Goal: Task Accomplishment & Management: Use online tool/utility

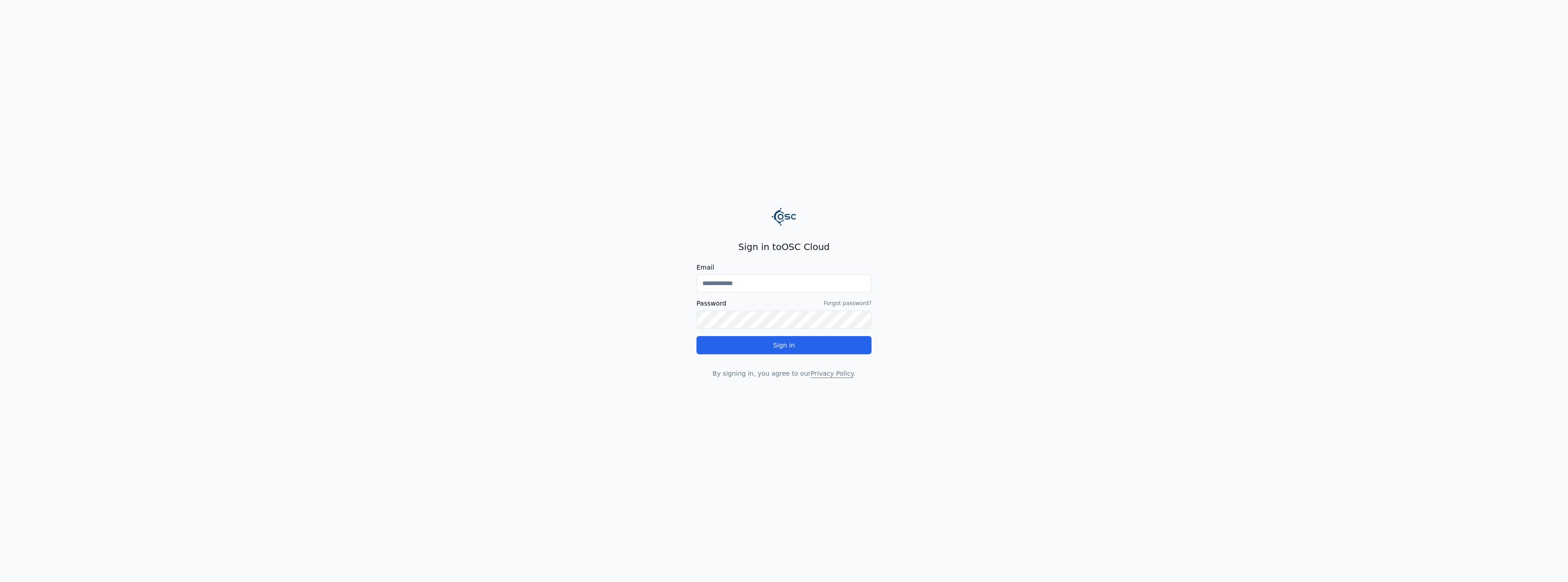
click at [775, 289] on input "Email" at bounding box center [784, 283] width 175 height 18
type input "**********"
drag, startPoint x: 768, startPoint y: 289, endPoint x: 598, endPoint y: 274, distance: 170.7
click at [697, 274] on input "**********" at bounding box center [784, 283] width 175 height 18
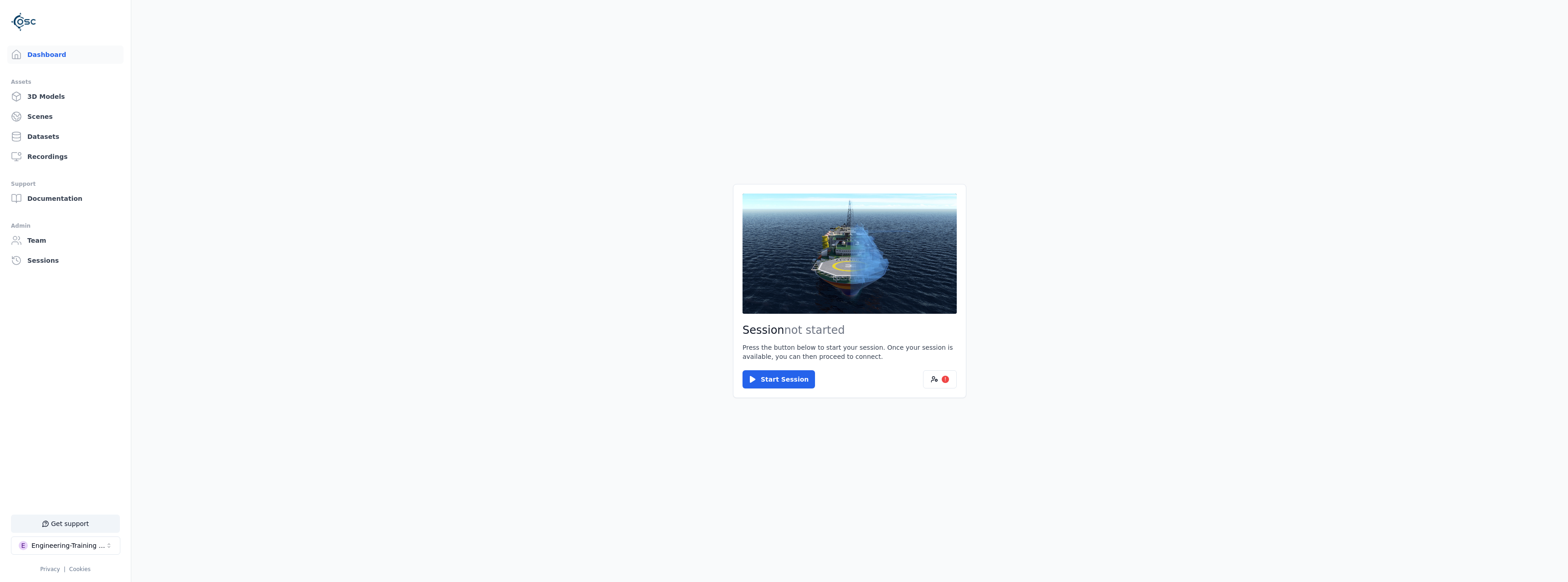
click at [677, 358] on main "Session not started Press the button below to start your session. Once your ses…" at bounding box center [850, 291] width 1437 height 582
click at [104, 541] on div "Engineering-Training (SSO Staging)" at bounding box center [68, 545] width 74 height 9
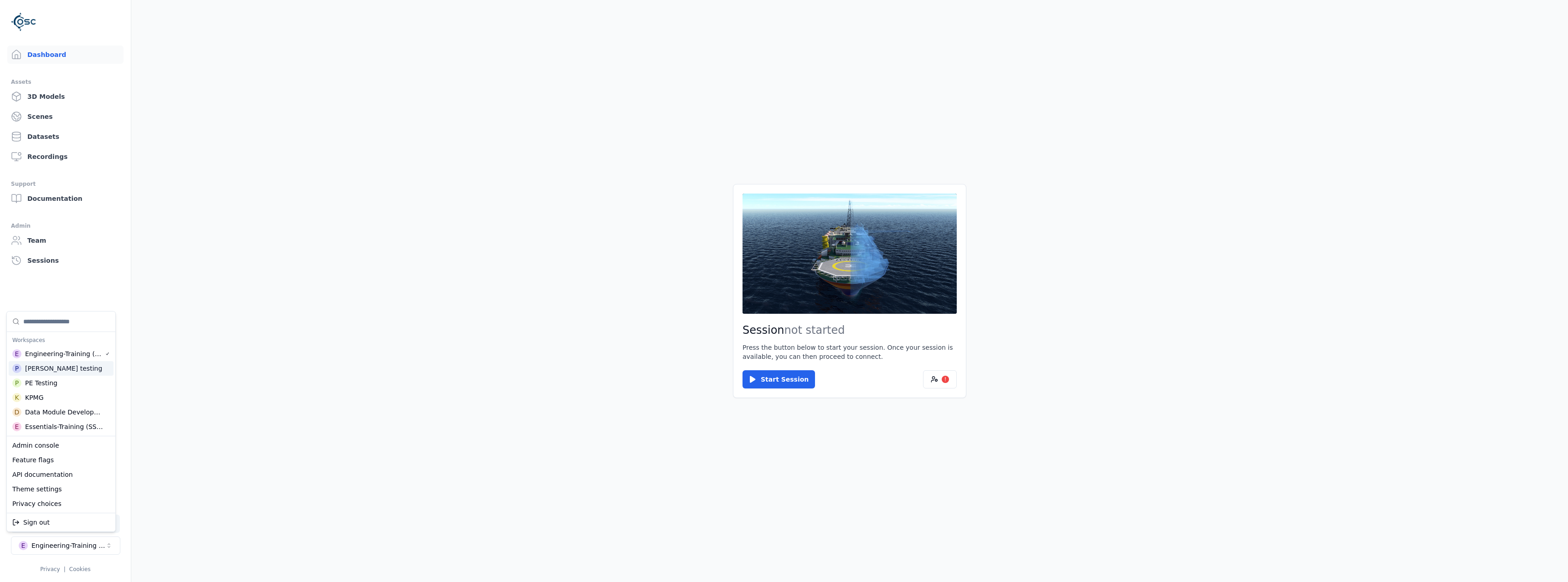
click at [80, 368] on div "P Paul testing" at bounding box center [61, 369] width 105 height 15
click at [249, 381] on html "Support Dashboard Assets 3D Models Scenes Datasets Recordings Support Documenta…" at bounding box center [784, 291] width 1568 height 582
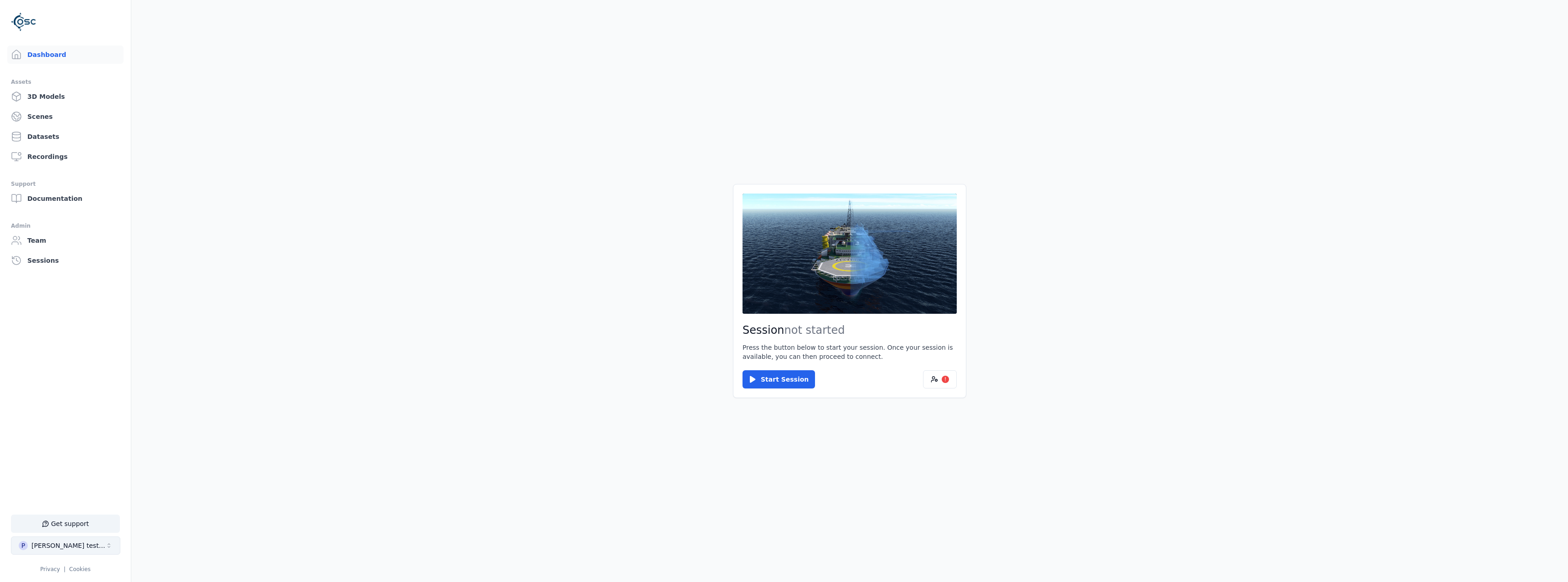
click at [109, 547] on icon "Select a workspace" at bounding box center [109, 545] width 3 height 4
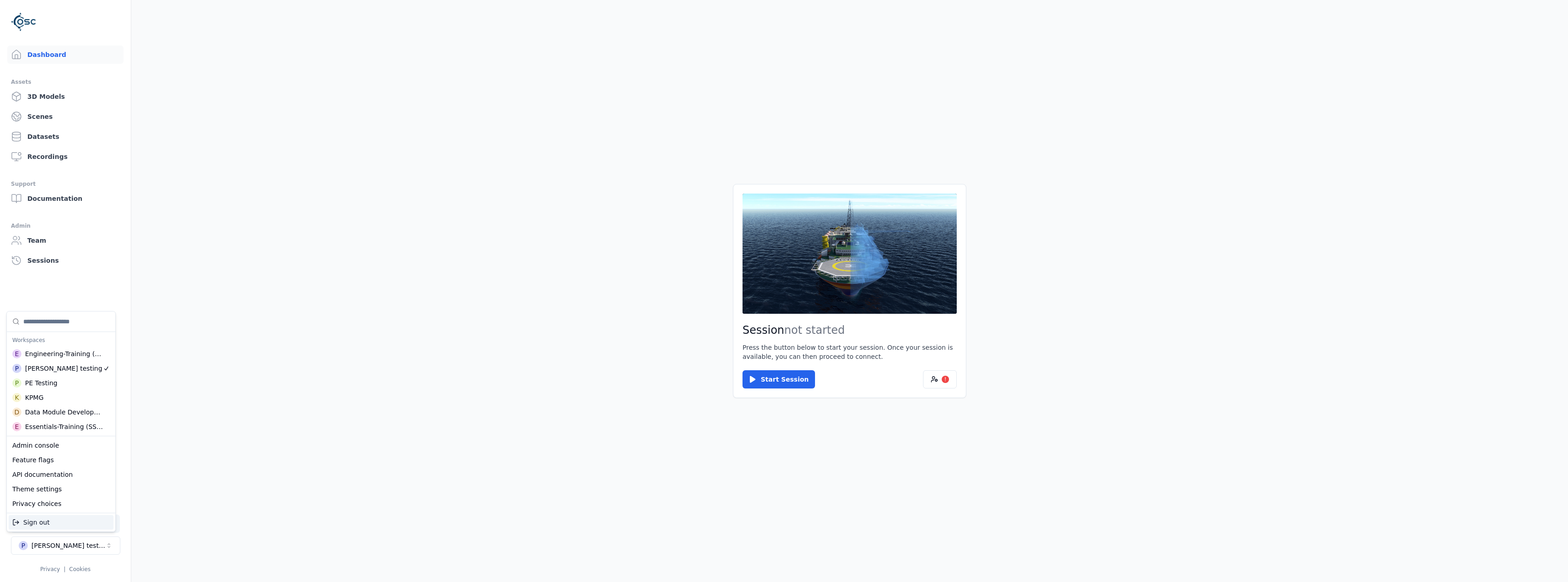
click at [226, 195] on html "Support Dashboard Assets 3D Models Scenes Datasets Recordings Support Documenta…" at bounding box center [784, 291] width 1568 height 582
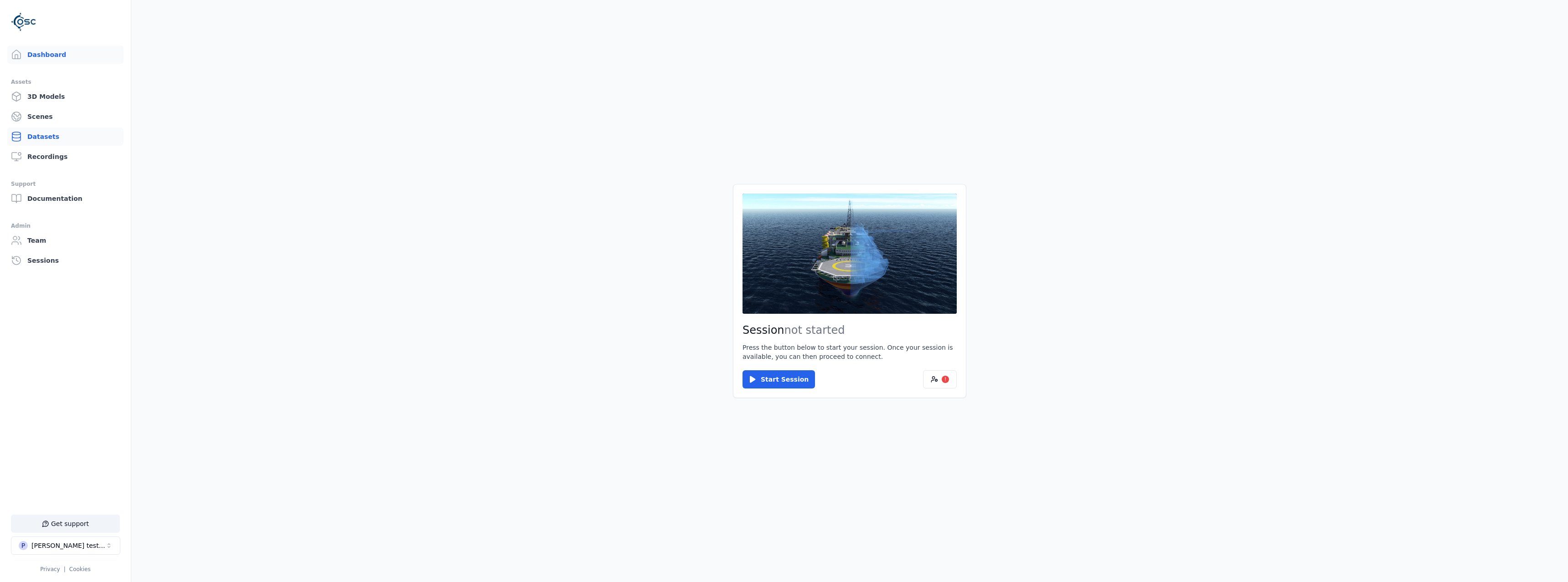
click at [88, 142] on link "Datasets" at bounding box center [65, 136] width 116 height 18
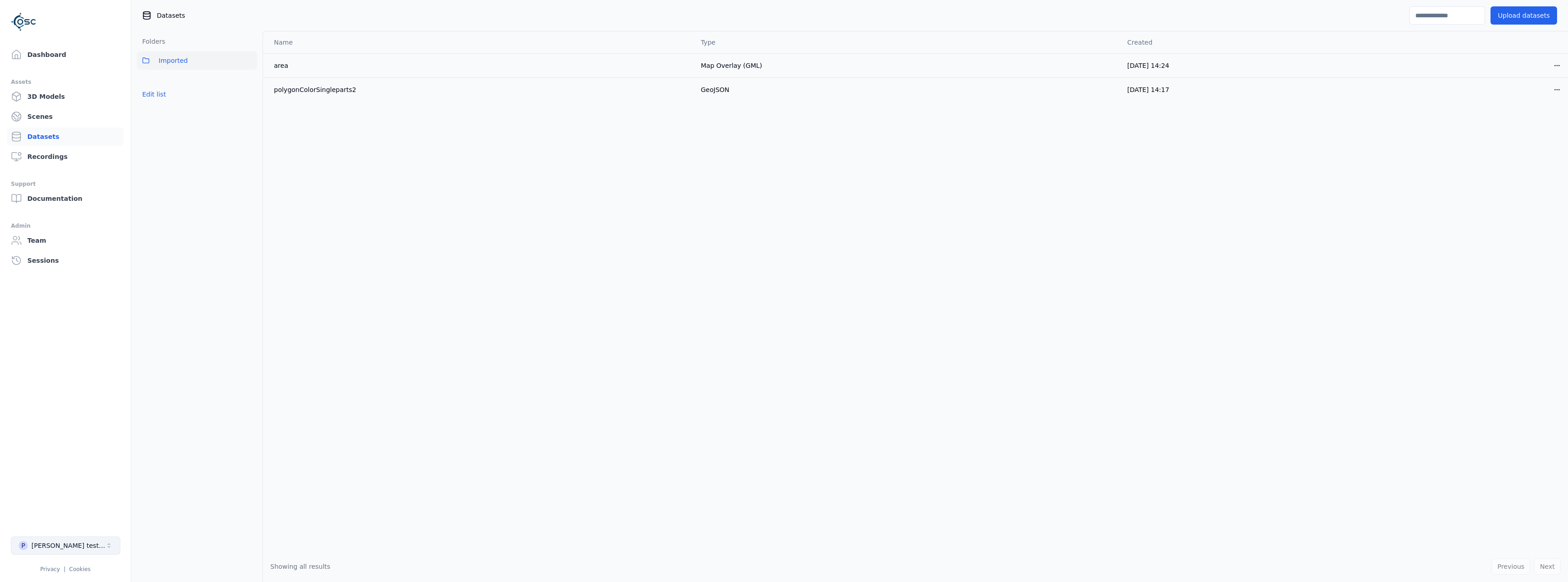
click at [108, 542] on icon "Select a workspace" at bounding box center [108, 545] width 7 height 7
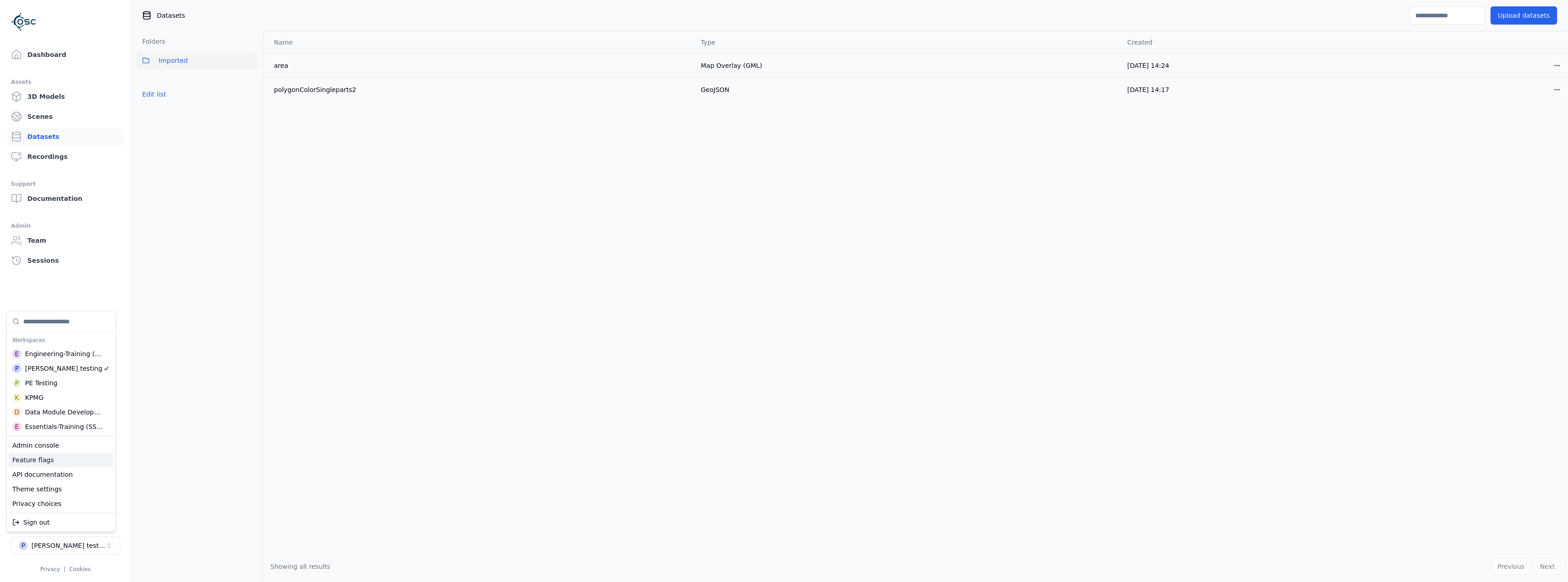
click at [68, 461] on div "Feature flags" at bounding box center [61, 460] width 105 height 15
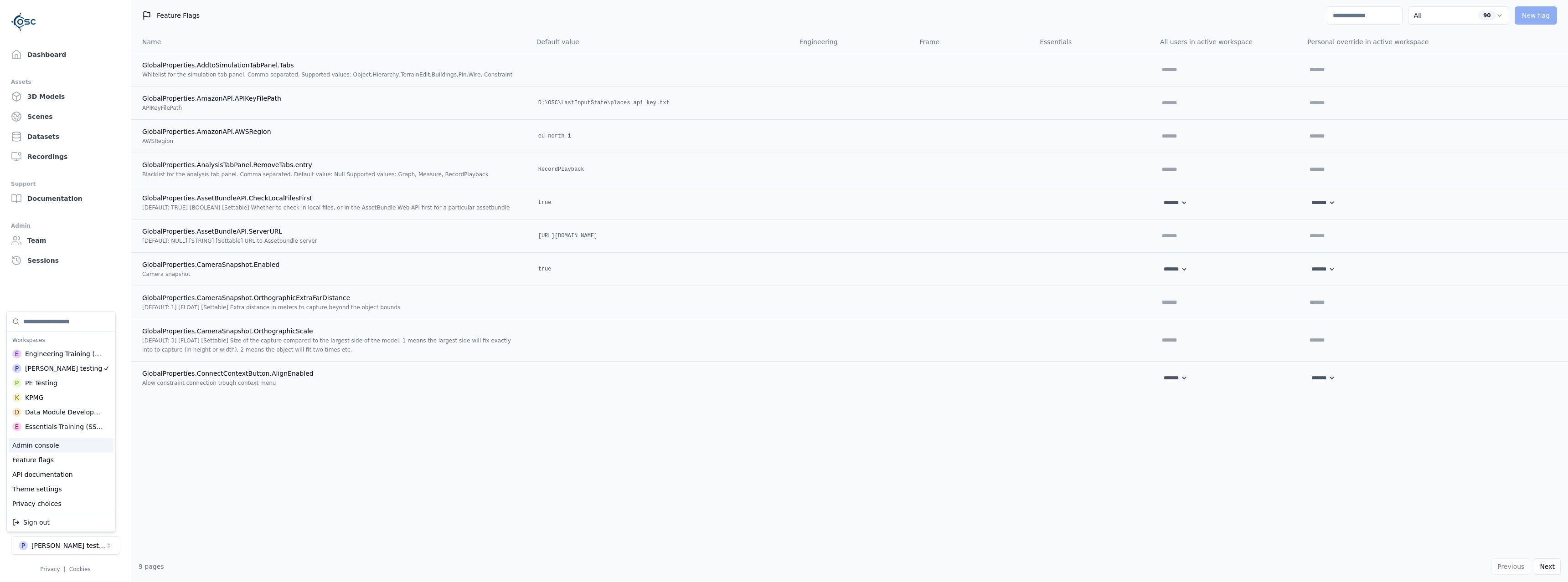
click at [1390, 16] on html "Support Dashboard Assets 3D Models Scenes Datasets Recordings Support Documenta…" at bounding box center [784, 291] width 1568 height 582
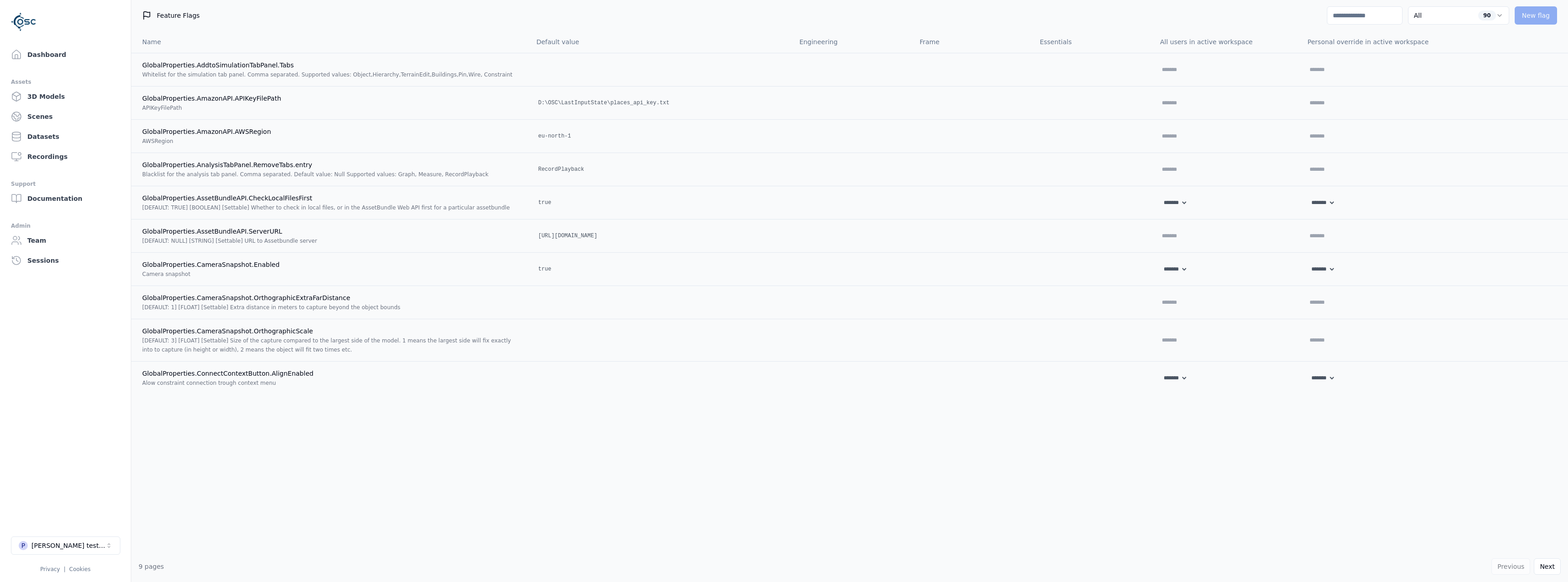
click at [1355, 14] on input at bounding box center [1365, 15] width 76 height 18
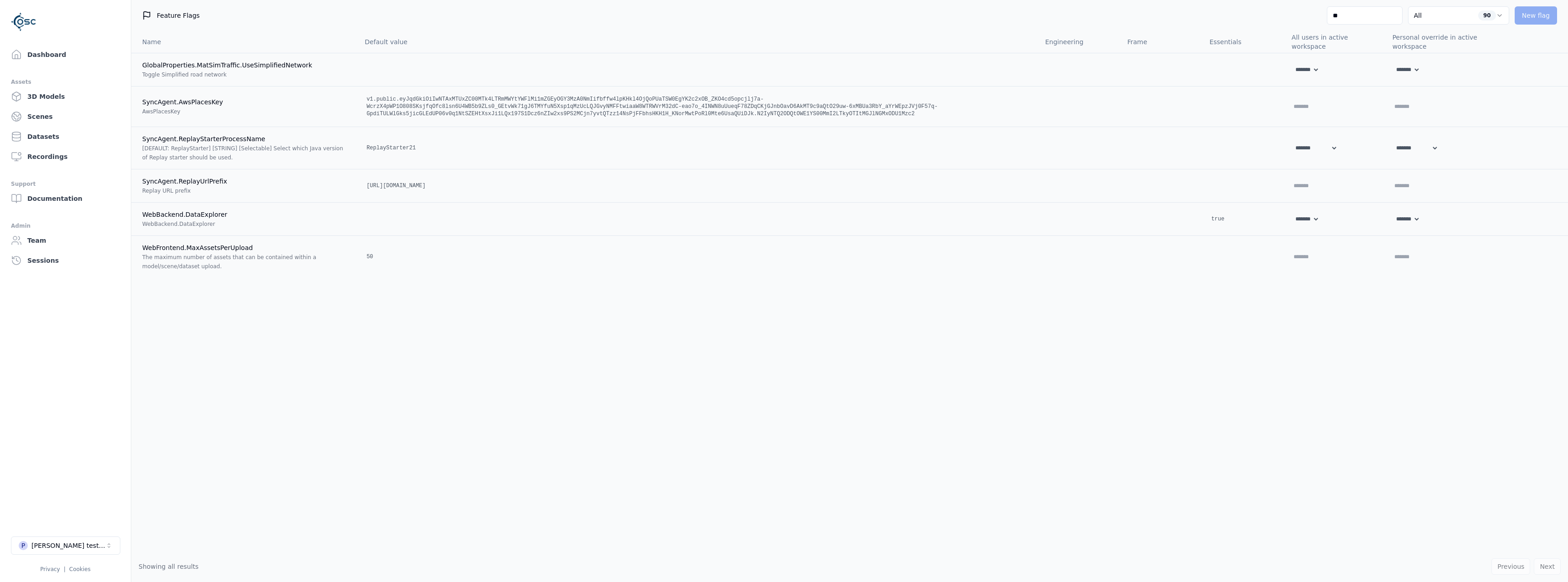
type input "*"
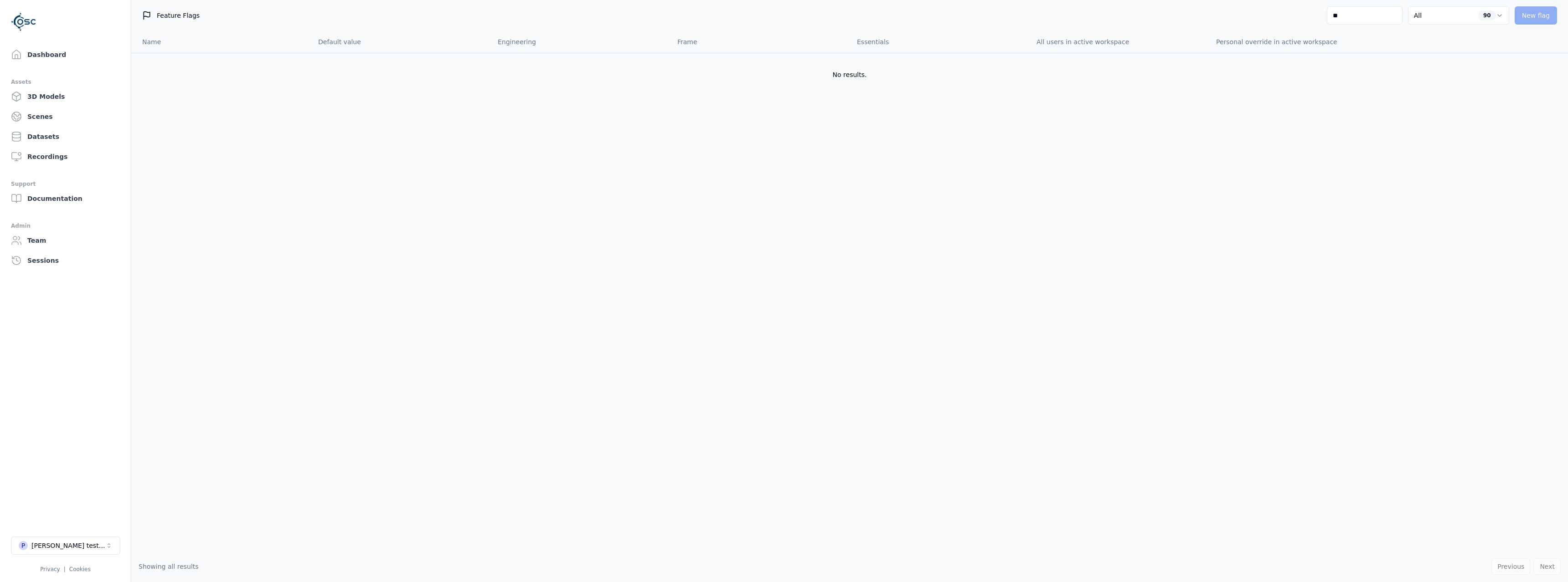
type input "*"
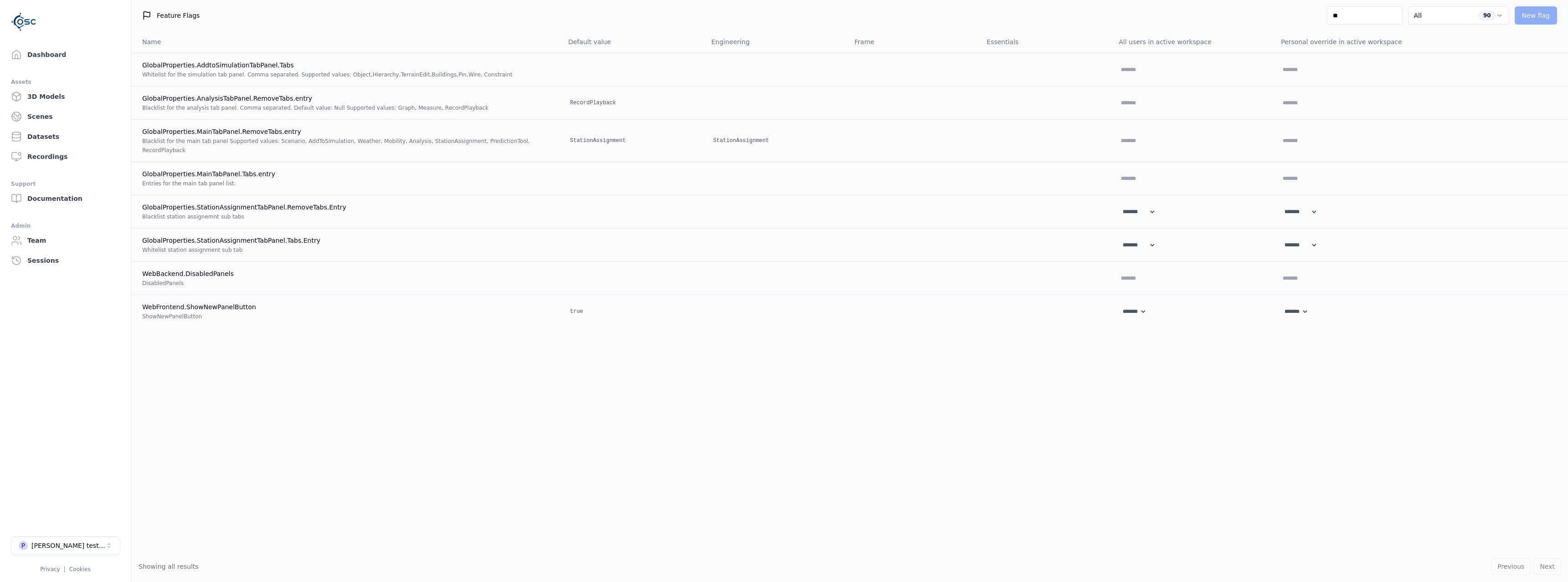
type input "*"
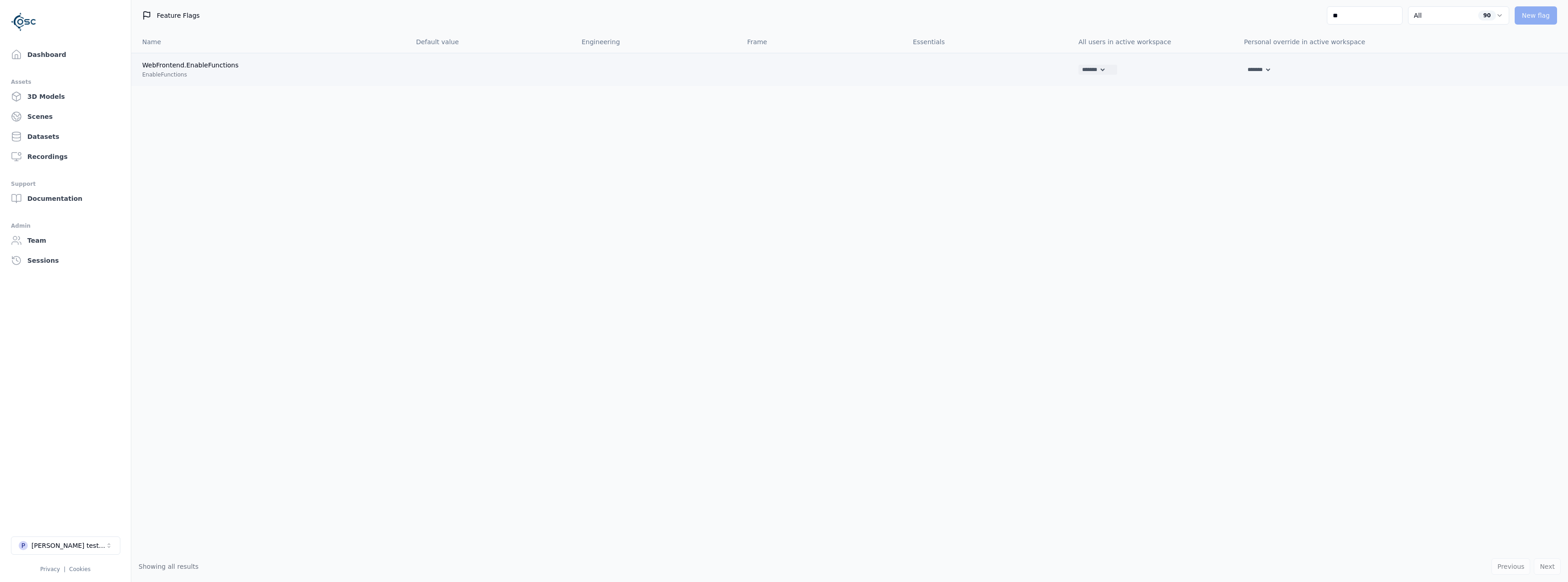
type input "**"
click at [1079, 64] on select "******* **** *****" at bounding box center [1092, 69] width 28 height 10
select select "****"
click option "****" at bounding box center [0, 0] width 0 height 0
click at [1111, 73] on button at bounding box center [1112, 69] width 11 height 10
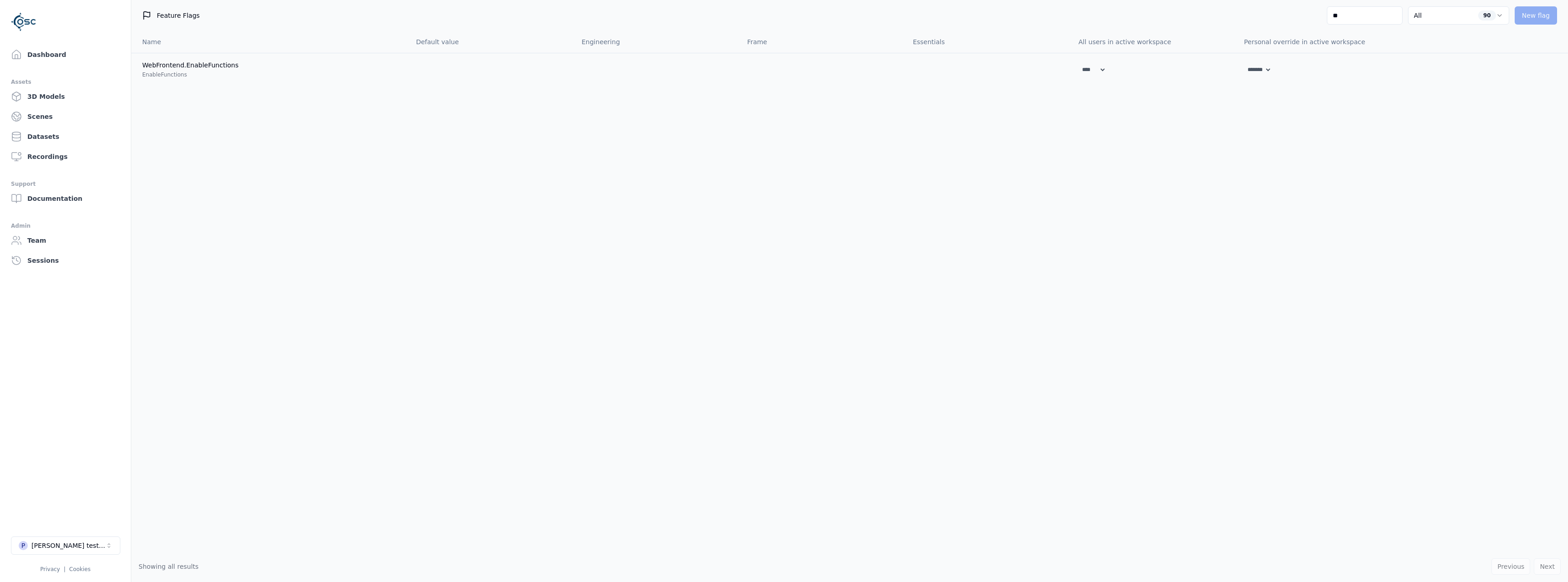
drag, startPoint x: 1324, startPoint y: 15, endPoint x: 1306, endPoint y: 13, distance: 18.1
click at [1327, 13] on input "**" at bounding box center [1365, 15] width 76 height 18
type input "**"
select select "*****"
type input "******"
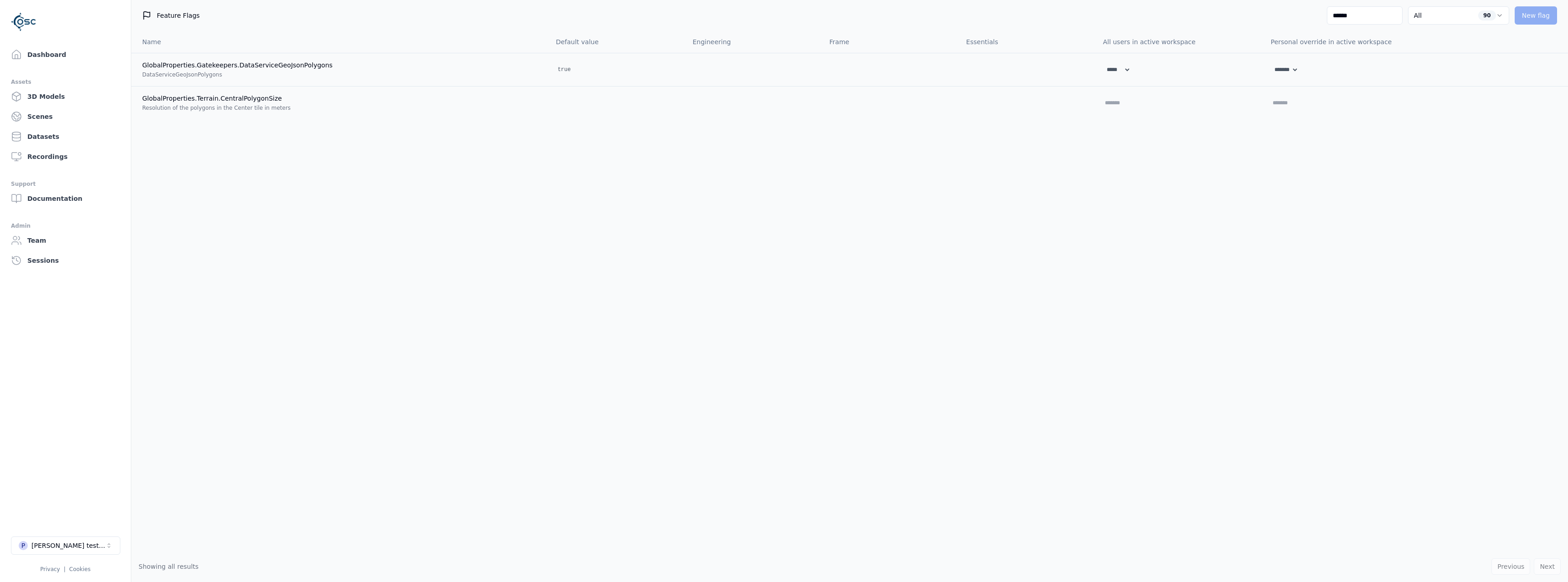
click at [1209, 195] on div "Name Default value Engineering Frame Essentials All users in active workspace P…" at bounding box center [850, 291] width 1437 height 520
click at [72, 55] on link "Dashboard" at bounding box center [65, 54] width 116 height 18
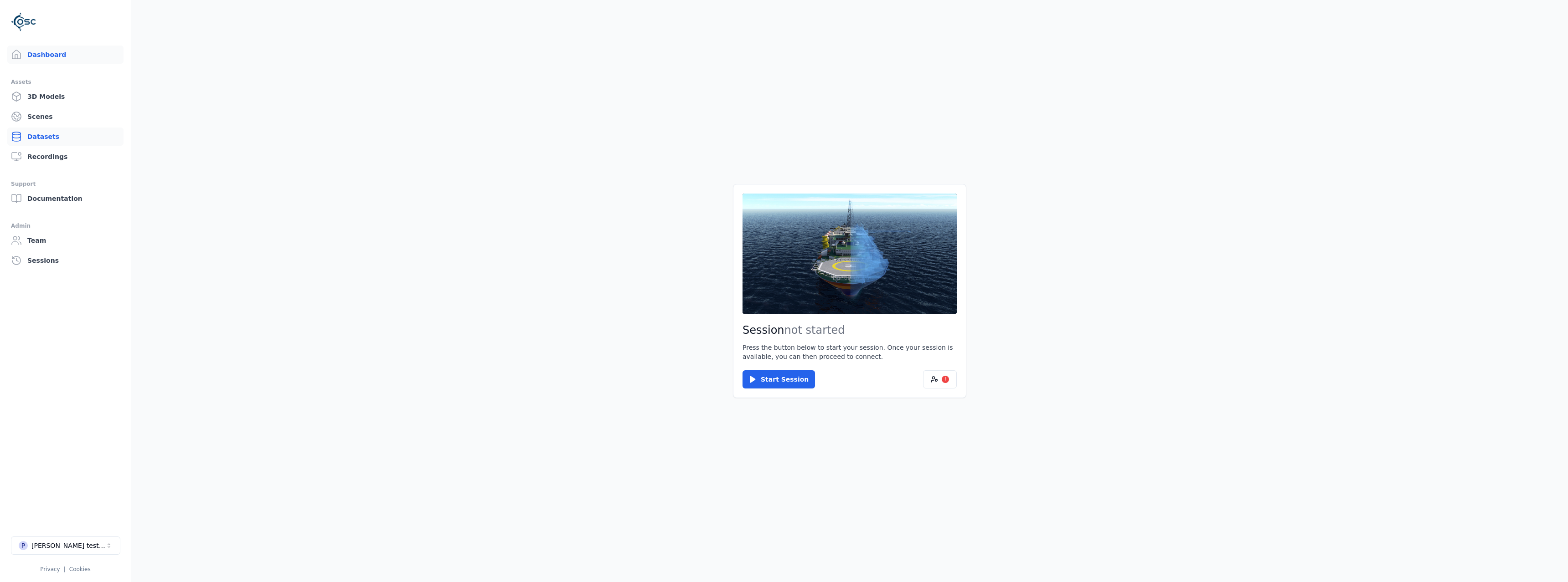
click at [49, 133] on link "Datasets" at bounding box center [65, 136] width 116 height 18
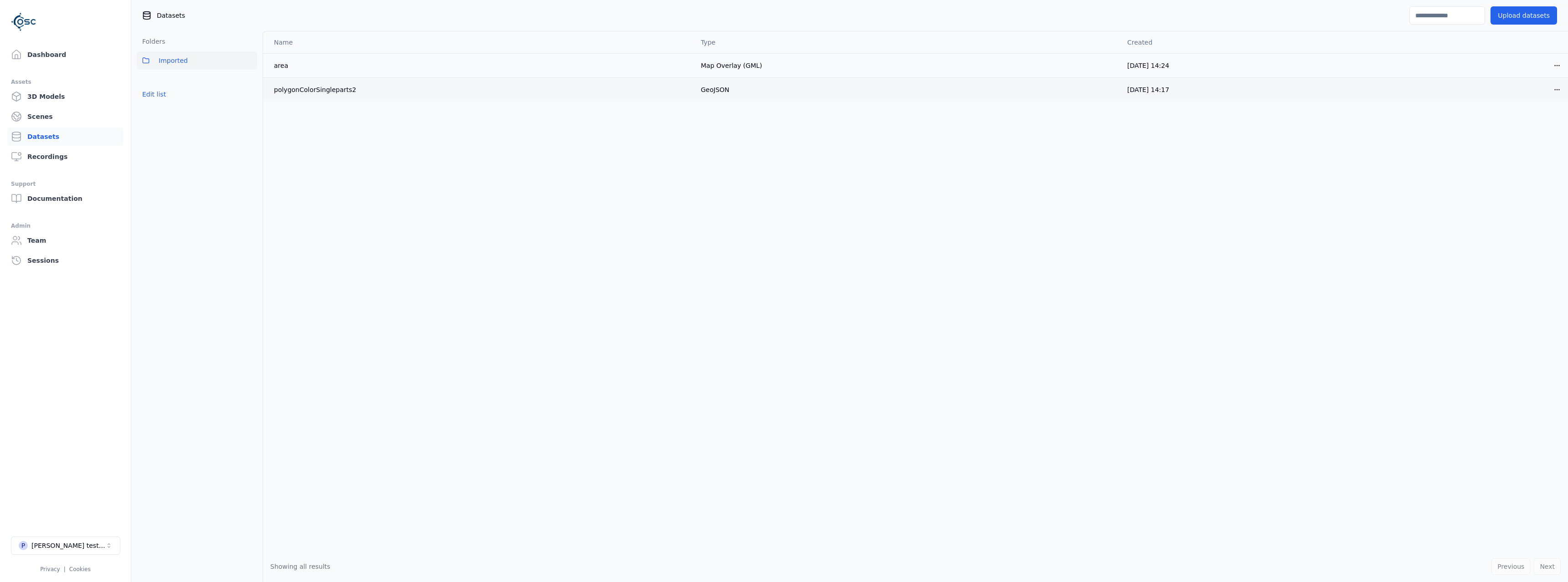
click at [1555, 87] on html "Support Dashboard Assets 3D Models Scenes Datasets Recordings Support Documenta…" at bounding box center [784, 291] width 1568 height 582
click at [1535, 112] on div "Rename" at bounding box center [1537, 110] width 54 height 15
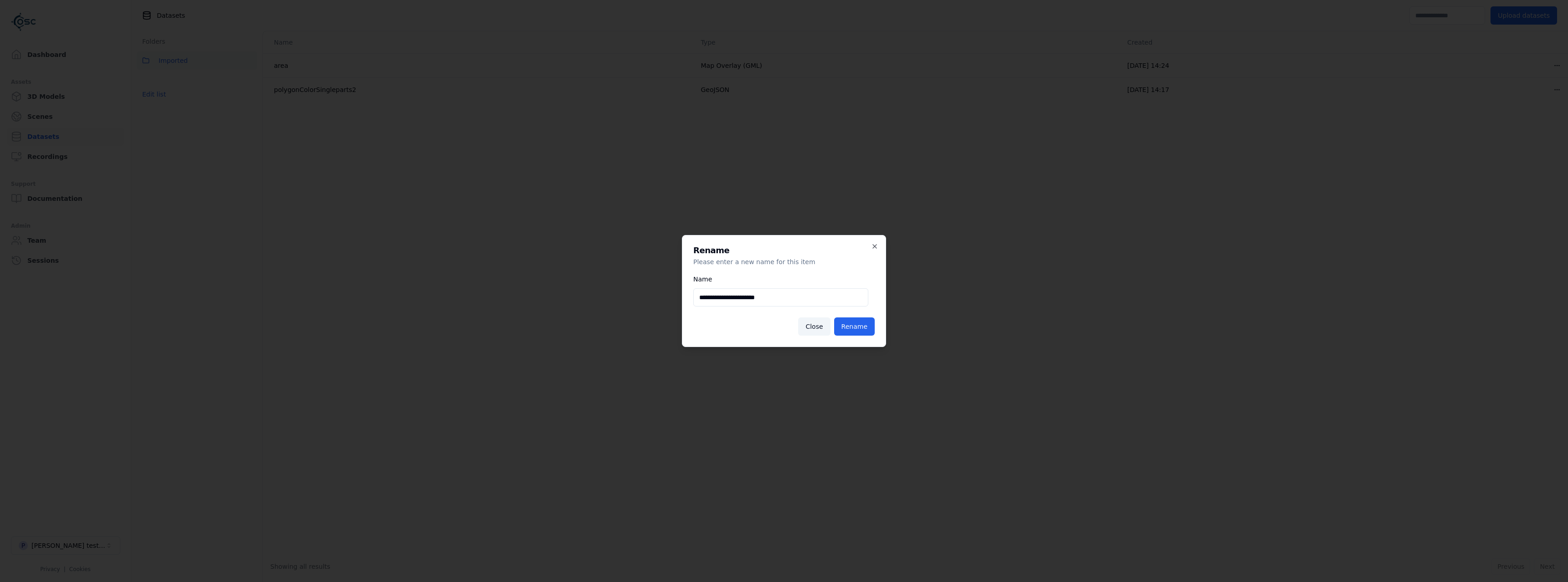
click at [790, 302] on input "**********" at bounding box center [781, 297] width 175 height 18
drag, startPoint x: 801, startPoint y: 299, endPoint x: 683, endPoint y: 298, distance: 118.0
click at [693, 298] on input "**********" at bounding box center [781, 297] width 175 height 18
type input "****"
click at [750, 272] on form "Rename Please enter a new name for this item Name **** Close Rename" at bounding box center [784, 291] width 182 height 89
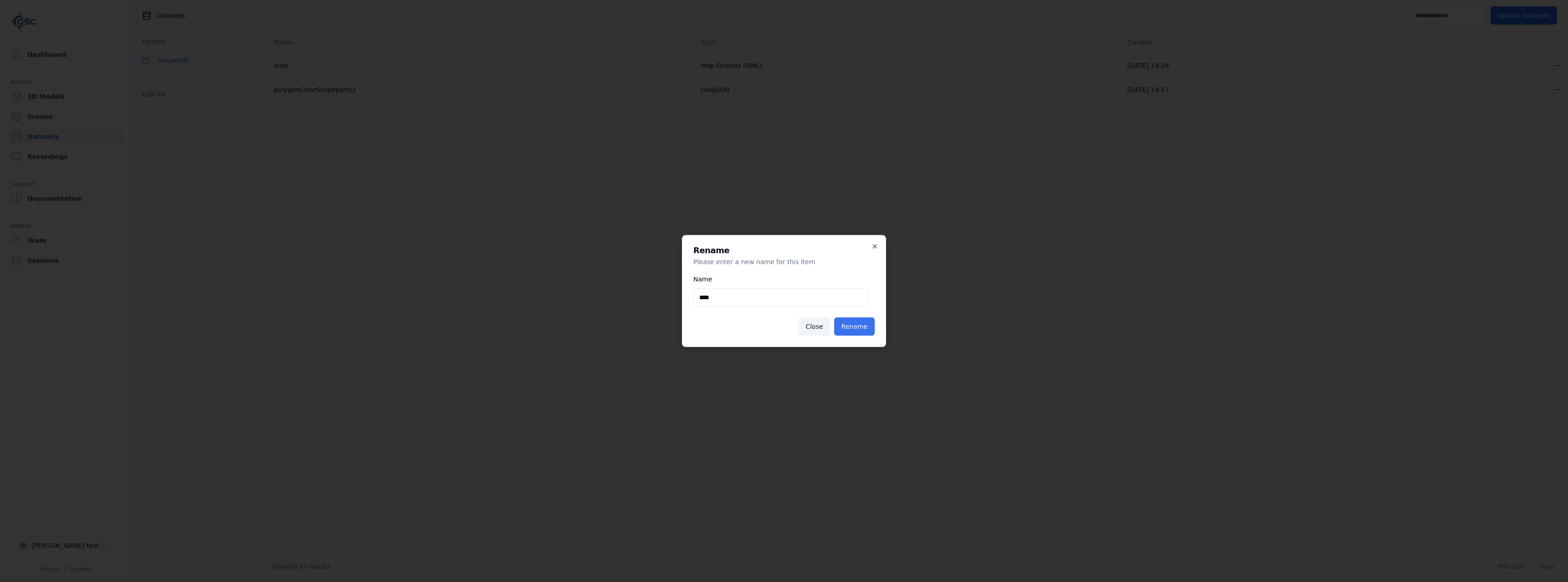
click at [846, 326] on button "Rename" at bounding box center [855, 327] width 41 height 18
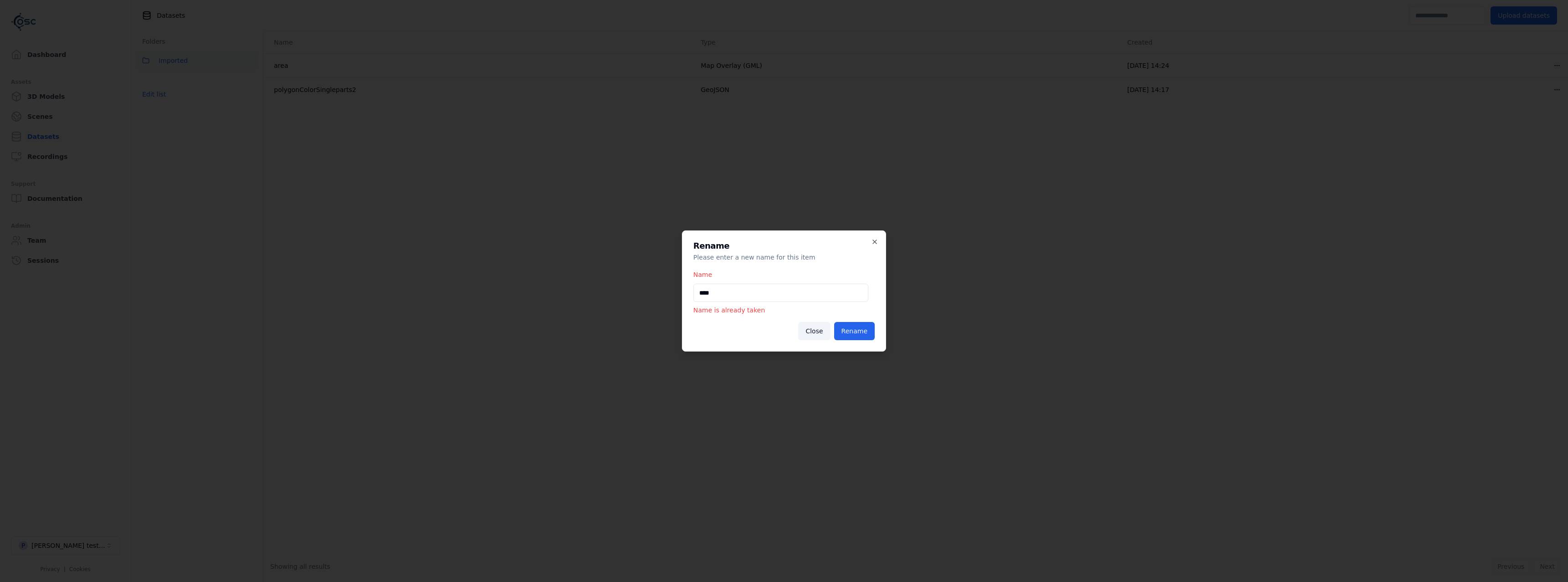
click at [879, 240] on div "Rename Please enter a new name for this item Name **** Name is already taken Cl…" at bounding box center [784, 291] width 204 height 121
click at [875, 242] on icon "button" at bounding box center [875, 242] width 7 height 7
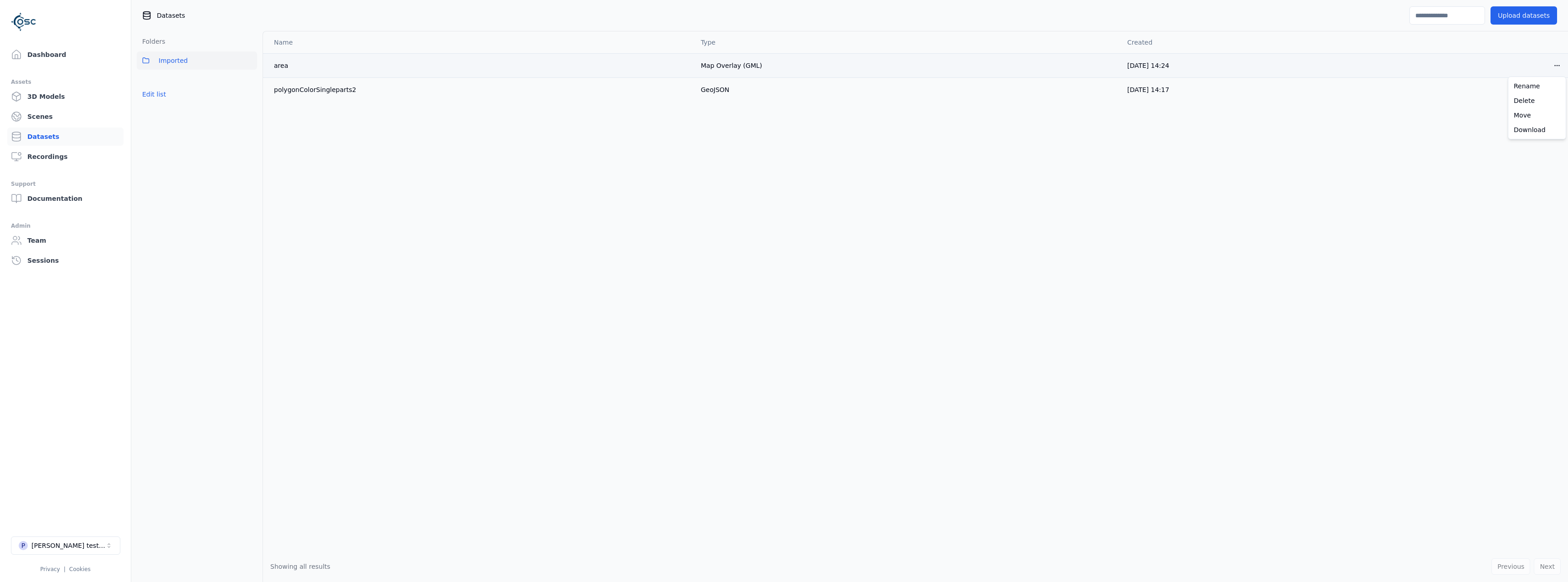
click at [1557, 66] on html "Support Dashboard Assets 3D Models Scenes Datasets Recordings Support Documenta…" at bounding box center [784, 291] width 1568 height 582
click at [1523, 102] on div "Delete" at bounding box center [1537, 101] width 54 height 15
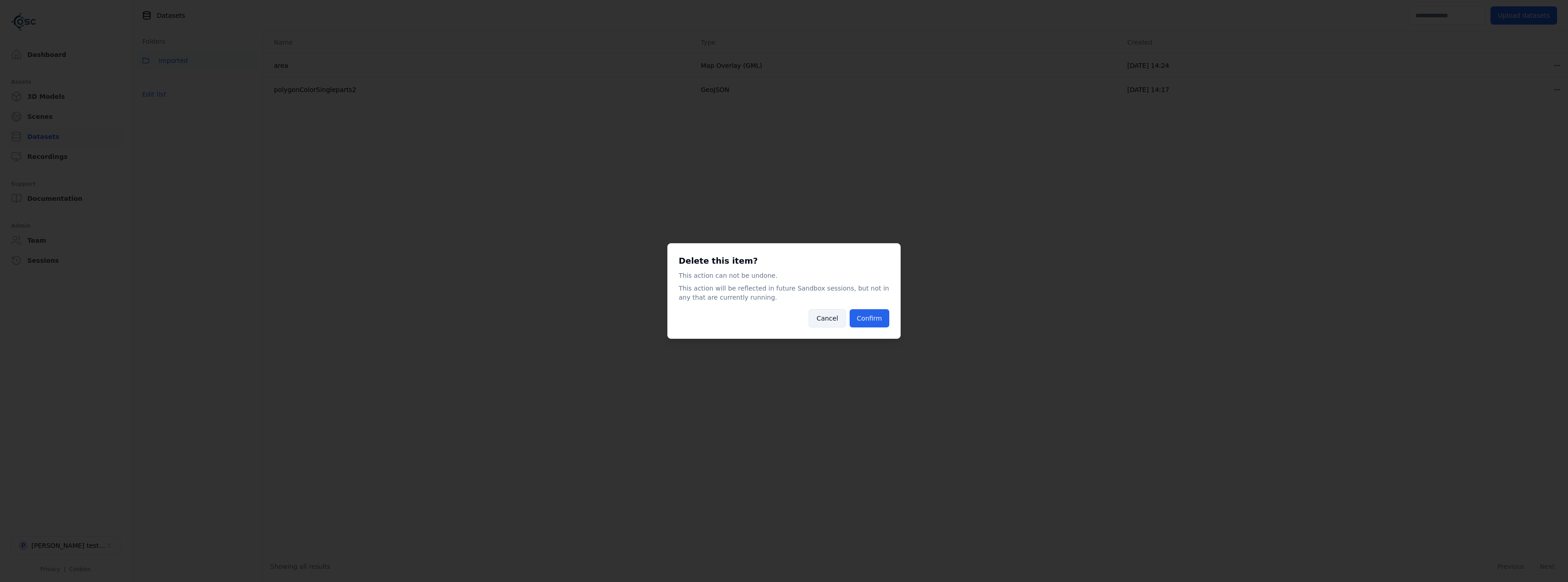
click at [833, 318] on button "Cancel" at bounding box center [827, 318] width 37 height 18
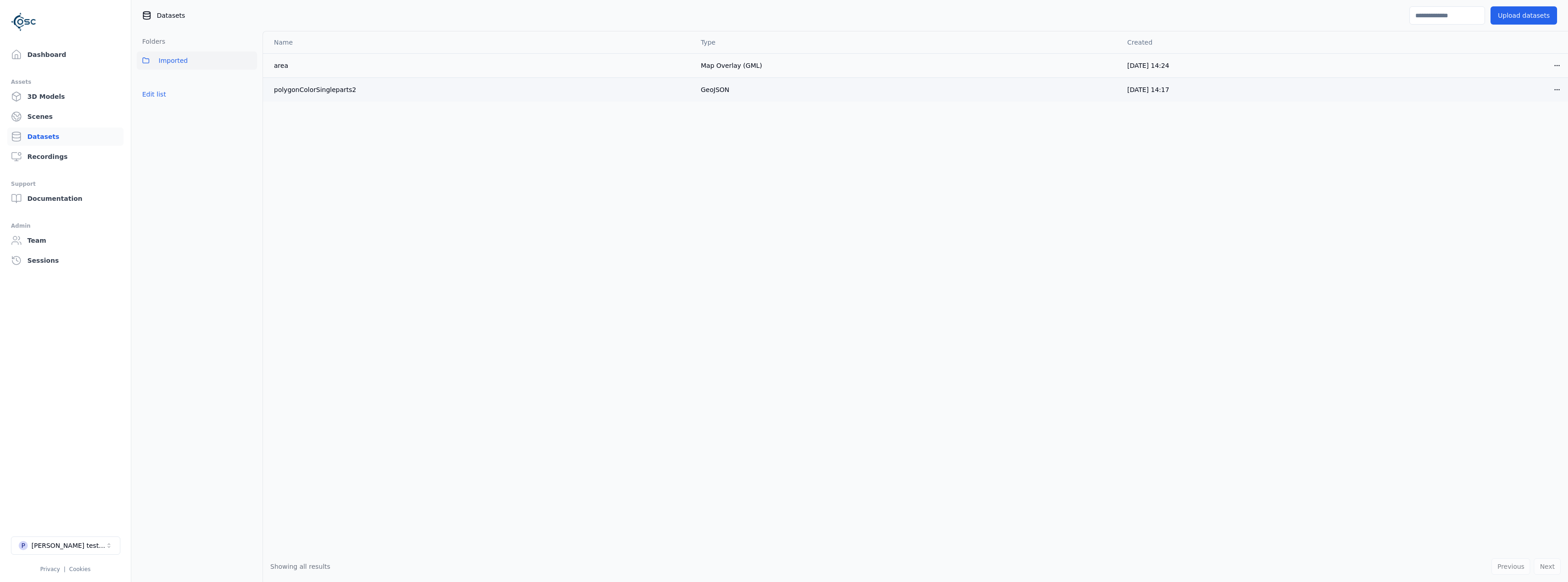
click at [1553, 94] on html "Support Dashboard Assets 3D Models Scenes Datasets Recordings Support Documenta…" at bounding box center [784, 291] width 1568 height 582
click at [1529, 109] on div "Rename" at bounding box center [1537, 110] width 54 height 15
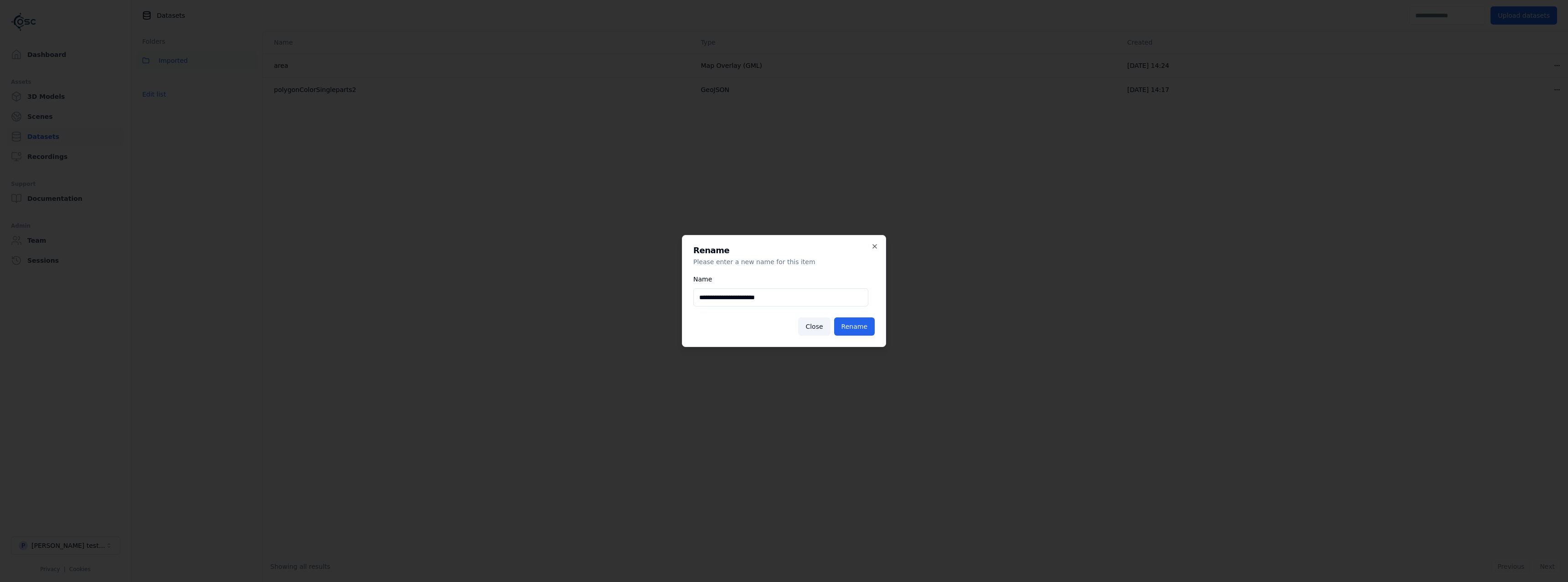
drag, startPoint x: 780, startPoint y: 295, endPoint x: 724, endPoint y: 304, distance: 56.7
click at [724, 304] on input "**********" at bounding box center [781, 297] width 175 height 18
type input "*******"
click at [835, 318] on button "Rename" at bounding box center [855, 327] width 41 height 18
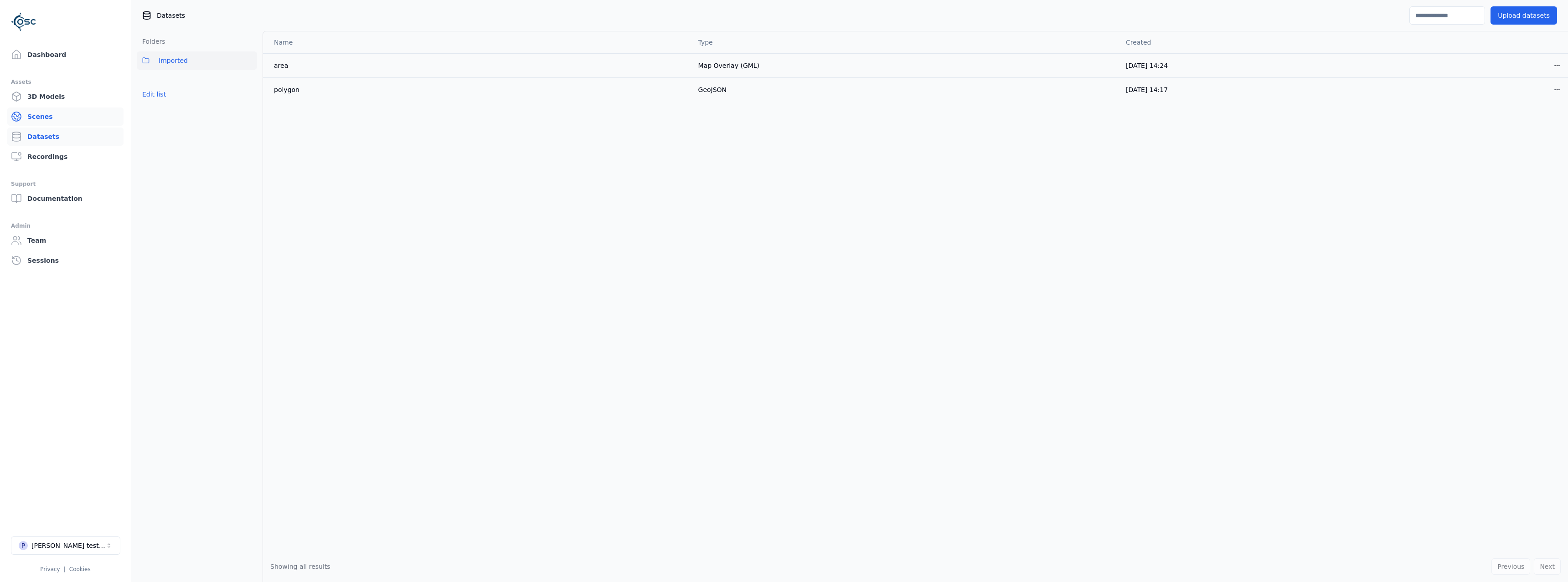
click at [59, 121] on link "Scenes" at bounding box center [65, 117] width 116 height 18
click at [98, 59] on link "Dashboard" at bounding box center [65, 54] width 116 height 18
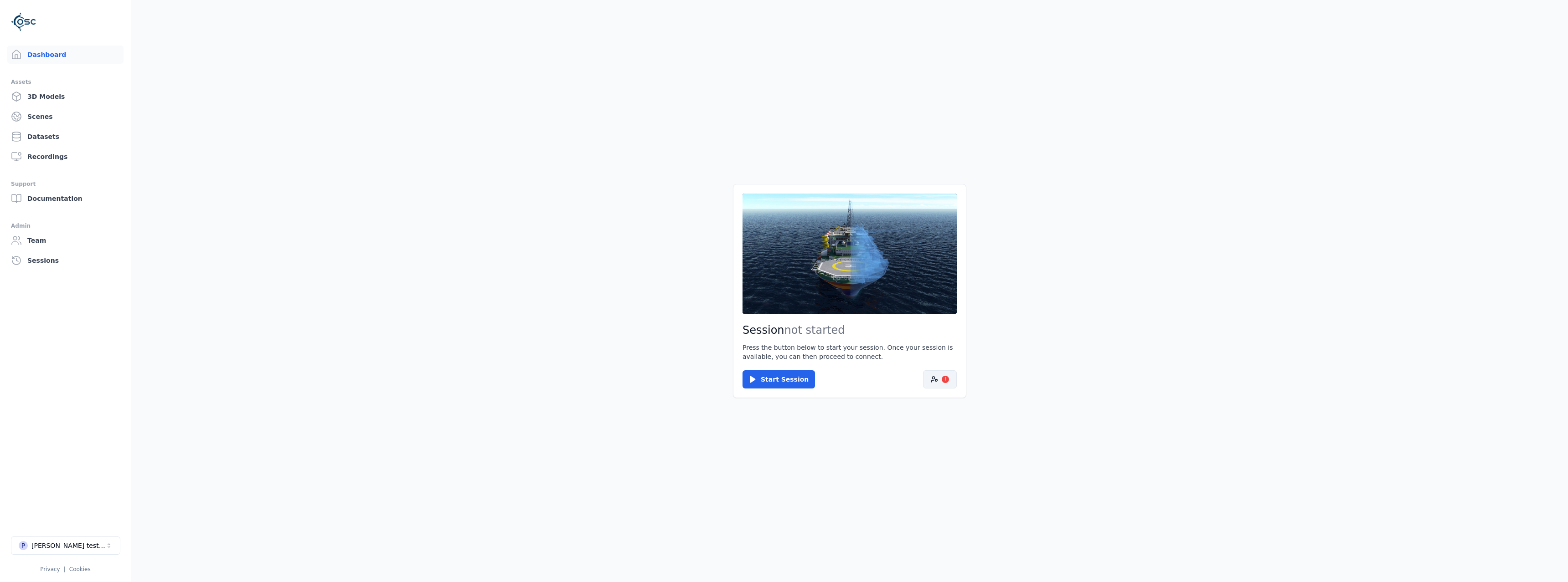
click at [946, 376] on div "!" at bounding box center [945, 379] width 7 height 7
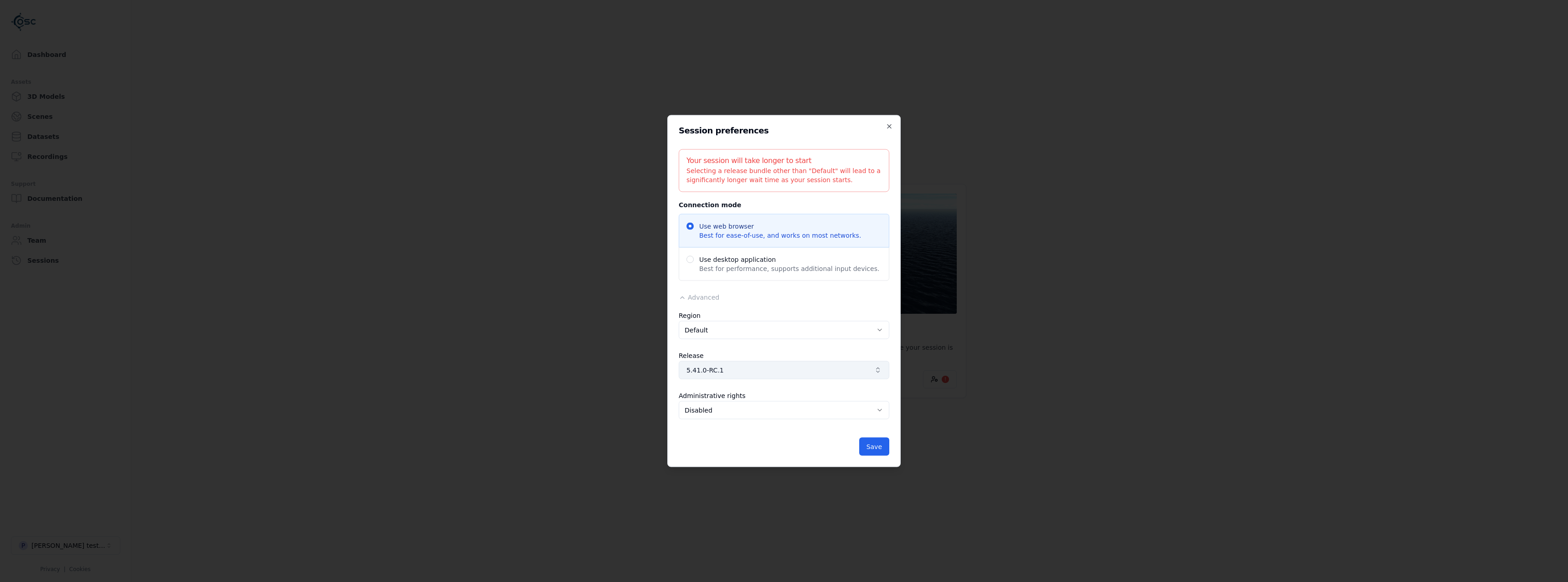
click at [823, 372] on span "5.41.0-RC.1" at bounding box center [779, 370] width 184 height 9
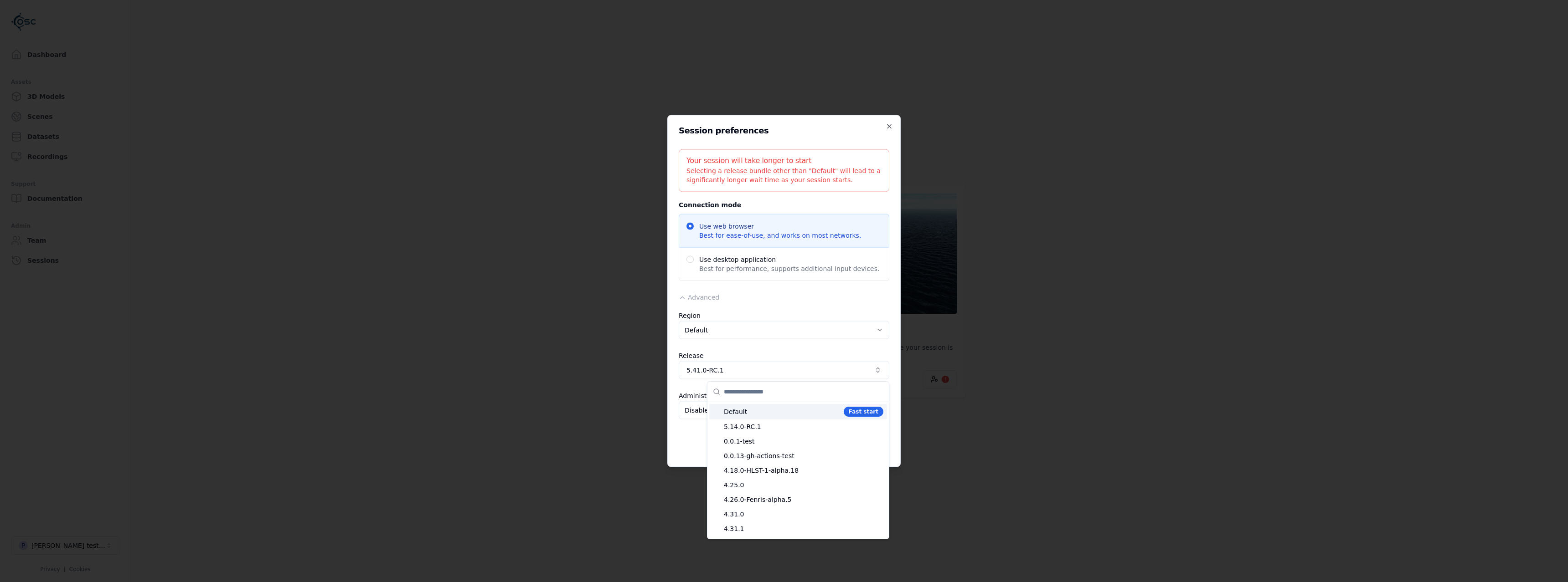
click at [784, 417] on div "Default Fast start" at bounding box center [798, 411] width 178 height 16
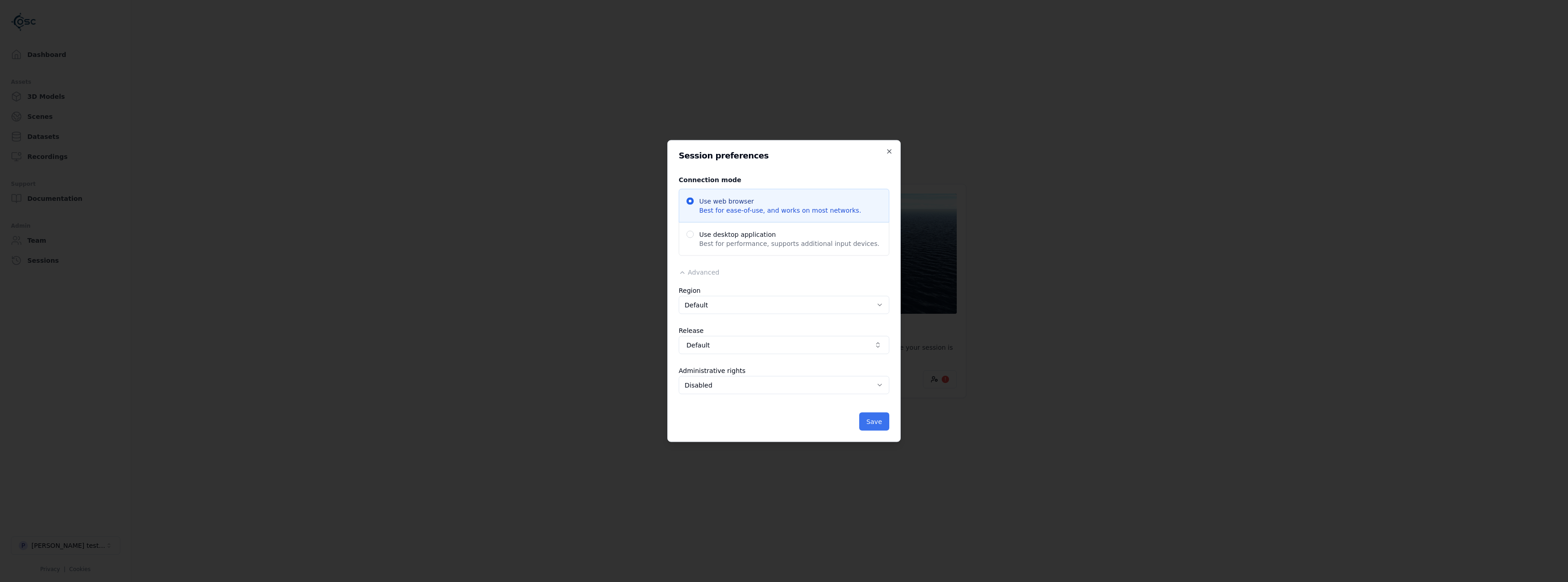
click at [882, 428] on button "Save" at bounding box center [875, 421] width 30 height 18
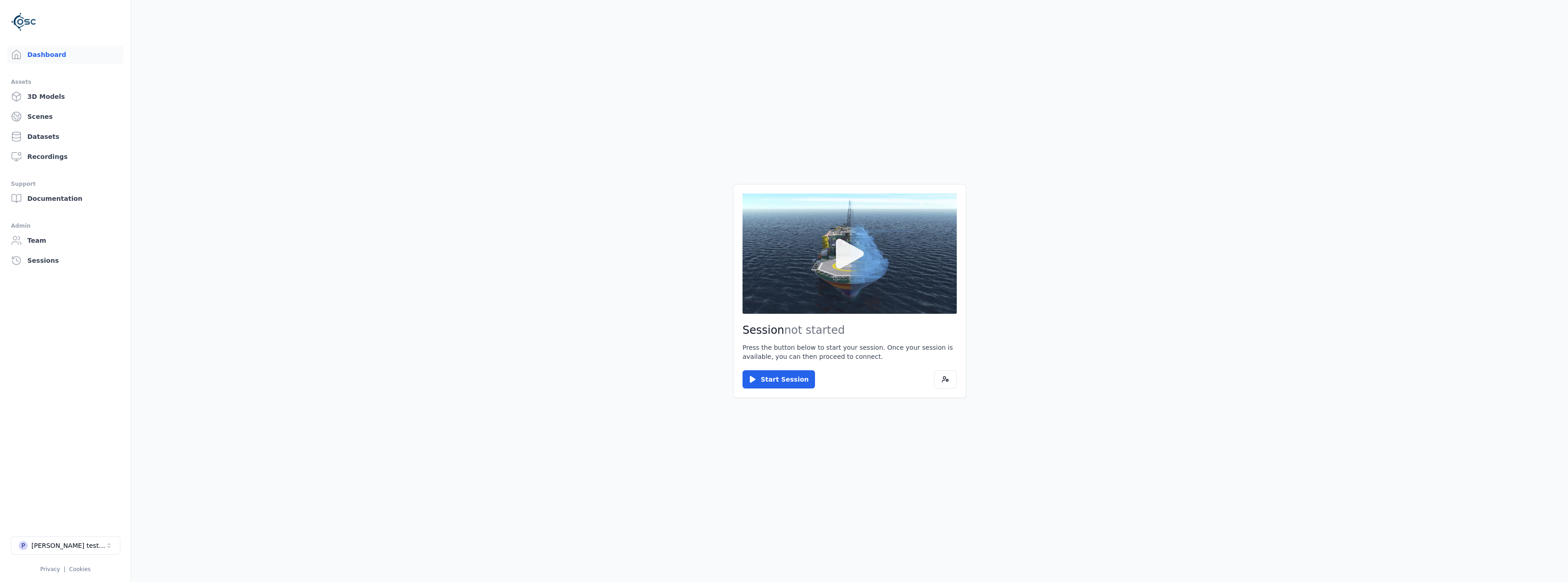
click at [879, 299] on button at bounding box center [849, 254] width 214 height 121
click at [869, 284] on button at bounding box center [849, 254] width 214 height 121
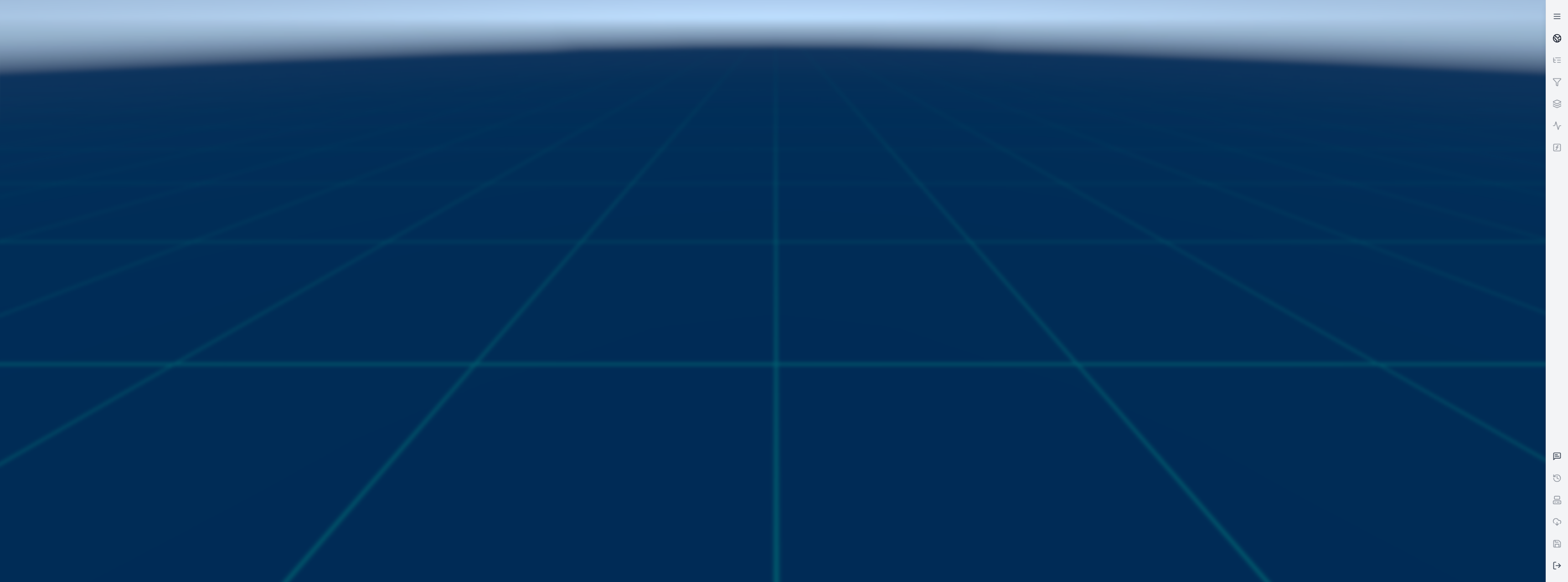
click at [1552, 44] on link at bounding box center [1557, 38] width 22 height 22
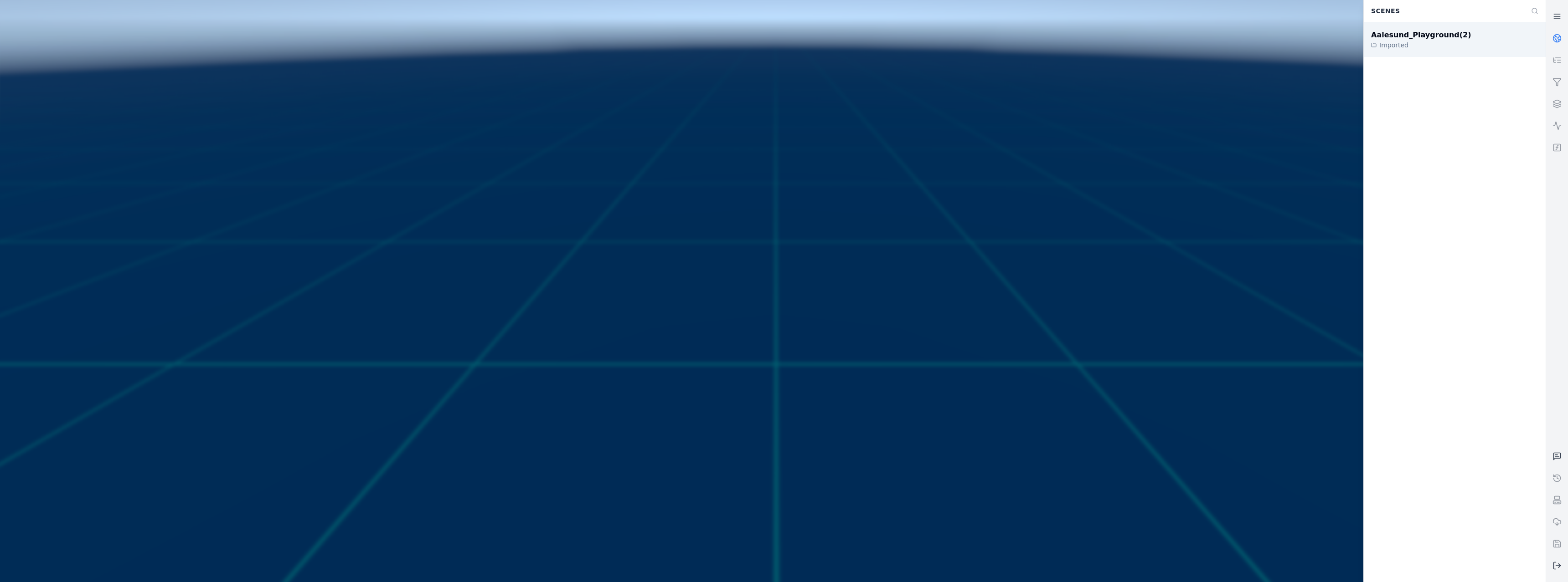
click at [1489, 52] on div "Aalesund_Playground(2) Imported" at bounding box center [1455, 39] width 182 height 35
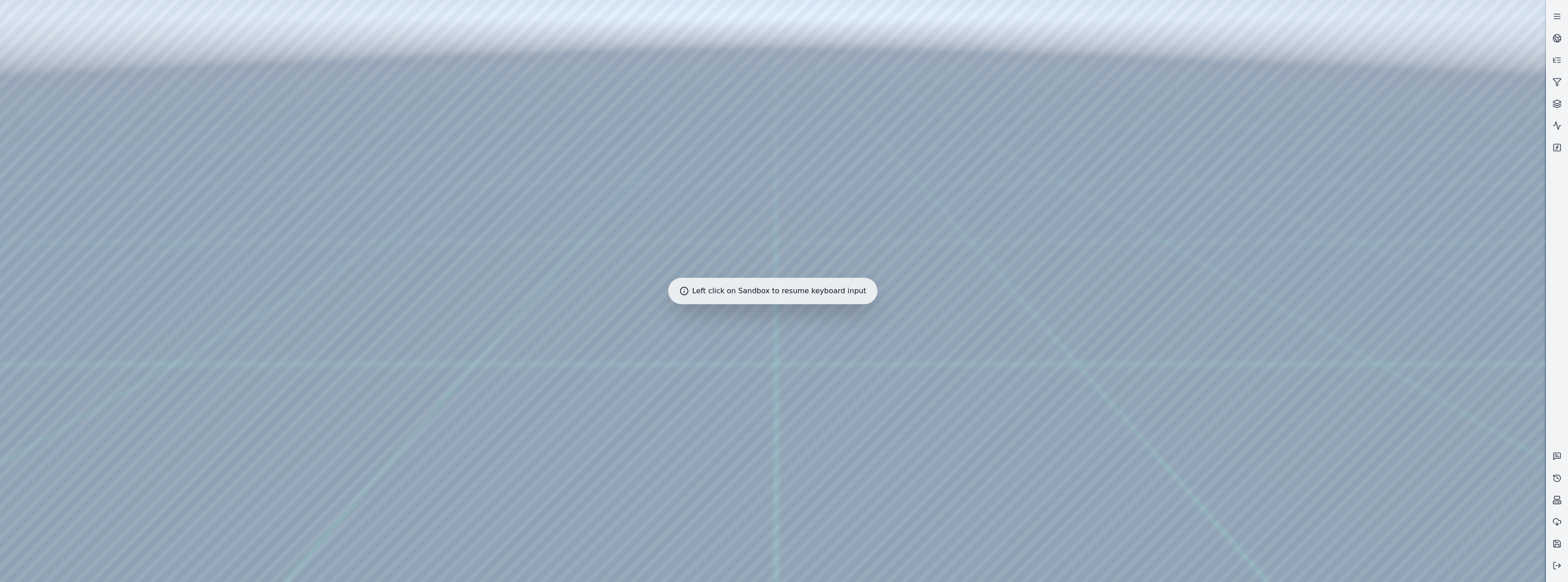
drag, startPoint x: 980, startPoint y: 325, endPoint x: 875, endPoint y: 382, distance: 119.5
click at [901, 365] on div at bounding box center [773, 291] width 1546 height 582
drag, startPoint x: 901, startPoint y: 365, endPoint x: 1007, endPoint y: 370, distance: 106.1
click at [49, 126] on div at bounding box center [773, 291] width 1546 height 582
click at [53, 169] on div at bounding box center [773, 291] width 1546 height 582
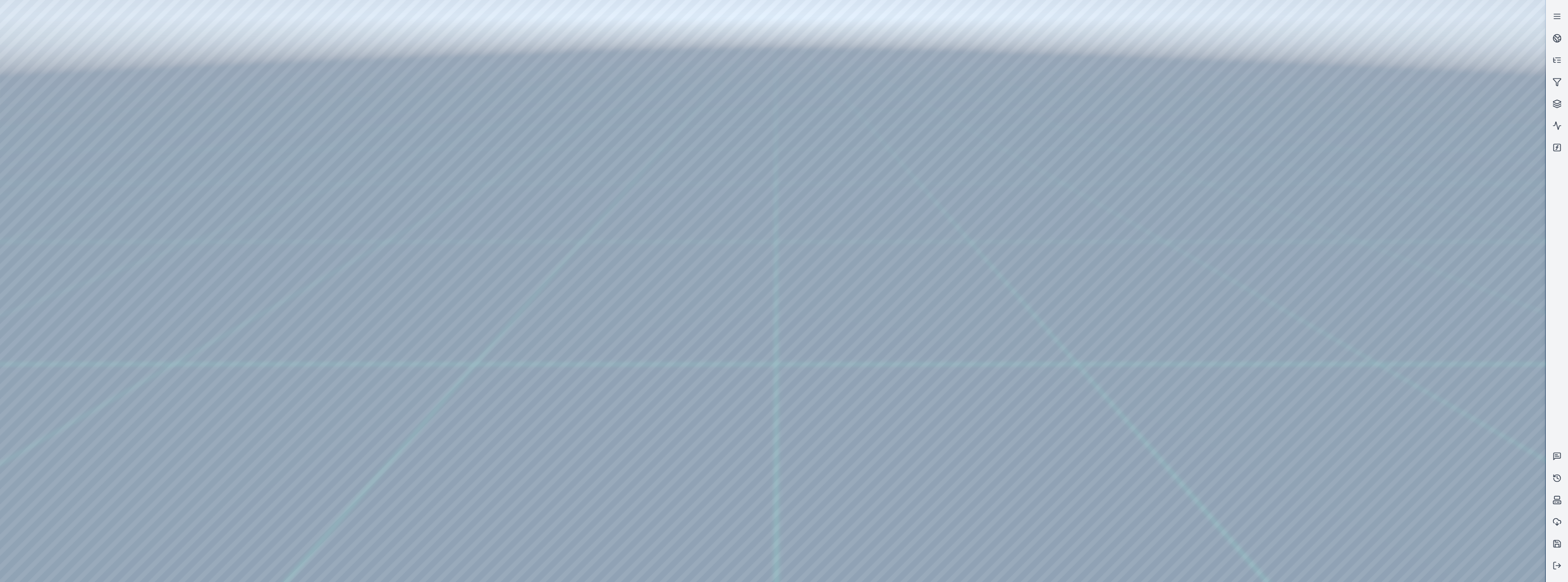
click at [260, 422] on div at bounding box center [773, 291] width 1546 height 582
drag, startPoint x: 481, startPoint y: 444, endPoint x: 454, endPoint y: 444, distance: 27.0
click at [241, 426] on div at bounding box center [773, 291] width 1546 height 582
click at [233, 438] on div at bounding box center [773, 291] width 1546 height 582
click at [396, 308] on div at bounding box center [773, 291] width 1546 height 582
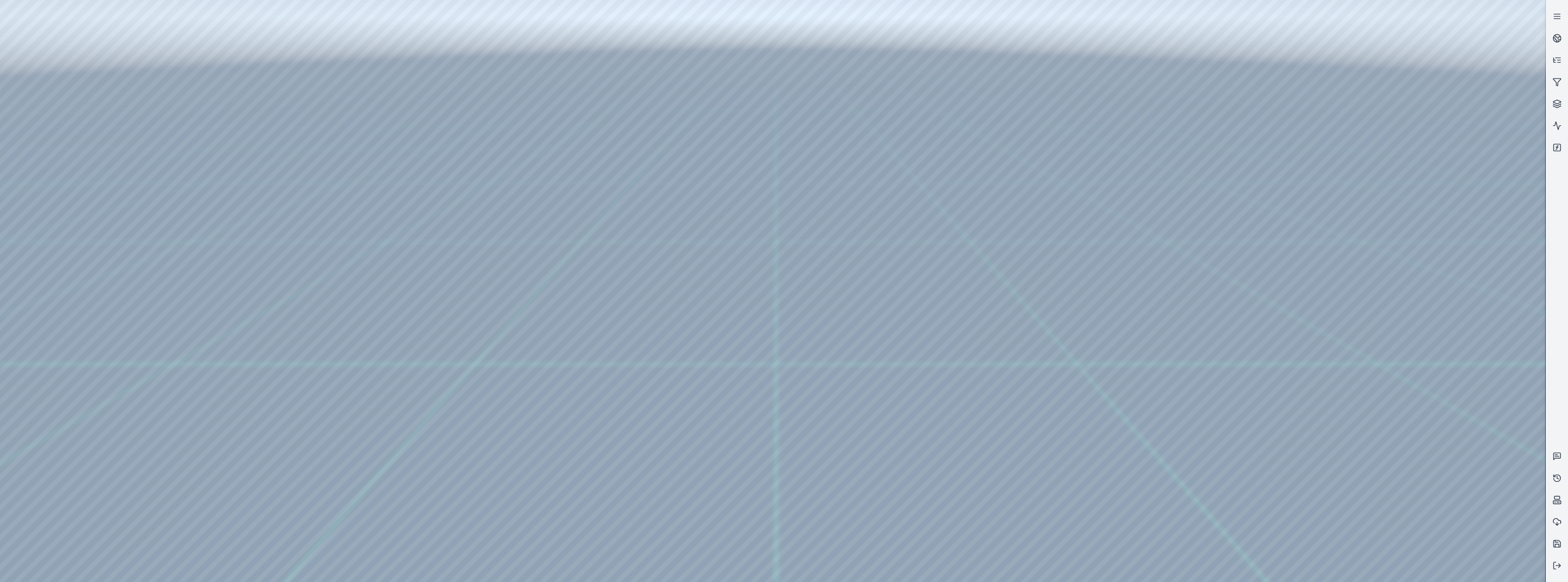
click at [390, 303] on div at bounding box center [773, 291] width 1546 height 582
click at [404, 312] on div at bounding box center [773, 291] width 1546 height 582
click at [421, 278] on div at bounding box center [773, 291] width 1546 height 582
click at [417, 283] on div at bounding box center [773, 291] width 1546 height 582
click at [419, 290] on div at bounding box center [773, 291] width 1546 height 582
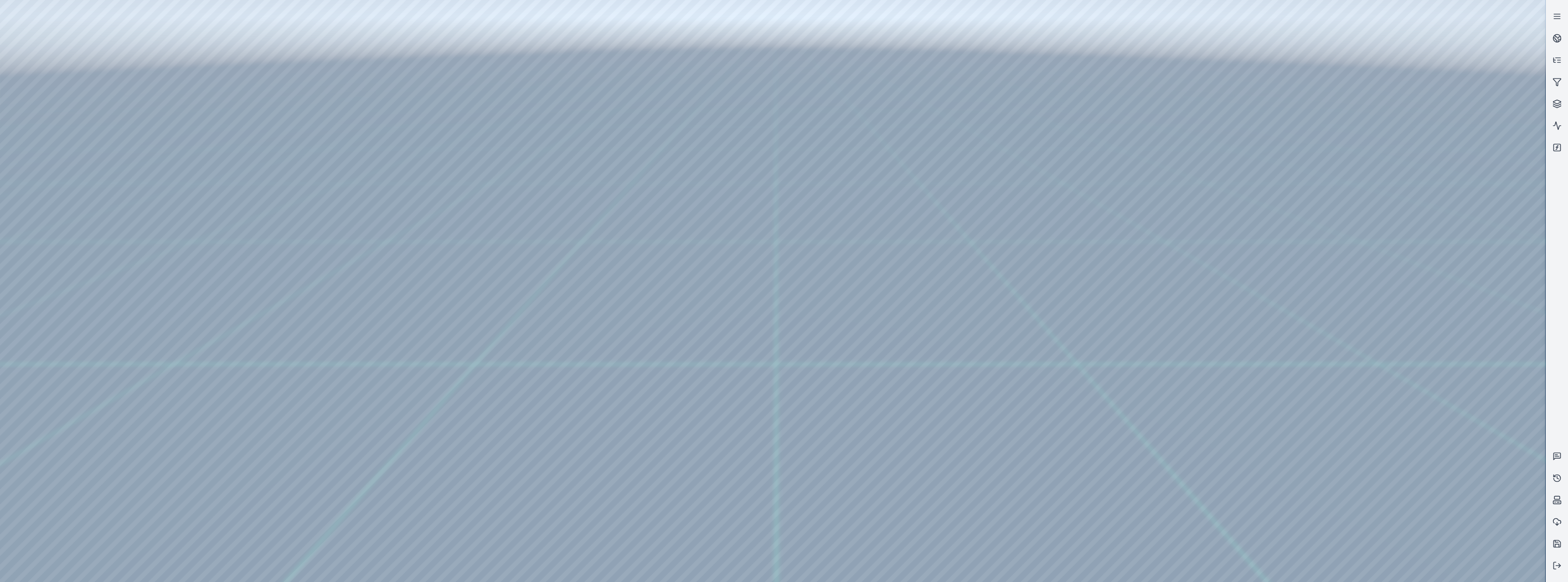
click at [411, 294] on div at bounding box center [773, 291] width 1546 height 582
drag, startPoint x: 420, startPoint y: 285, endPoint x: 429, endPoint y: 273, distance: 15.0
click at [429, 273] on div at bounding box center [773, 291] width 1546 height 582
drag, startPoint x: 420, startPoint y: 230, endPoint x: 478, endPoint y: 234, distance: 58.1
click at [478, 234] on div at bounding box center [773, 291] width 1546 height 582
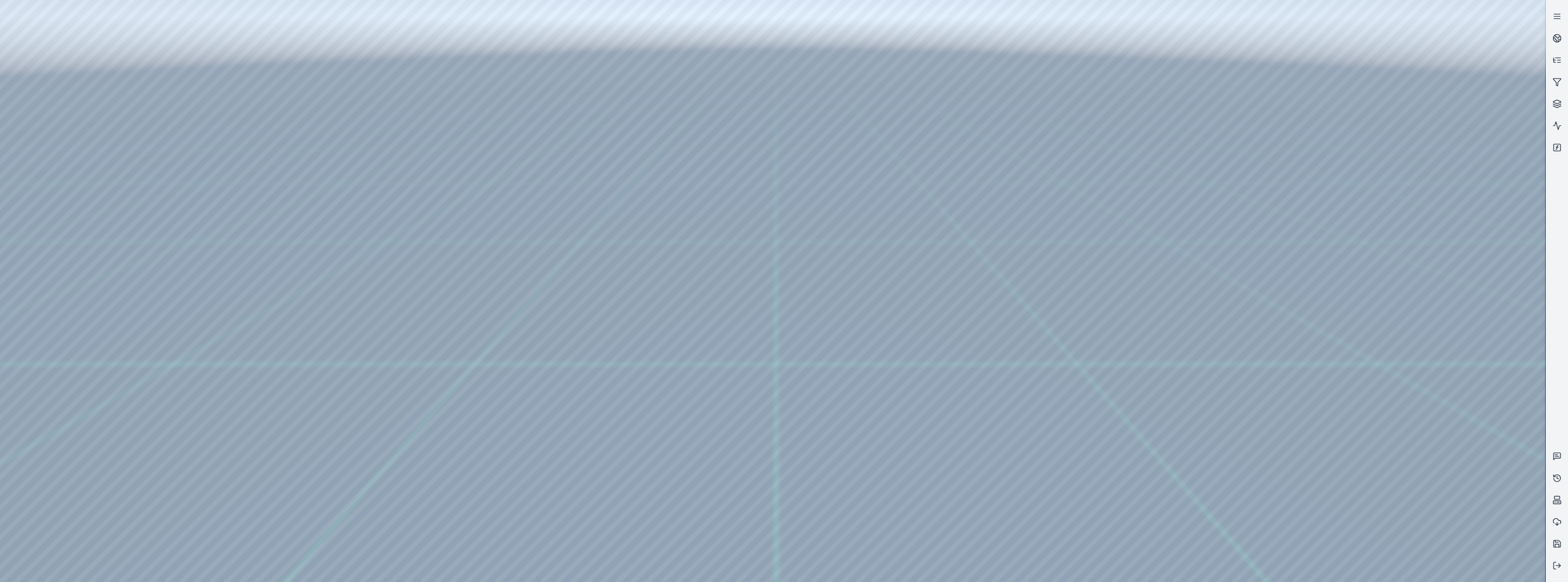
click at [460, 236] on div at bounding box center [773, 291] width 1546 height 582
click at [452, 234] on div at bounding box center [773, 291] width 1546 height 582
click at [516, 402] on div at bounding box center [773, 291] width 1546 height 582
click at [472, 144] on div at bounding box center [773, 291] width 1546 height 582
click at [264, 424] on div at bounding box center [773, 291] width 1546 height 582
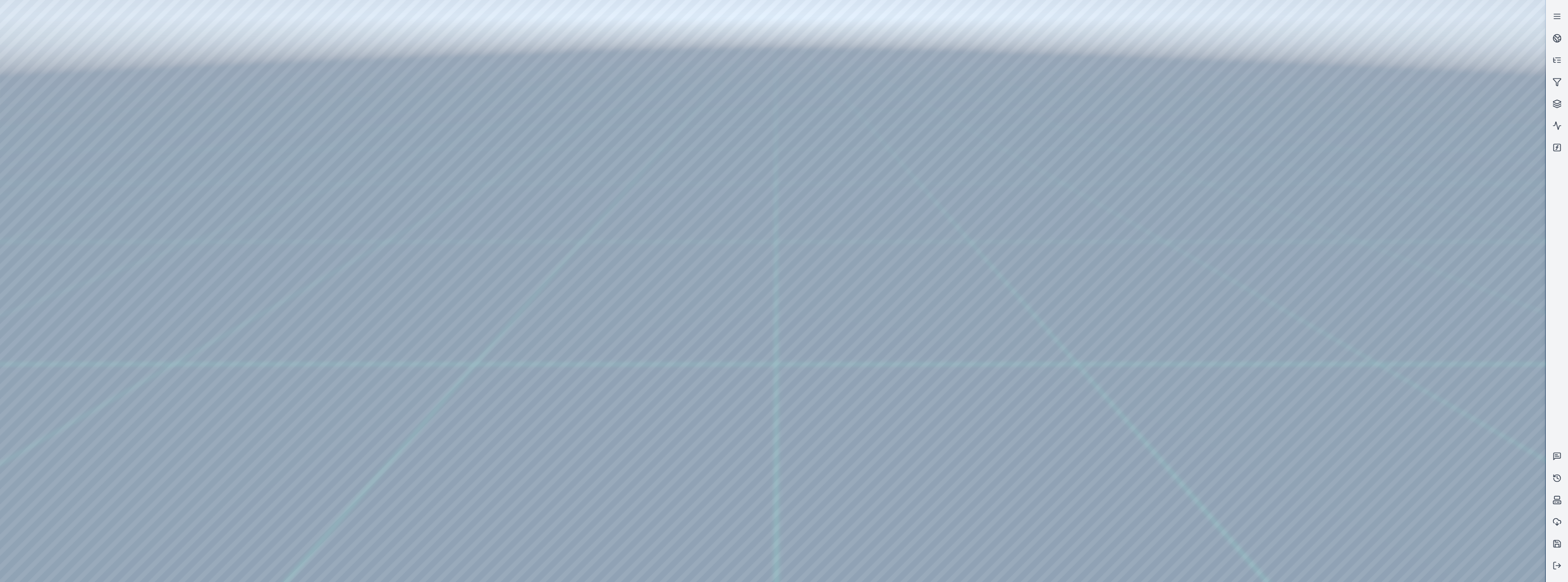
drag, startPoint x: 418, startPoint y: 471, endPoint x: 450, endPoint y: 471, distance: 32.0
click at [1555, 148] on icon at bounding box center [1556, 147] width 9 height 9
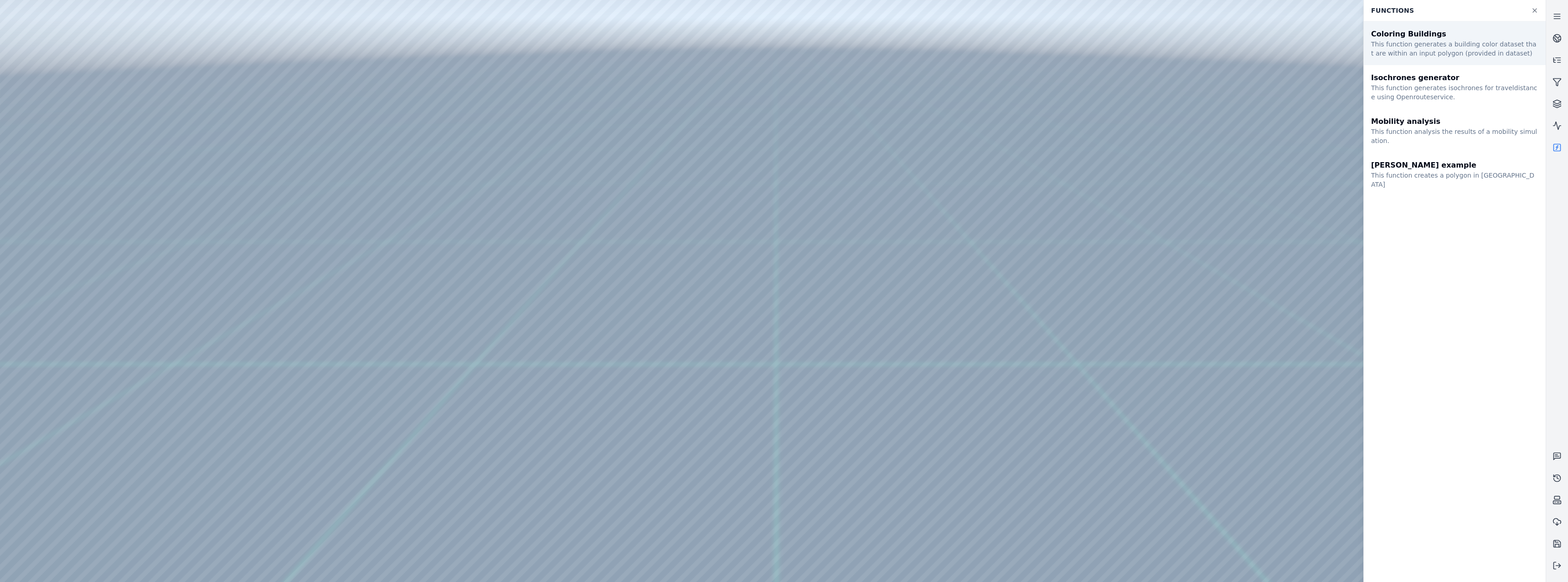
click at [1443, 46] on div "This function generates a building color dataset that are within an input polyg…" at bounding box center [1455, 49] width 167 height 18
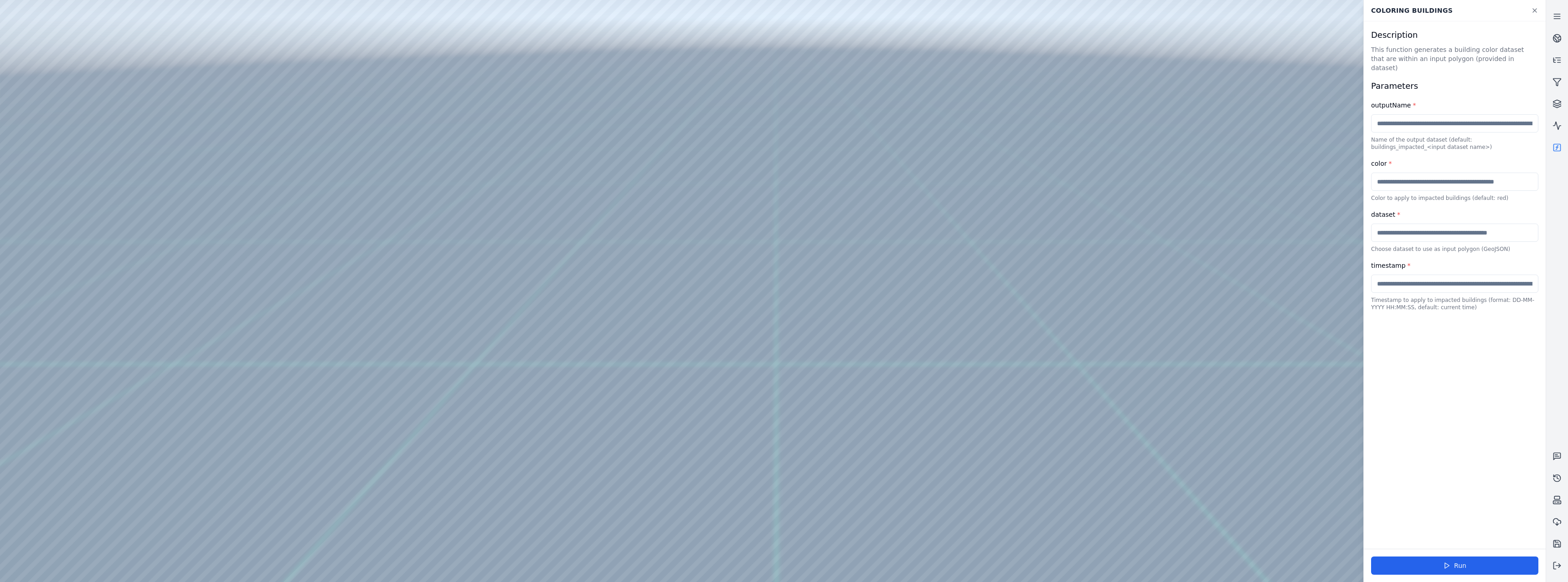
click at [1563, 145] on link at bounding box center [1557, 148] width 22 height 22
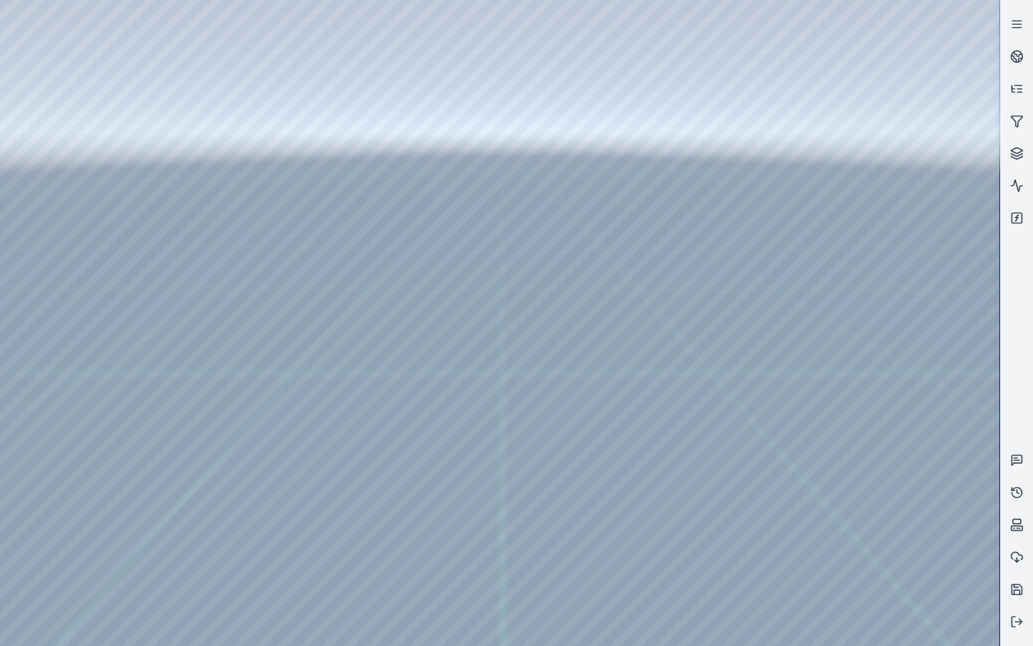
drag, startPoint x: 666, startPoint y: 361, endPoint x: 670, endPoint y: 348, distance: 14.0
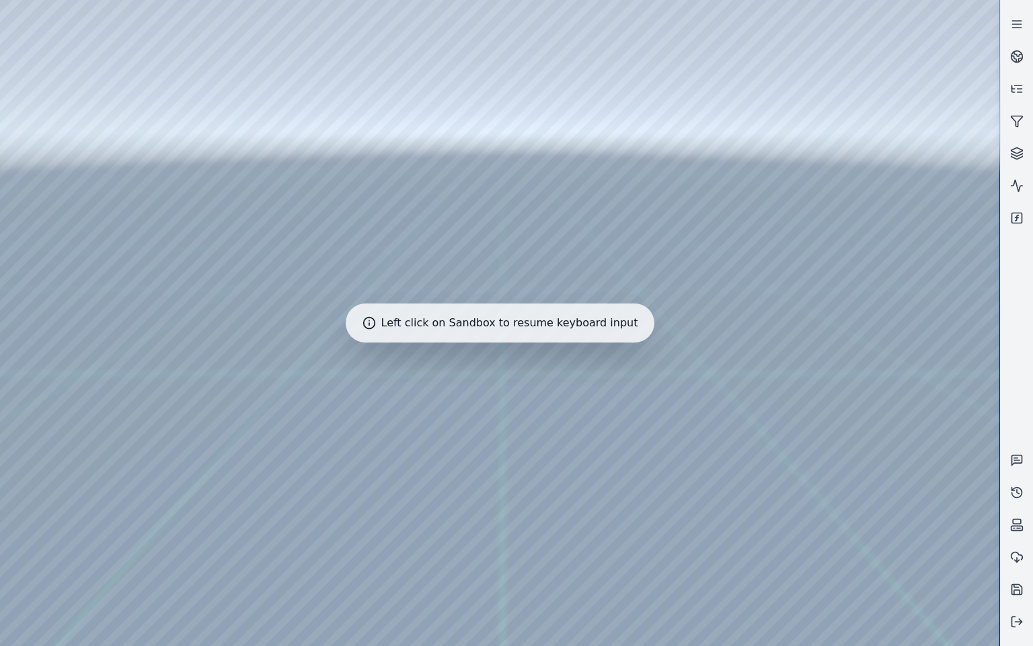
drag, startPoint x: 864, startPoint y: 440, endPoint x: 856, endPoint y: 440, distance: 8.1
click at [128, 44] on div at bounding box center [499, 323] width 999 height 646
click at [510, 182] on div at bounding box center [499, 323] width 999 height 646
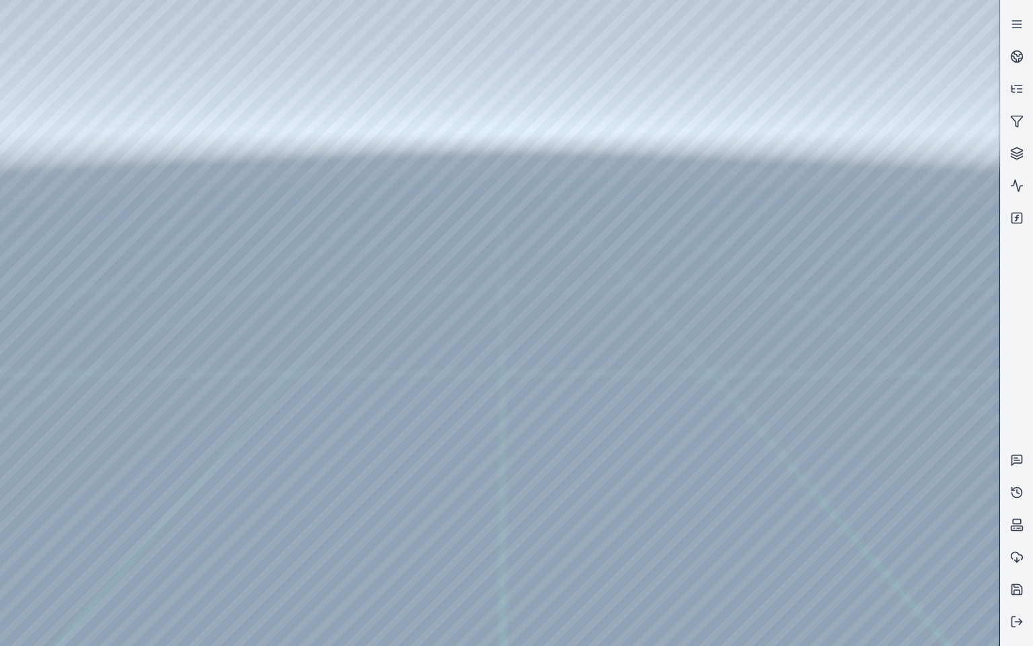
drag, startPoint x: 510, startPoint y: 182, endPoint x: 518, endPoint y: 189, distance: 10.9
click at [682, 449] on div at bounding box center [499, 323] width 999 height 646
drag, startPoint x: 682, startPoint y: 449, endPoint x: 666, endPoint y: 444, distance: 16.2
click at [637, 494] on div at bounding box center [499, 323] width 999 height 646
click at [40, 183] on div at bounding box center [499, 323] width 999 height 646
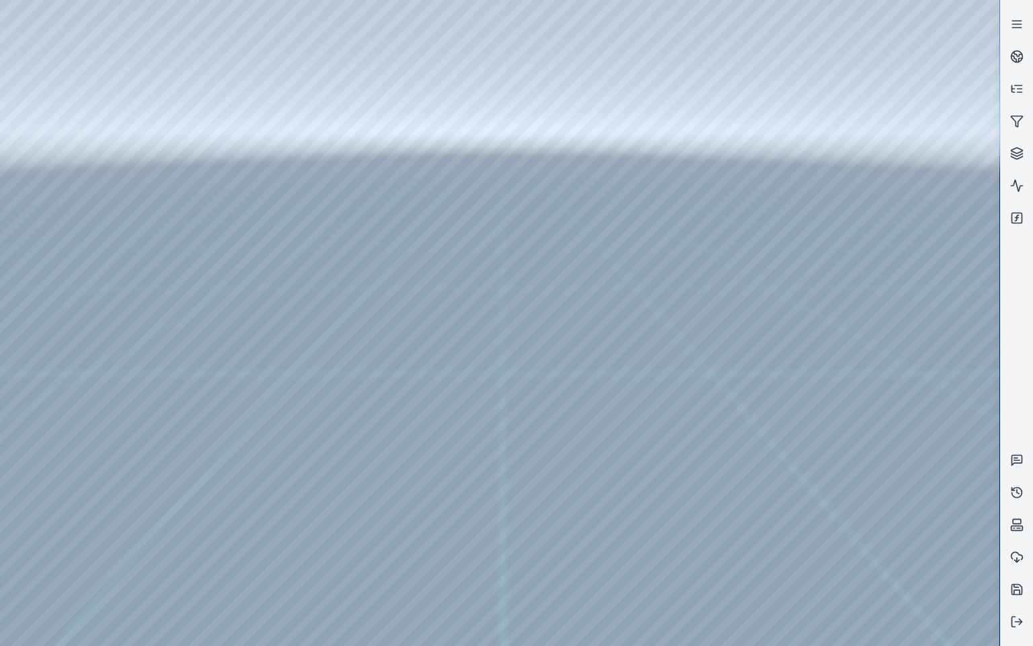
click at [290, 470] on div at bounding box center [499, 323] width 999 height 646
click at [49, 184] on div at bounding box center [499, 323] width 999 height 646
click at [1015, 221] on icon at bounding box center [1016, 217] width 13 height 13
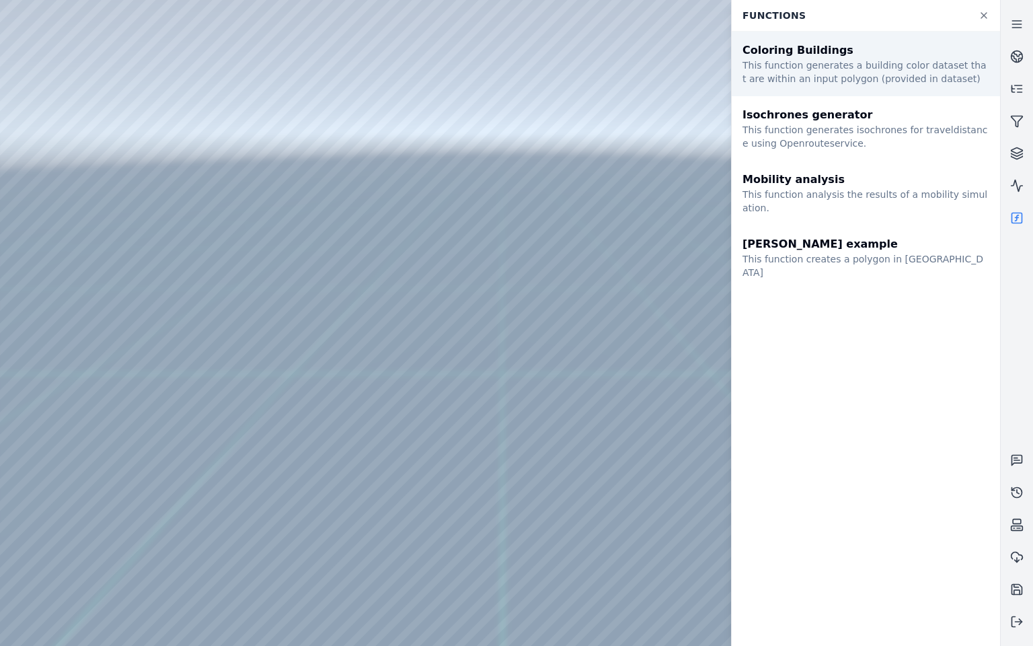
click at [847, 59] on div "This function generates a building color dataset that are within an input polyg…" at bounding box center [865, 72] width 247 height 27
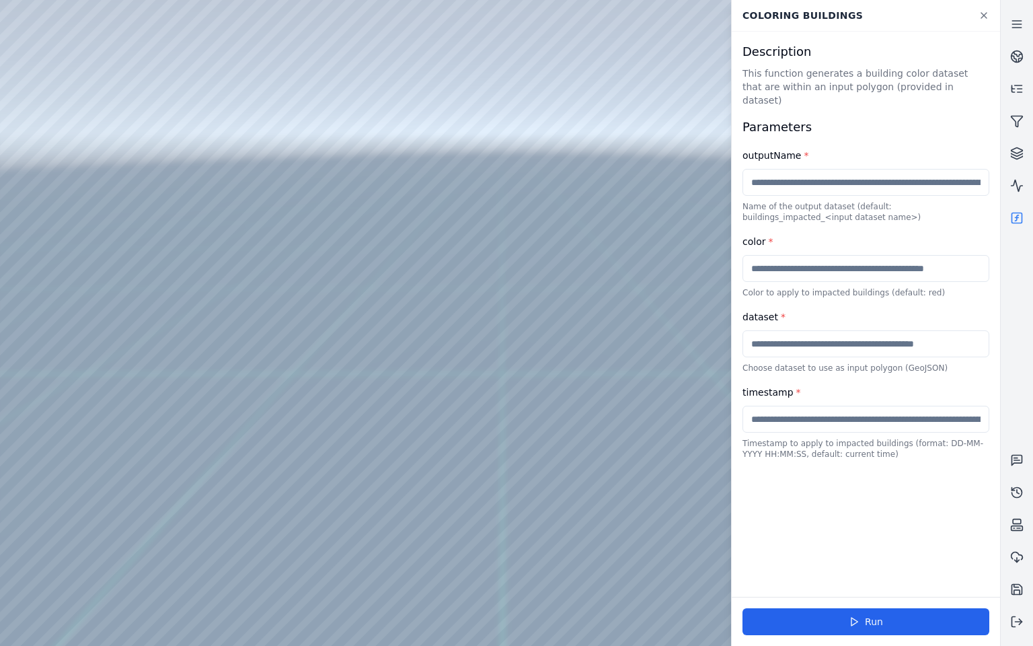
click at [822, 173] on input "text" at bounding box center [865, 182] width 247 height 27
type input "**********"
click at [928, 260] on input "text" at bounding box center [865, 268] width 247 height 27
type input "***"
click at [874, 334] on input "text" at bounding box center [865, 343] width 247 height 27
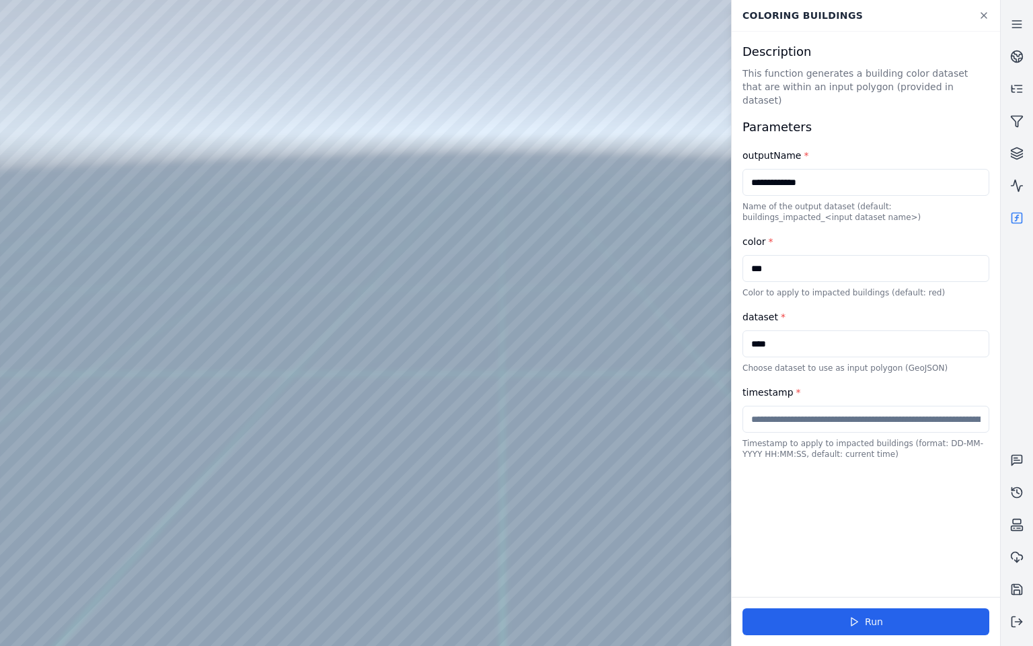
type input "****"
click at [855, 405] on input "text" at bounding box center [865, 418] width 247 height 27
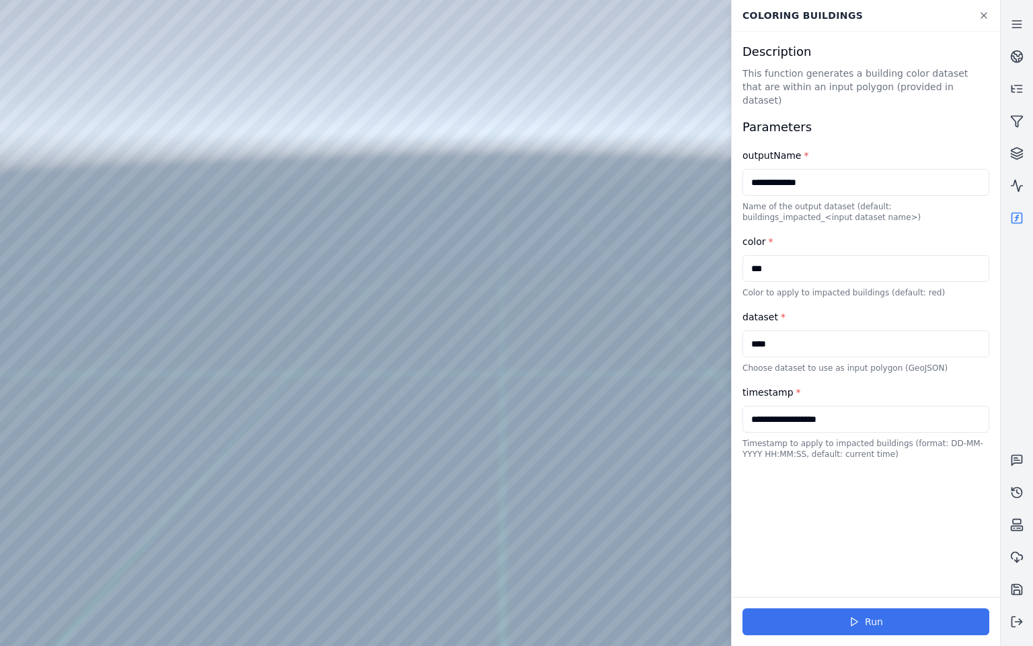
type input "**********"
click at [880, 621] on button "Run" at bounding box center [865, 621] width 247 height 27
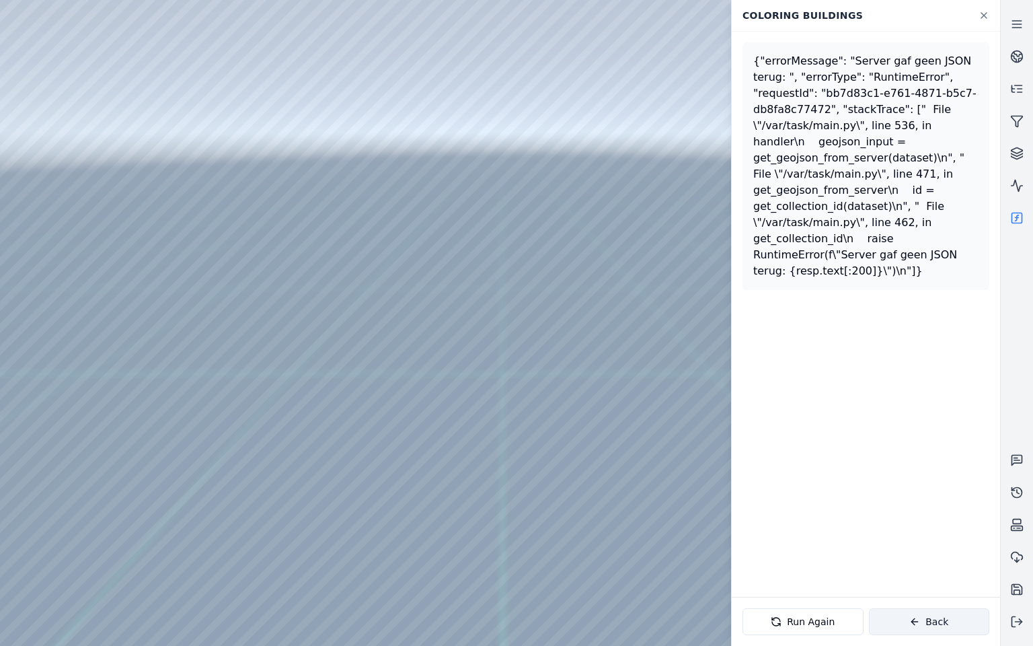
click at [898, 625] on button "Back" at bounding box center [929, 621] width 121 height 27
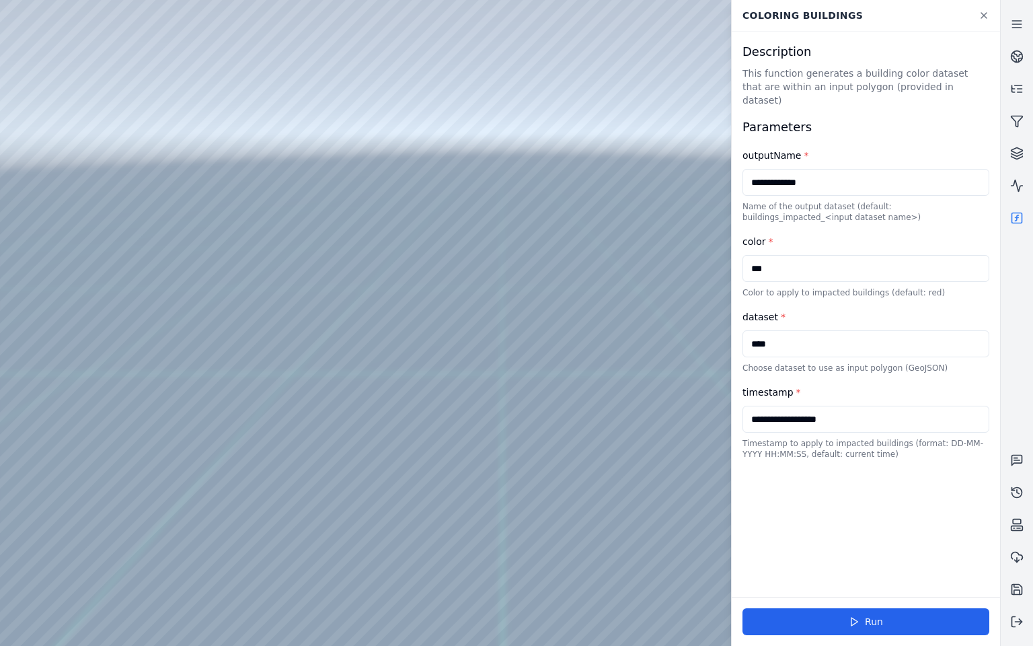
drag, startPoint x: 792, startPoint y: 332, endPoint x: 744, endPoint y: 333, distance: 48.4
click at [744, 333] on input "****" at bounding box center [865, 343] width 247 height 27
type input "*******"
click at [869, 621] on button "Run" at bounding box center [865, 621] width 247 height 27
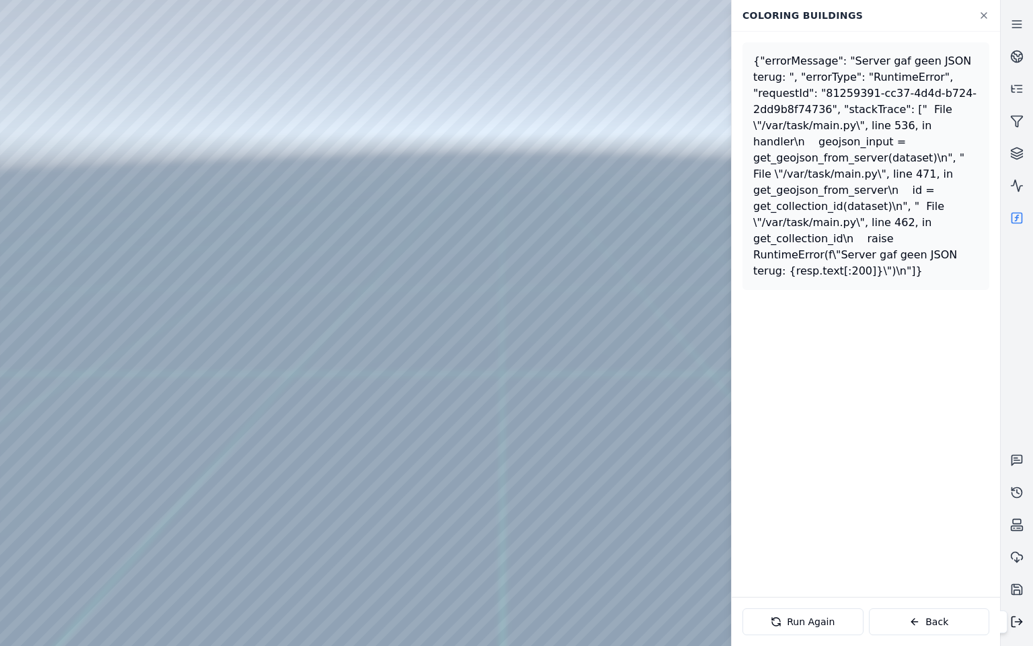
click at [1015, 628] on button at bounding box center [1017, 621] width 32 height 32
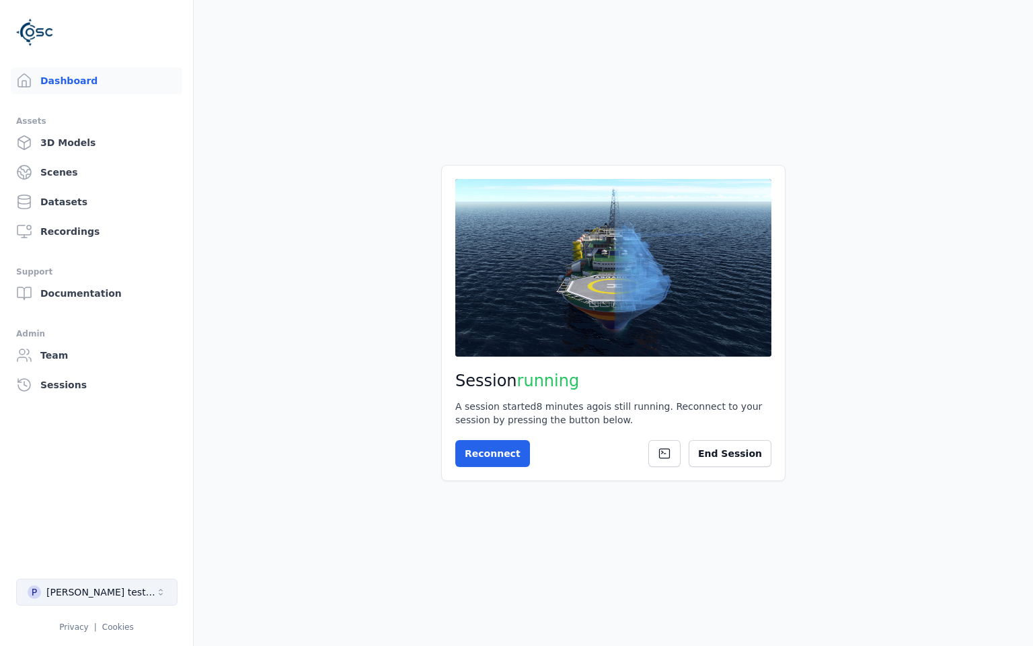
click at [143, 587] on button "P [PERSON_NAME] testing" at bounding box center [96, 591] width 161 height 27
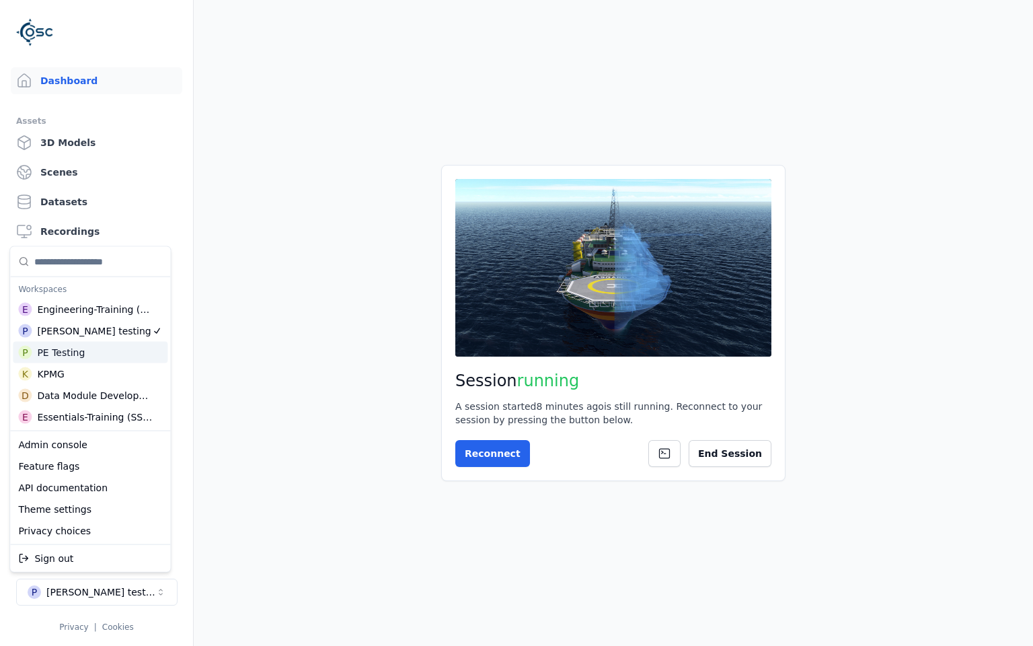
click at [98, 356] on div "P PE Testing" at bounding box center [90, 353] width 155 height 22
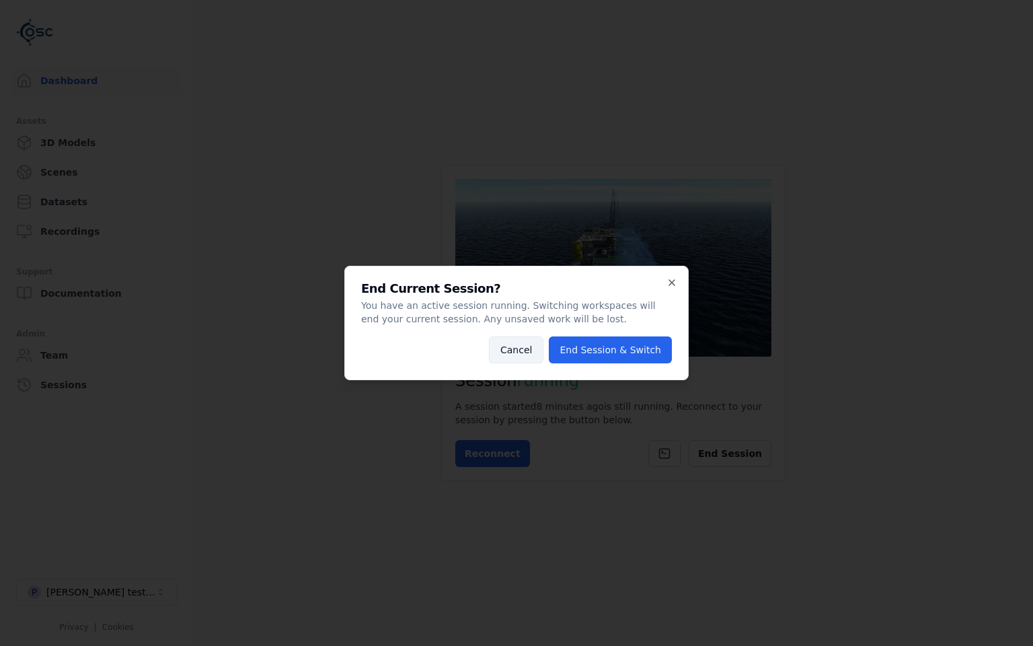
click at [528, 356] on button "Cancel" at bounding box center [516, 349] width 54 height 27
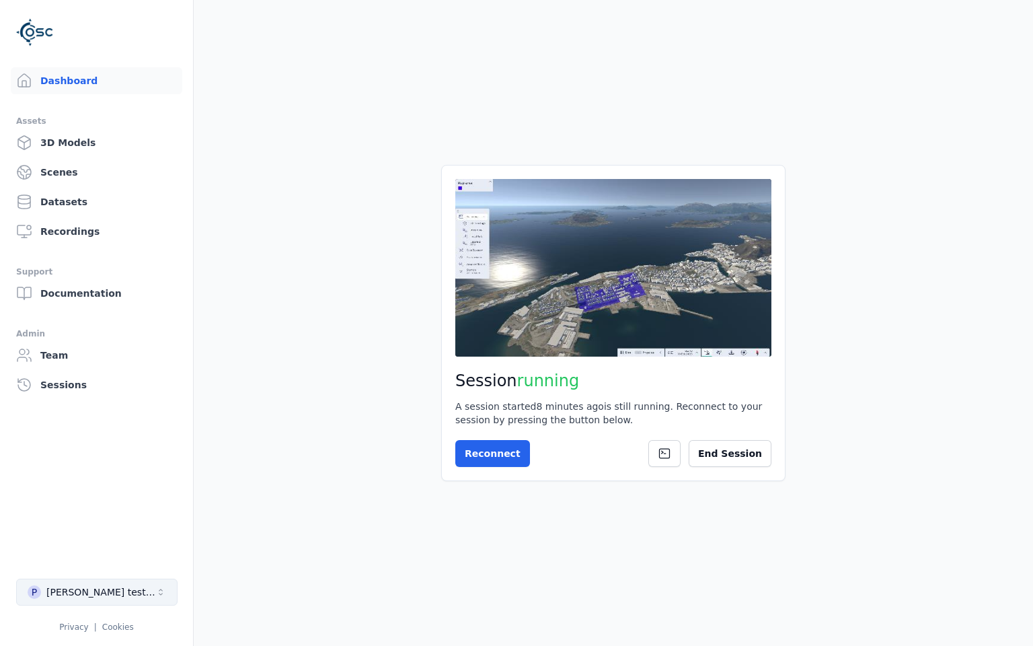
click at [162, 588] on icon "Select a workspace" at bounding box center [160, 591] width 11 height 11
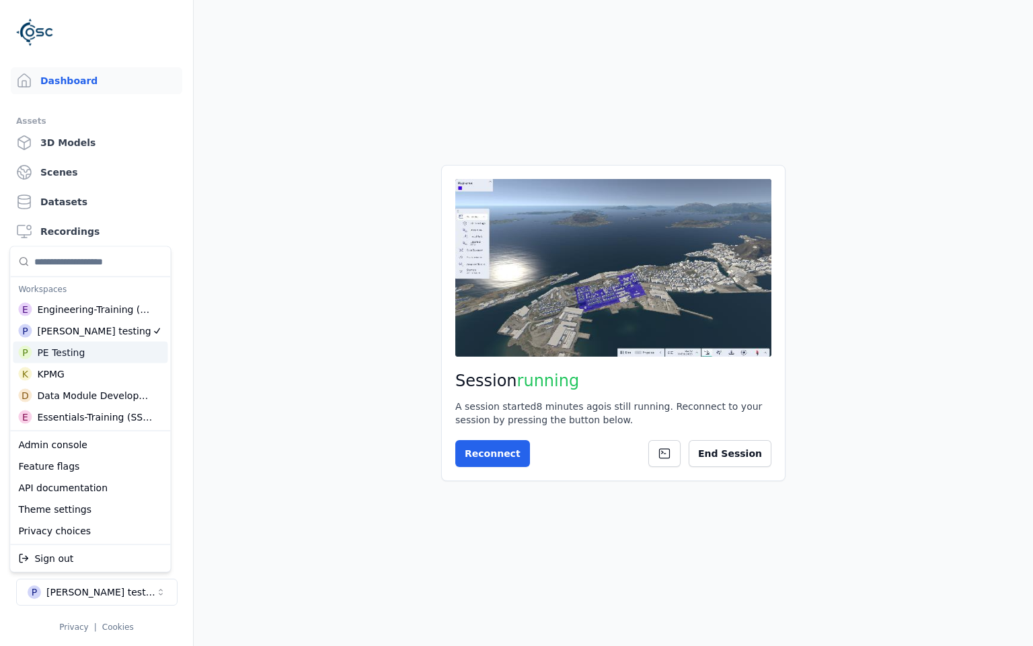
click at [120, 356] on div "P PE Testing" at bounding box center [90, 353] width 155 height 22
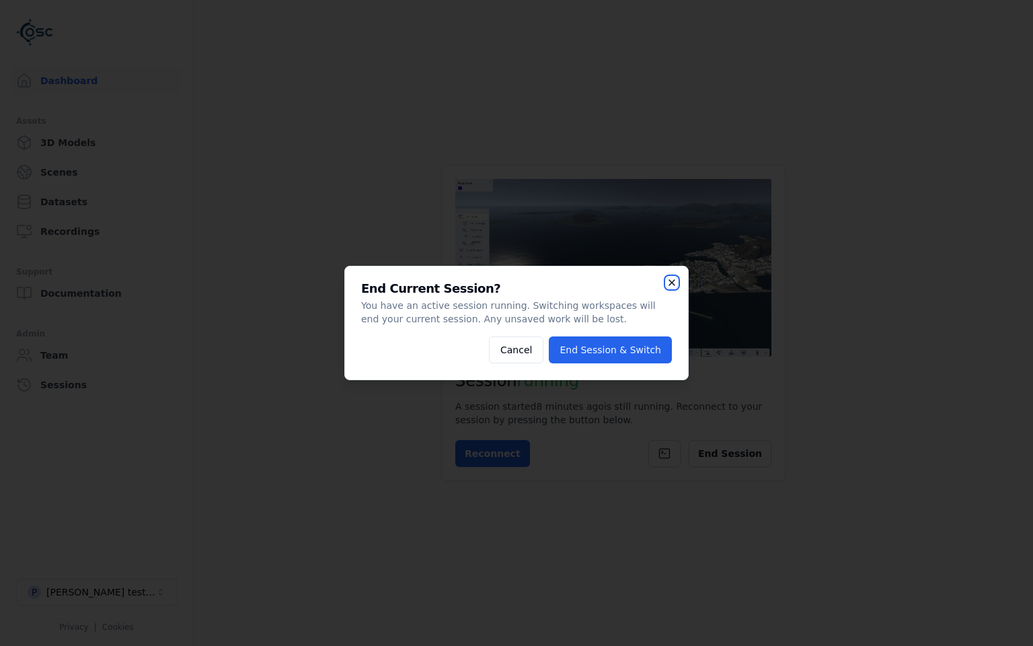
click at [669, 284] on icon "button" at bounding box center [671, 282] width 11 height 11
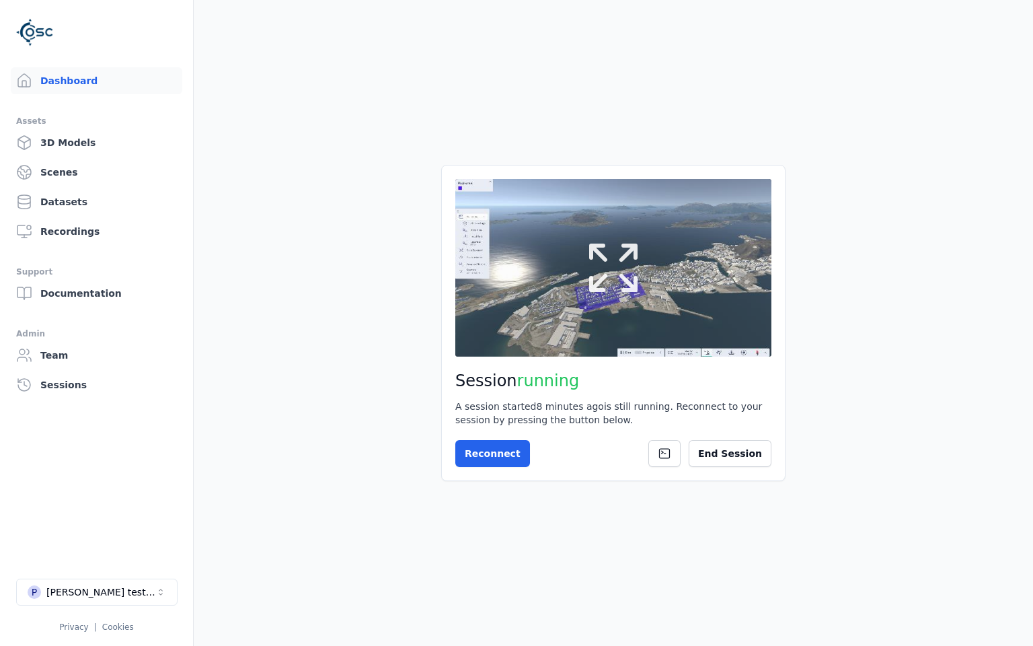
click at [635, 309] on button at bounding box center [613, 268] width 316 height 178
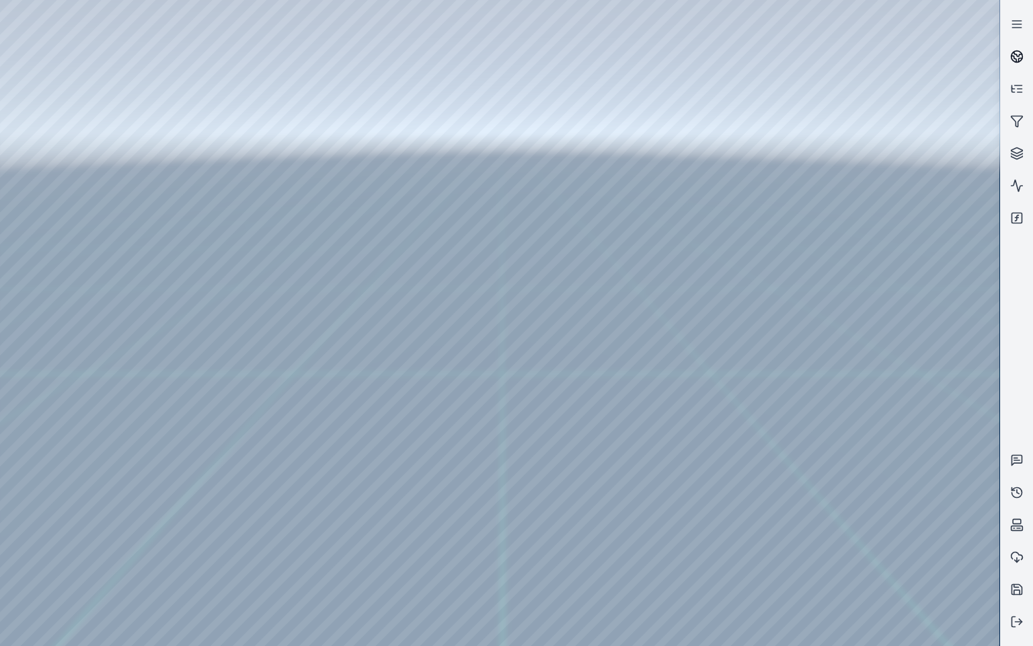
click at [1012, 61] on icon at bounding box center [1016, 56] width 13 height 13
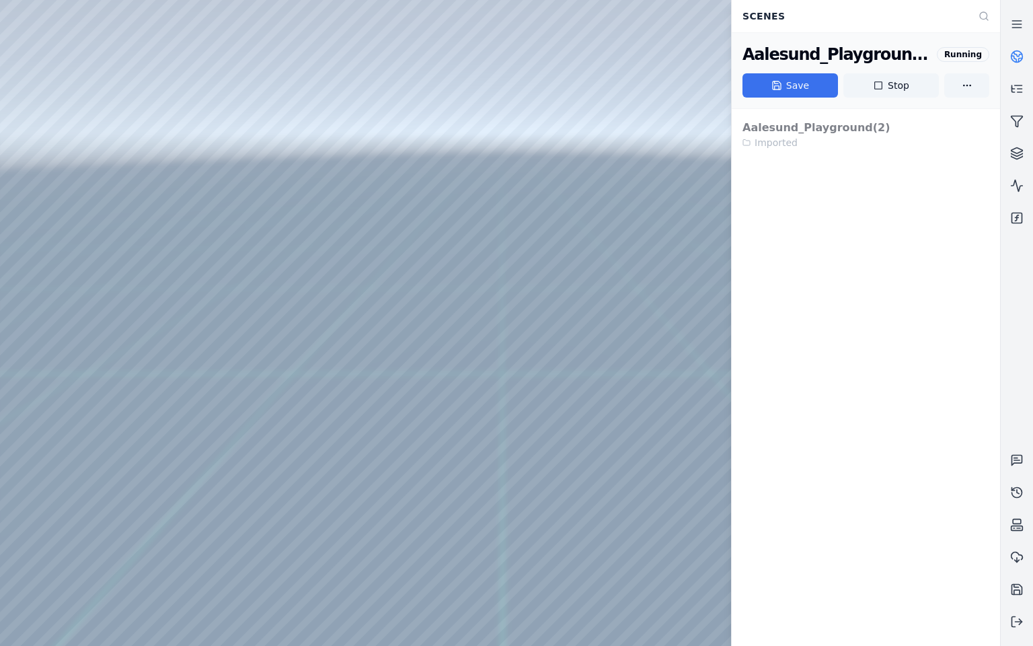
click at [801, 91] on button "Save" at bounding box center [789, 85] width 95 height 24
click at [1023, 634] on button at bounding box center [1017, 621] width 32 height 32
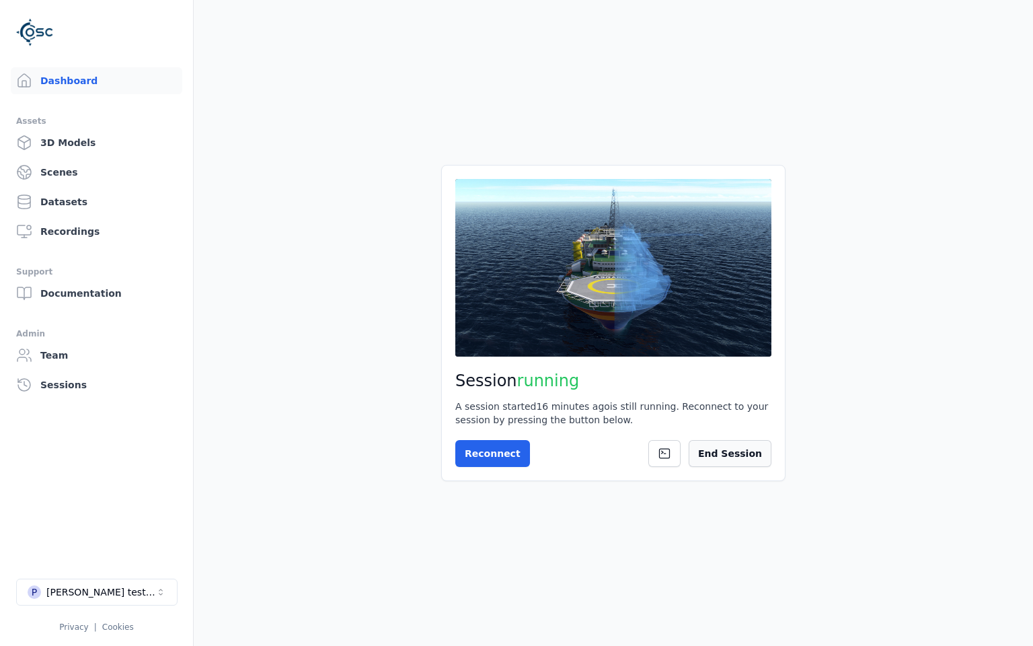
click at [744, 459] on button "End Session" at bounding box center [730, 453] width 83 height 27
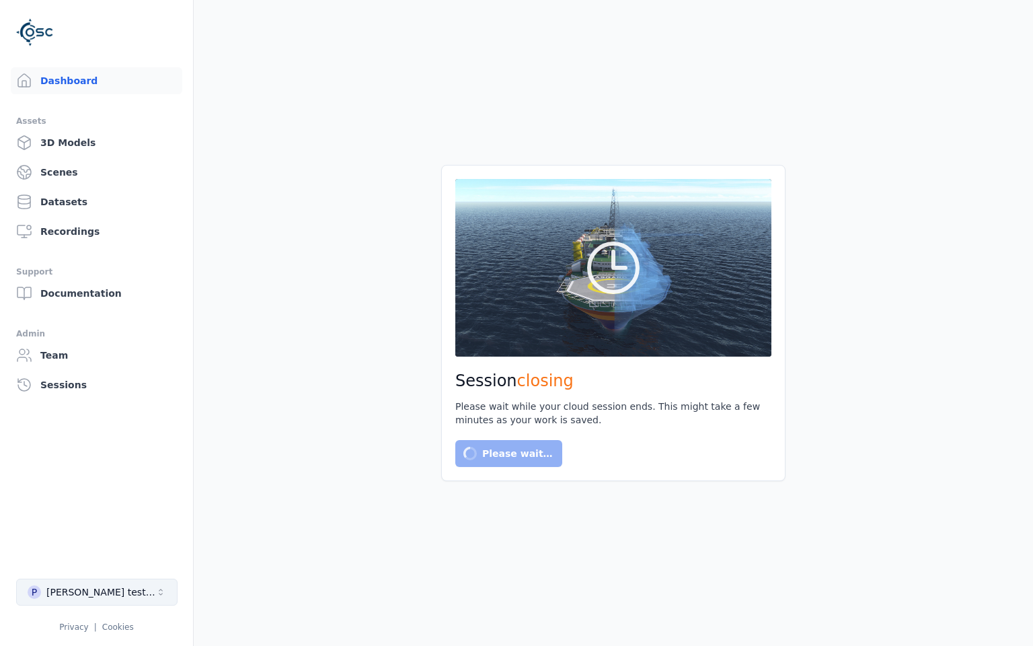
click at [87, 585] on div "[PERSON_NAME] testing" at bounding box center [100, 591] width 109 height 13
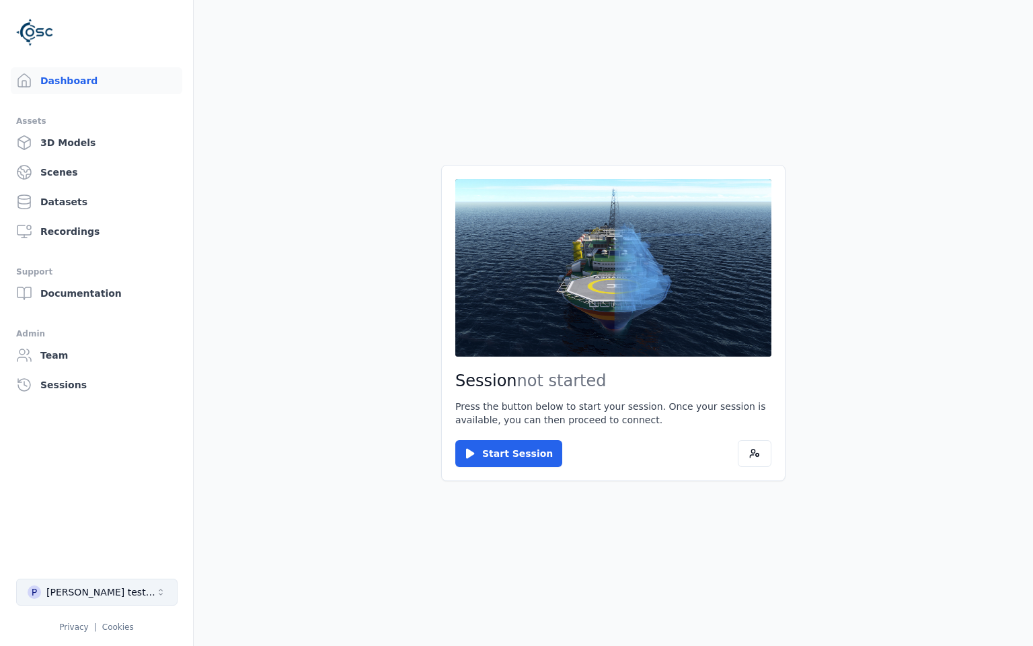
click at [93, 583] on button "P [PERSON_NAME] testing" at bounding box center [96, 591] width 161 height 27
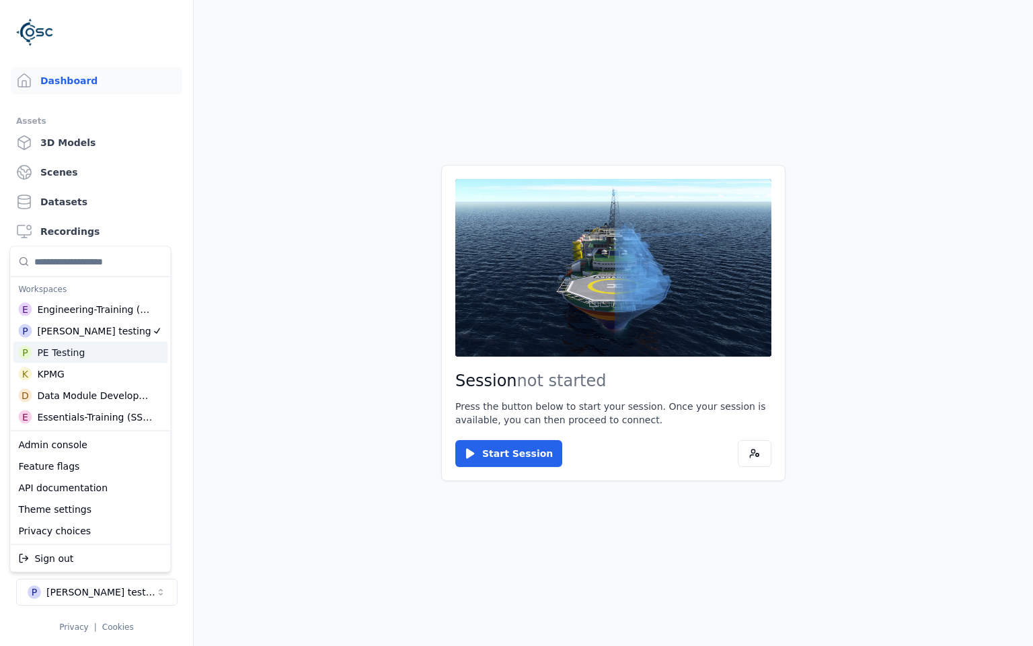
click at [95, 354] on div "P PE Testing" at bounding box center [90, 353] width 155 height 22
click at [298, 291] on html "Support Dashboard Assets 3D Models Scenes Datasets Recordings Support Documenta…" at bounding box center [516, 323] width 1033 height 646
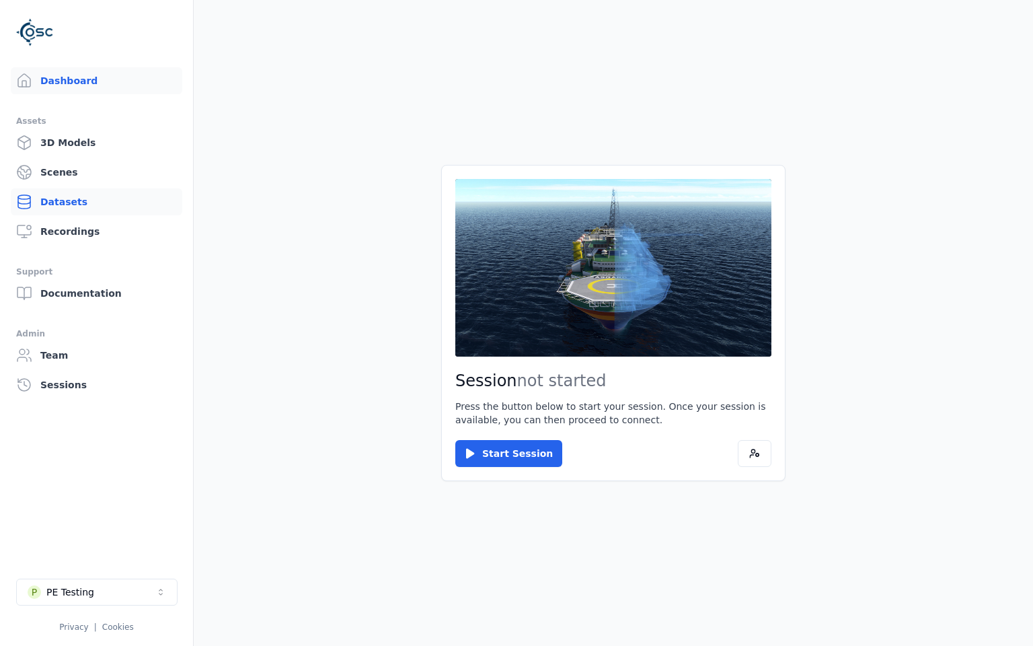
click at [70, 200] on link "Datasets" at bounding box center [96, 201] width 171 height 27
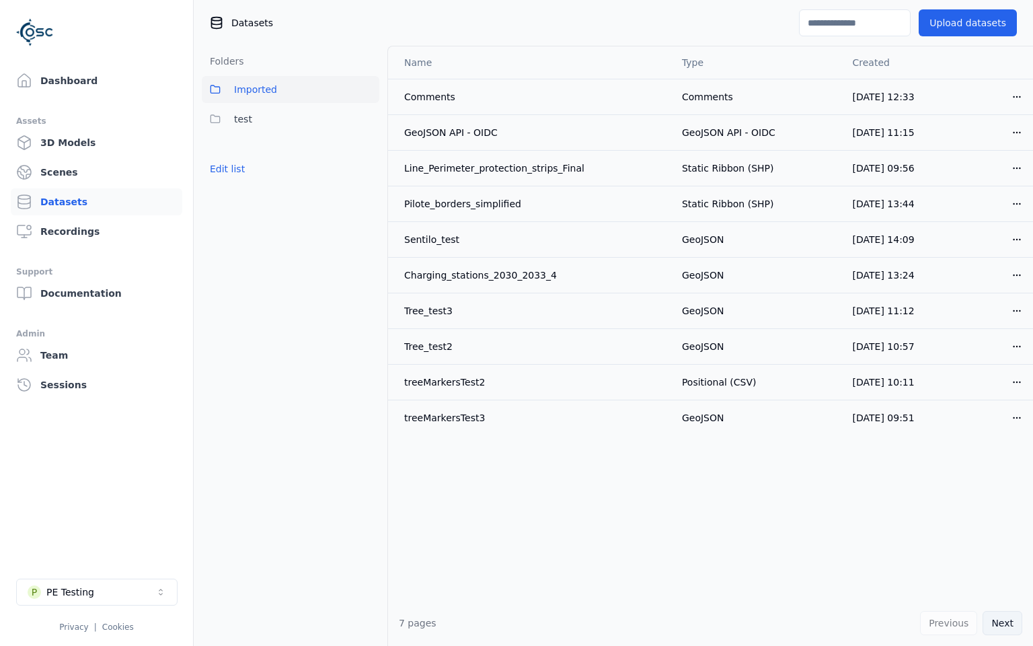
click at [1009, 624] on button "Next" at bounding box center [1002, 623] width 40 height 24
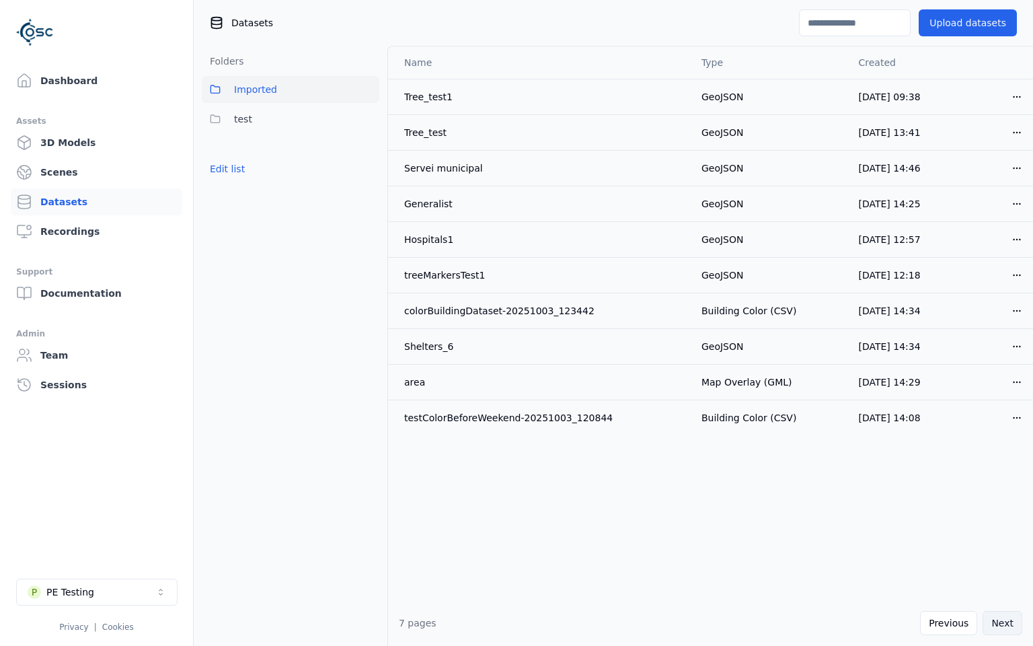
click at [997, 625] on button "Next" at bounding box center [1002, 623] width 40 height 24
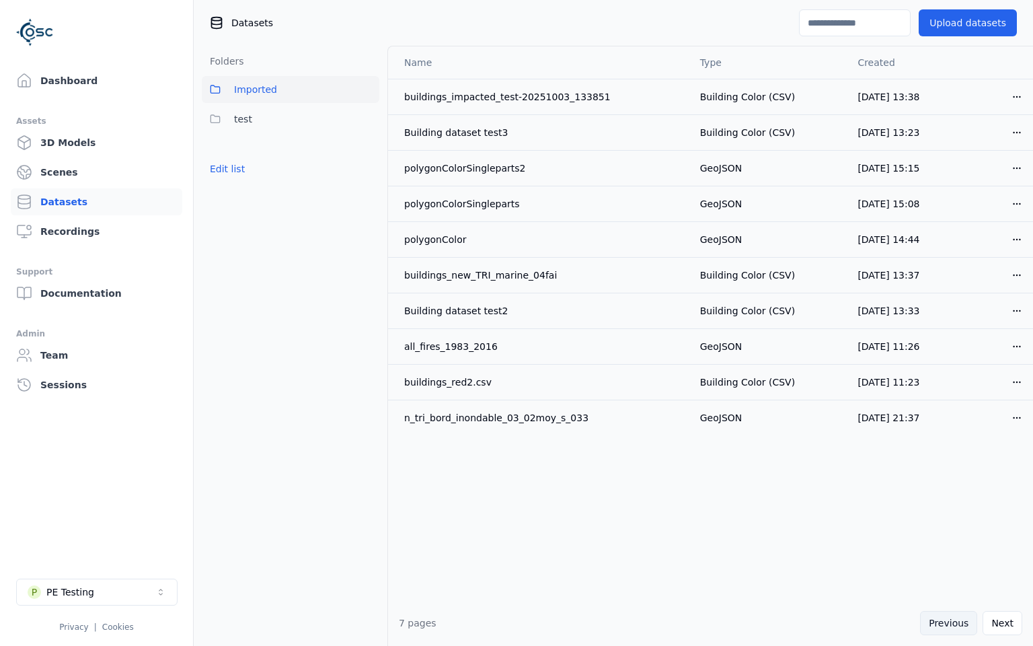
click at [949, 625] on button "Previous" at bounding box center [948, 623] width 57 height 24
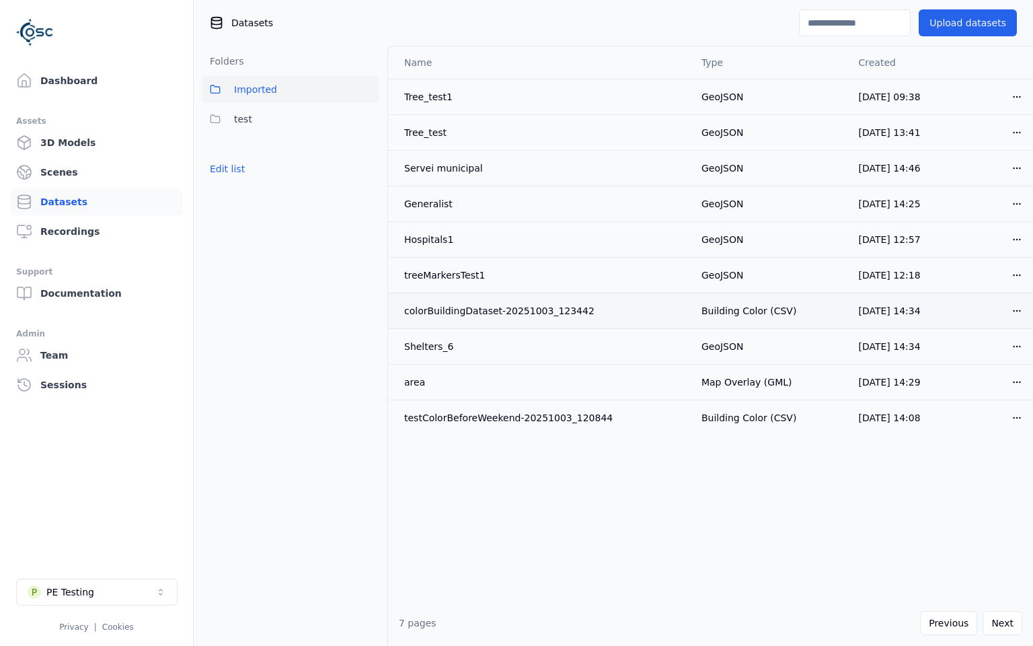
click at [1013, 308] on html "Support Dashboard Assets 3D Models Scenes Datasets Recordings Support Documenta…" at bounding box center [516, 323] width 1033 height 646
click at [972, 404] on div "Download" at bounding box center [986, 404] width 79 height 22
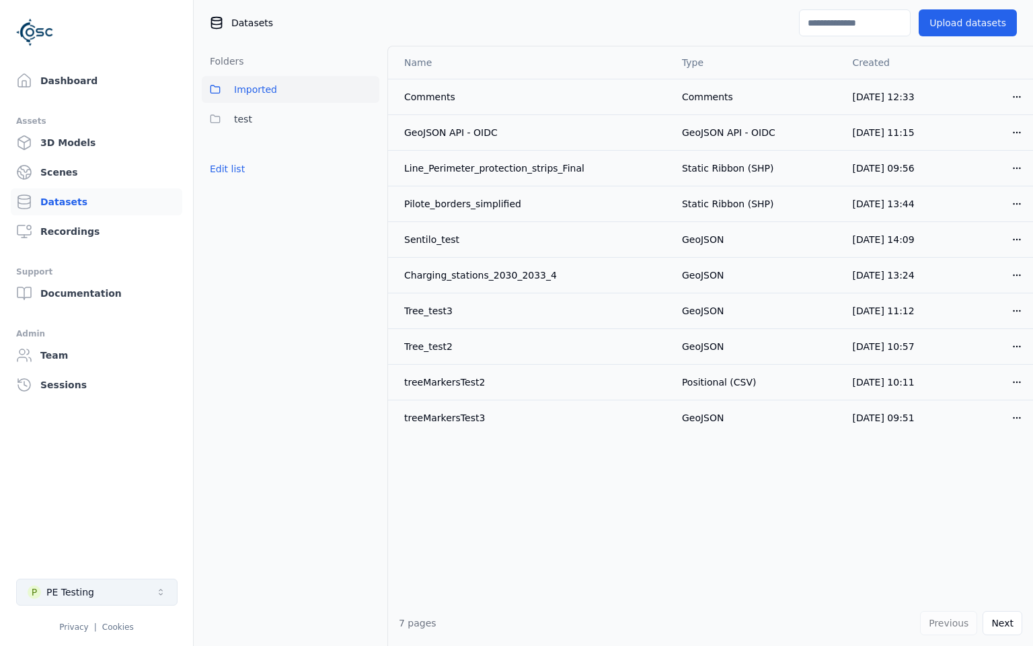
click at [133, 585] on button "P PE Testing" at bounding box center [96, 591] width 161 height 27
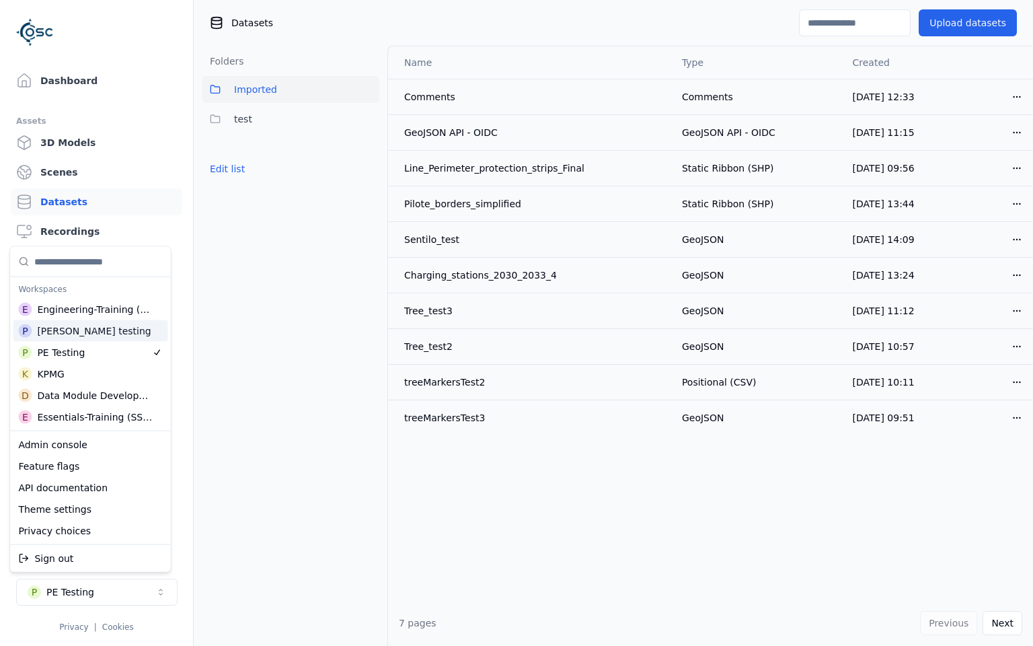
click at [102, 338] on div "P [PERSON_NAME] testing" at bounding box center [90, 331] width 155 height 22
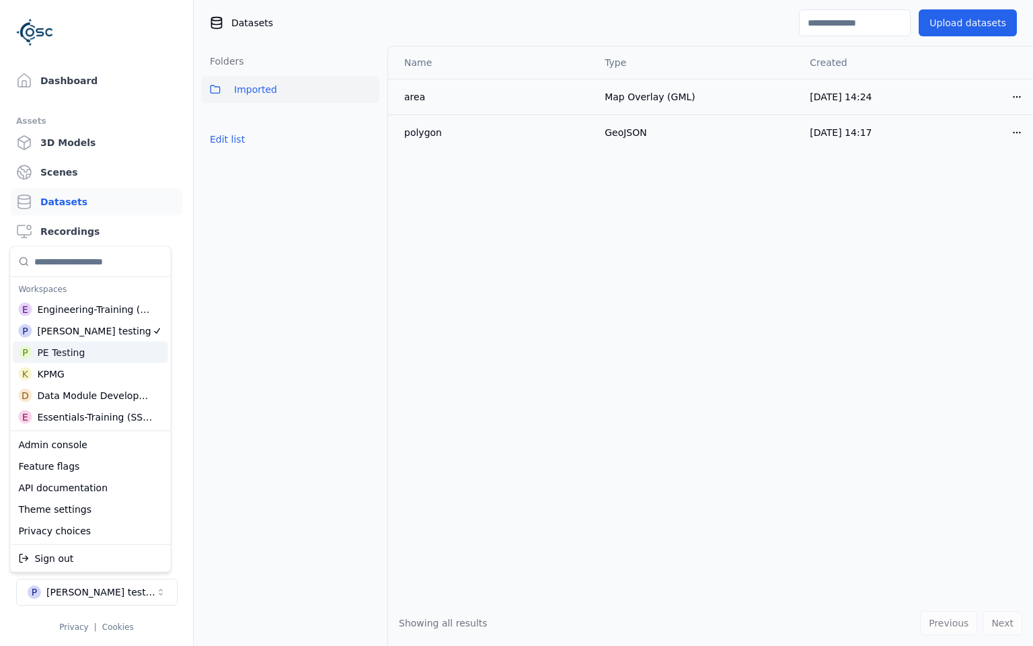
click at [946, 26] on html "Support Dashboard Assets 3D Models Scenes Datasets Recordings Support Documenta…" at bounding box center [516, 323] width 1033 height 646
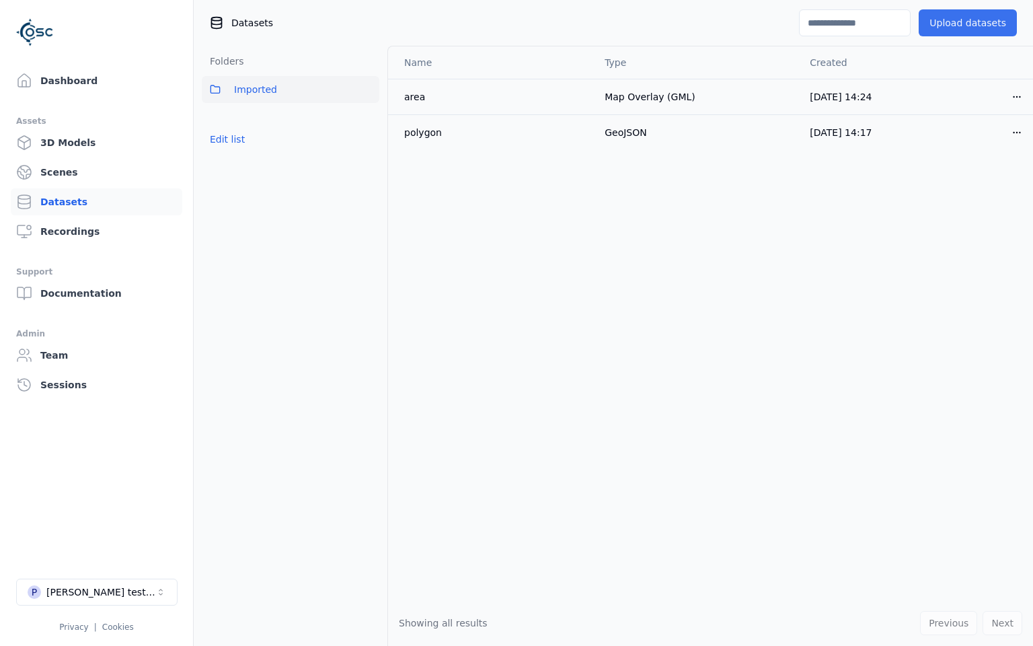
click at [968, 27] on button "Upload datasets" at bounding box center [968, 22] width 98 height 27
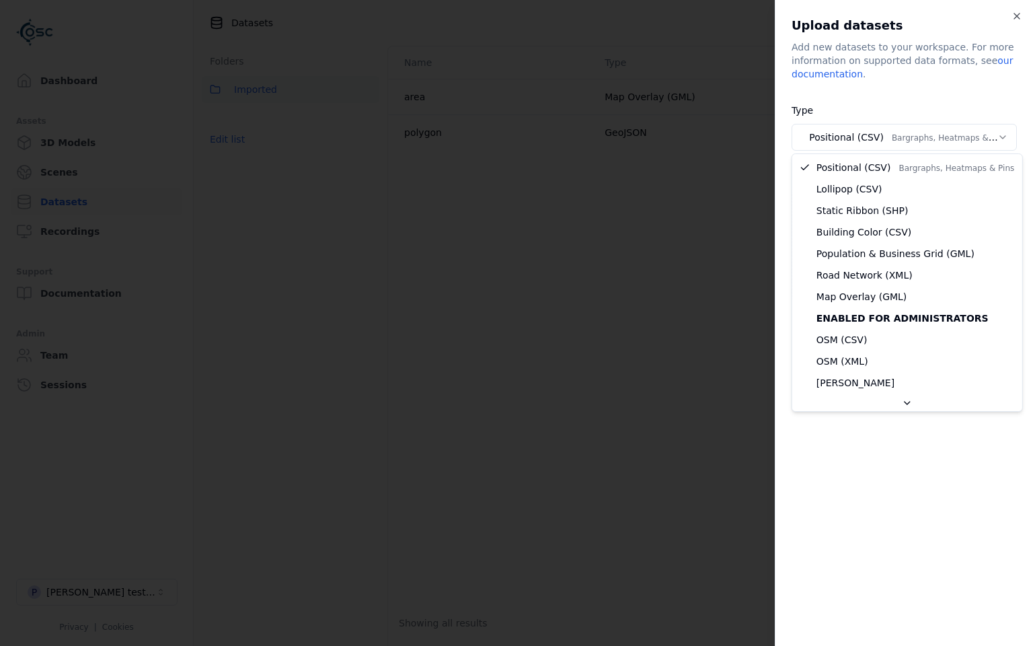
click at [907, 136] on body "**********" at bounding box center [516, 323] width 1033 height 646
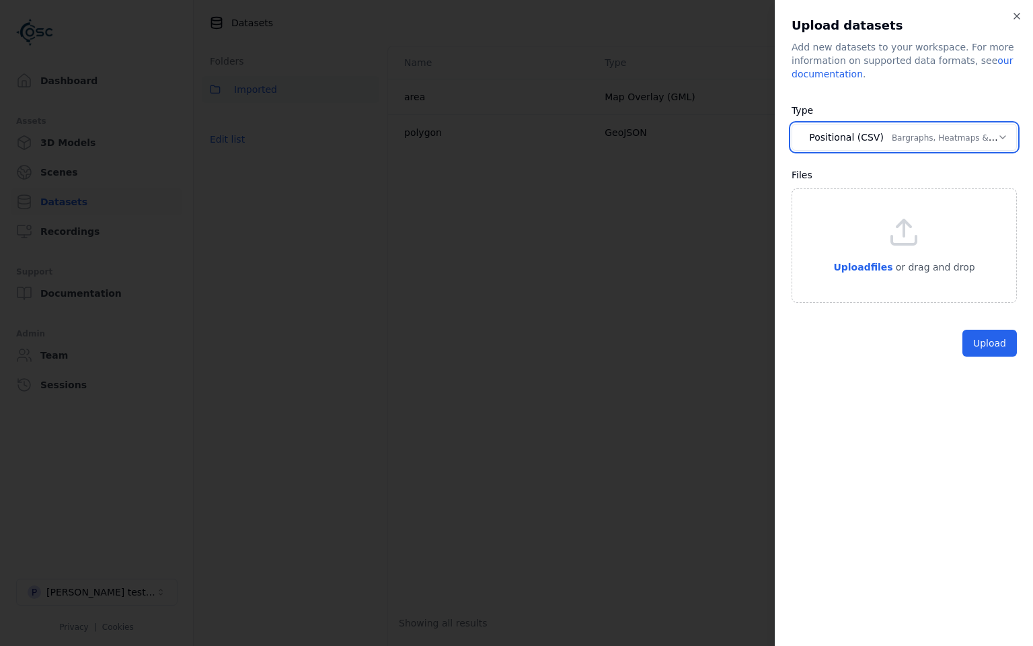
click at [907, 136] on body "**********" at bounding box center [516, 323] width 1033 height 646
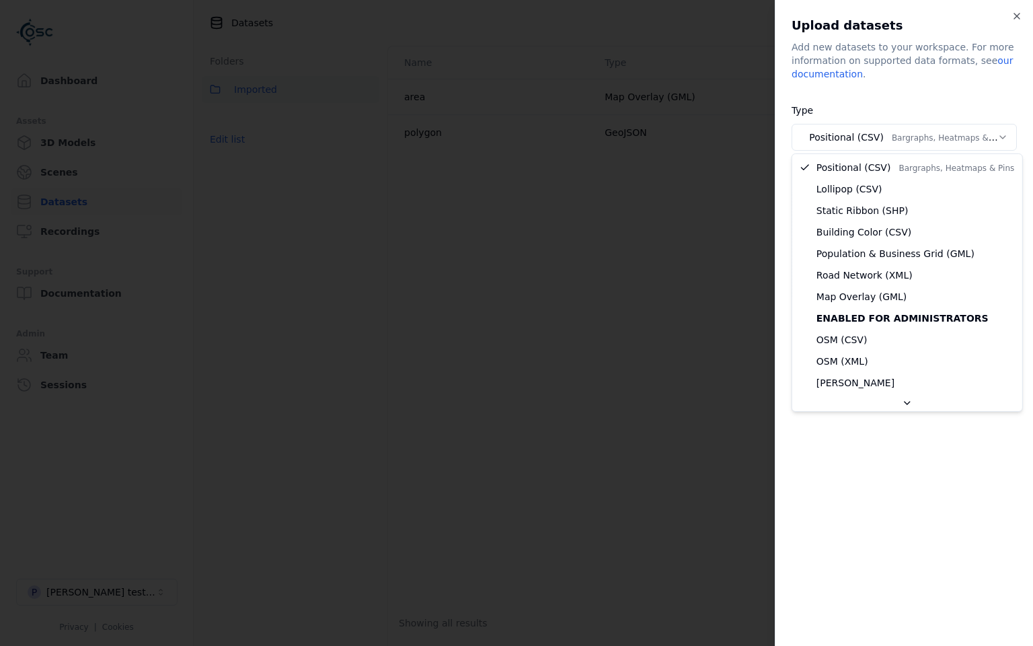
click at [907, 136] on body "**********" at bounding box center [516, 323] width 1033 height 646
select select "**********"
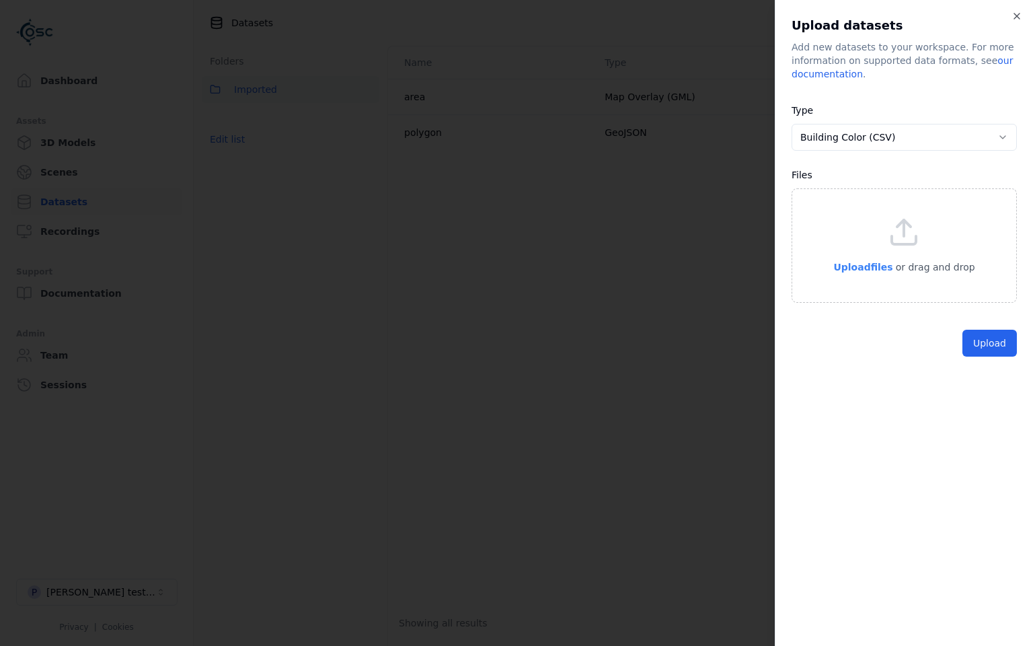
click at [876, 268] on span "Upload files" at bounding box center [862, 267] width 59 height 11
click at [999, 375] on button "Upload" at bounding box center [989, 373] width 54 height 27
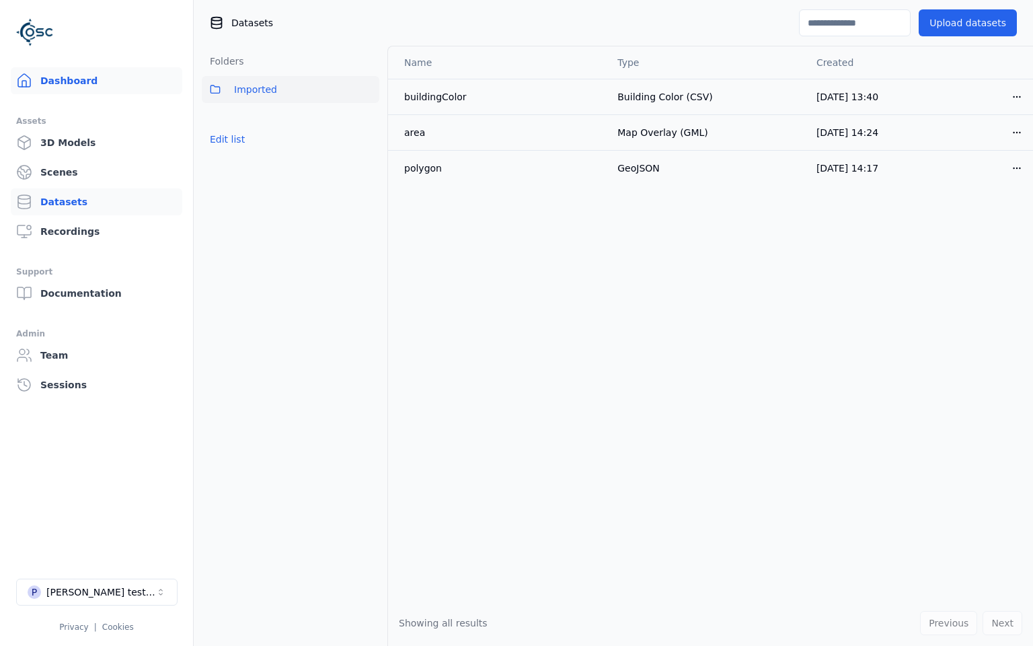
click at [69, 72] on link "Dashboard" at bounding box center [96, 80] width 171 height 27
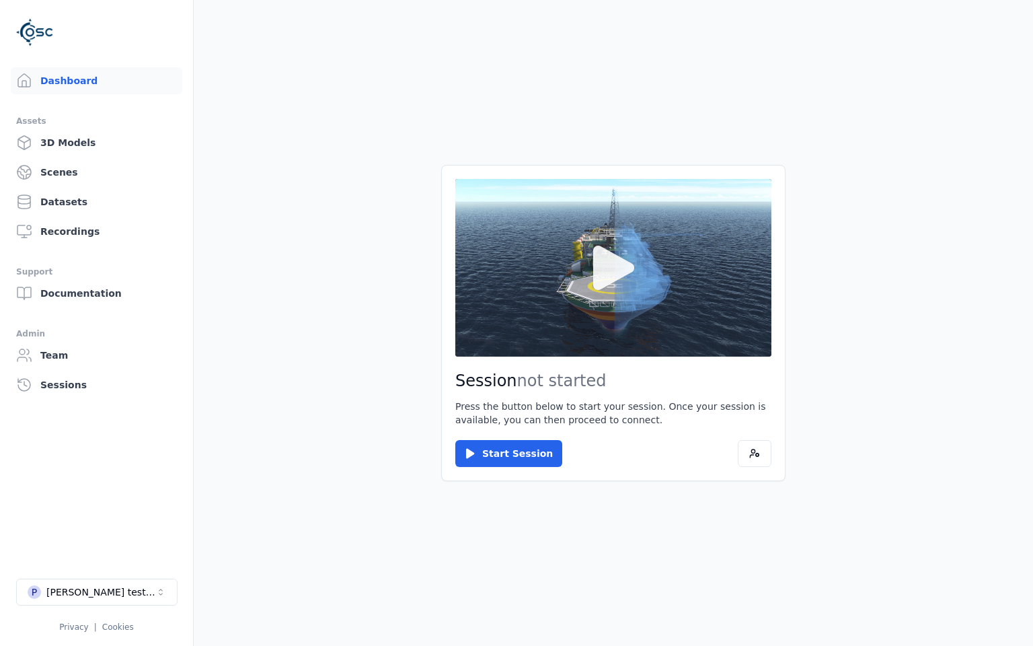
click at [616, 293] on icon at bounding box center [613, 267] width 65 height 65
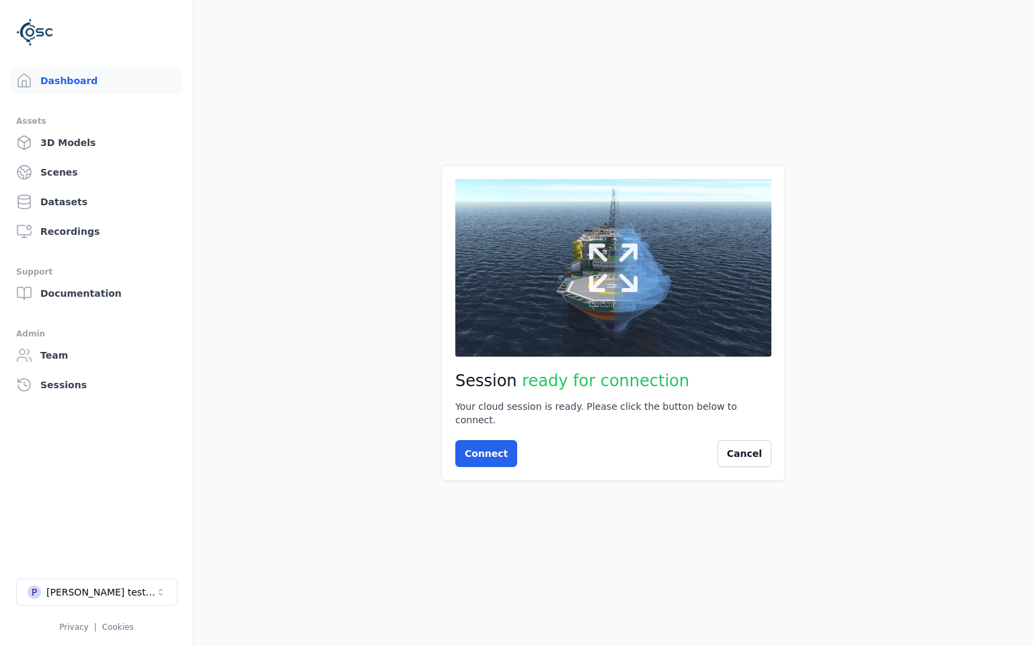
click at [581, 284] on button at bounding box center [613, 268] width 316 height 178
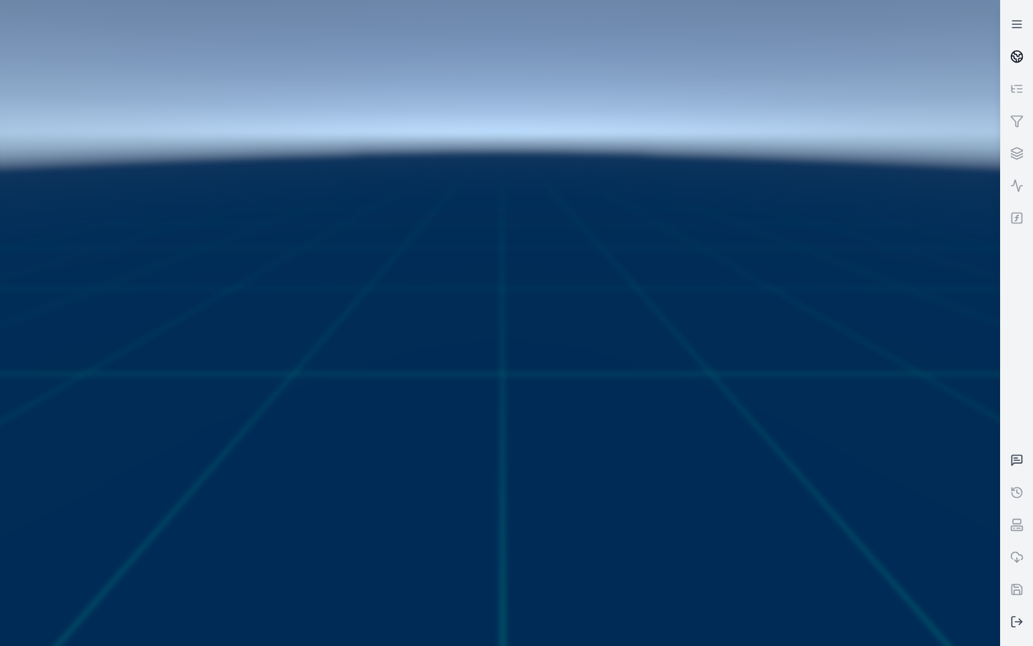
click at [1013, 62] on icon at bounding box center [1016, 56] width 13 height 13
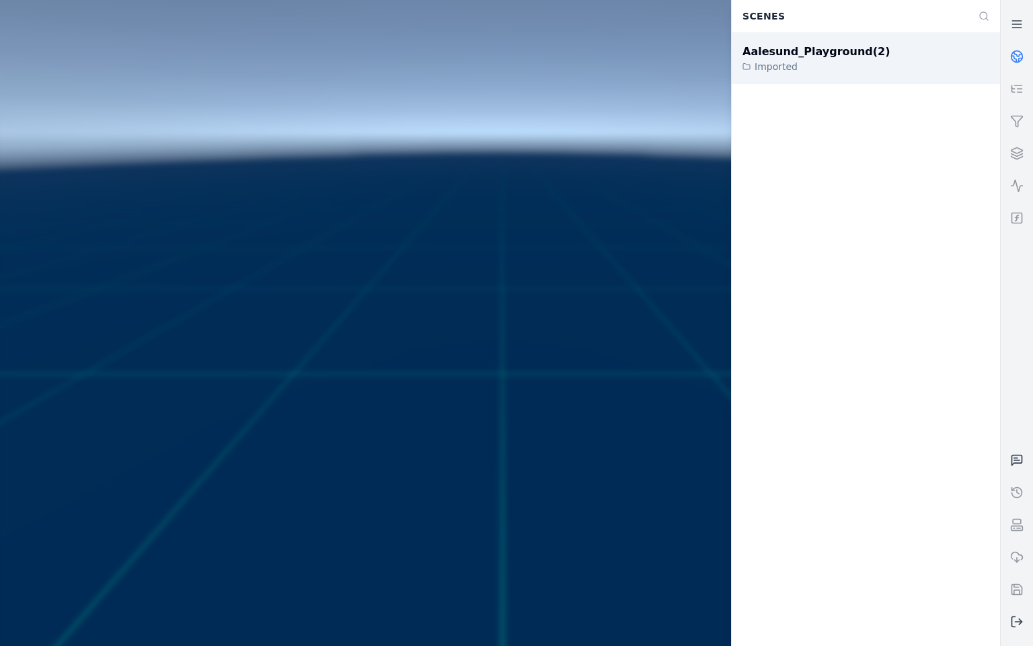
click at [849, 65] on div "Imported" at bounding box center [816, 66] width 148 height 13
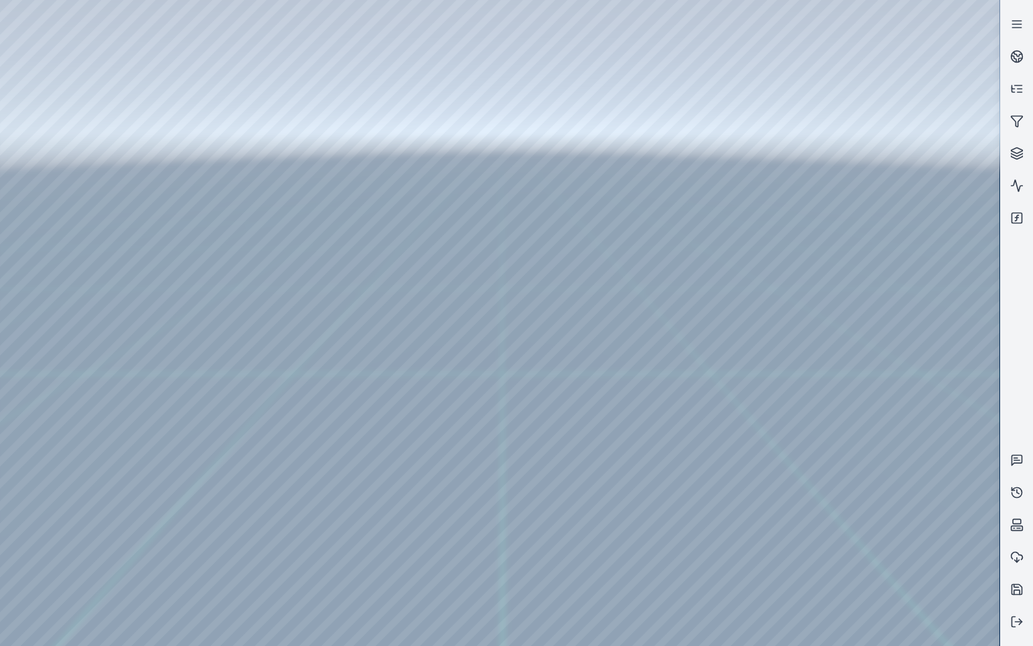
click at [51, 162] on div at bounding box center [499, 323] width 999 height 646
click at [50, 126] on div at bounding box center [499, 323] width 999 height 646
click at [48, 129] on div at bounding box center [499, 323] width 999 height 646
click at [59, 209] on div at bounding box center [499, 323] width 999 height 646
click at [200, 109] on div at bounding box center [499, 323] width 999 height 646
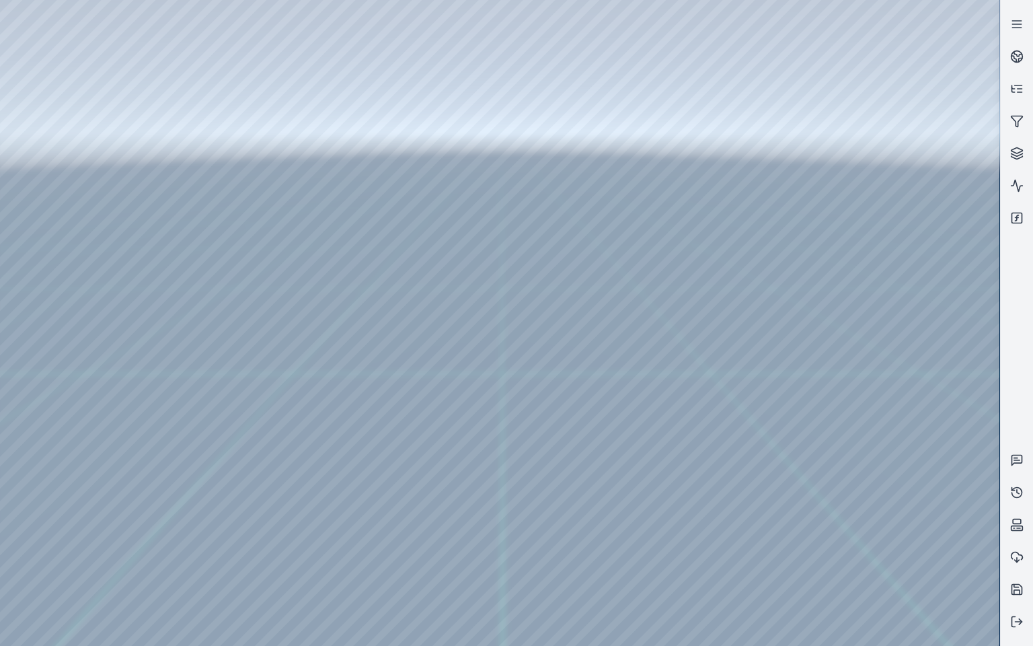
click at [200, 109] on div at bounding box center [499, 323] width 999 height 646
click at [200, 107] on div at bounding box center [499, 323] width 999 height 646
click at [202, 106] on div at bounding box center [499, 323] width 999 height 646
click at [195, 101] on div at bounding box center [499, 323] width 999 height 646
click at [171, 116] on div at bounding box center [499, 323] width 999 height 646
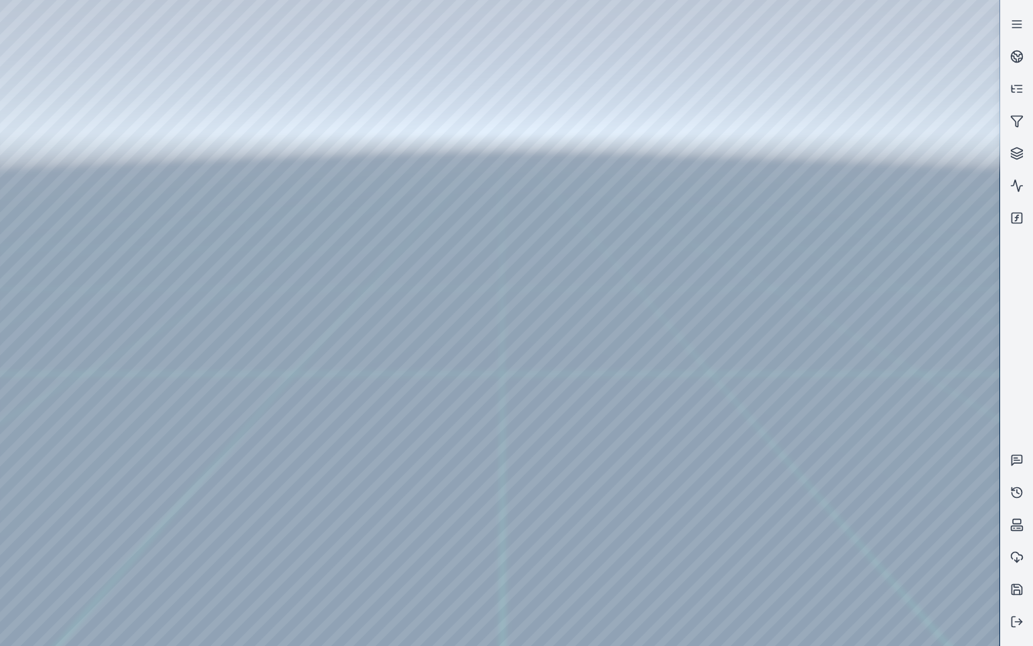
click at [645, 473] on div at bounding box center [499, 323] width 999 height 646
drag, startPoint x: 642, startPoint y: 475, endPoint x: 652, endPoint y: 580, distance: 105.4
click at [742, 635] on div at bounding box center [499, 323] width 999 height 646
click at [580, 543] on div at bounding box center [499, 323] width 999 height 646
click at [477, 542] on div at bounding box center [499, 323] width 999 height 646
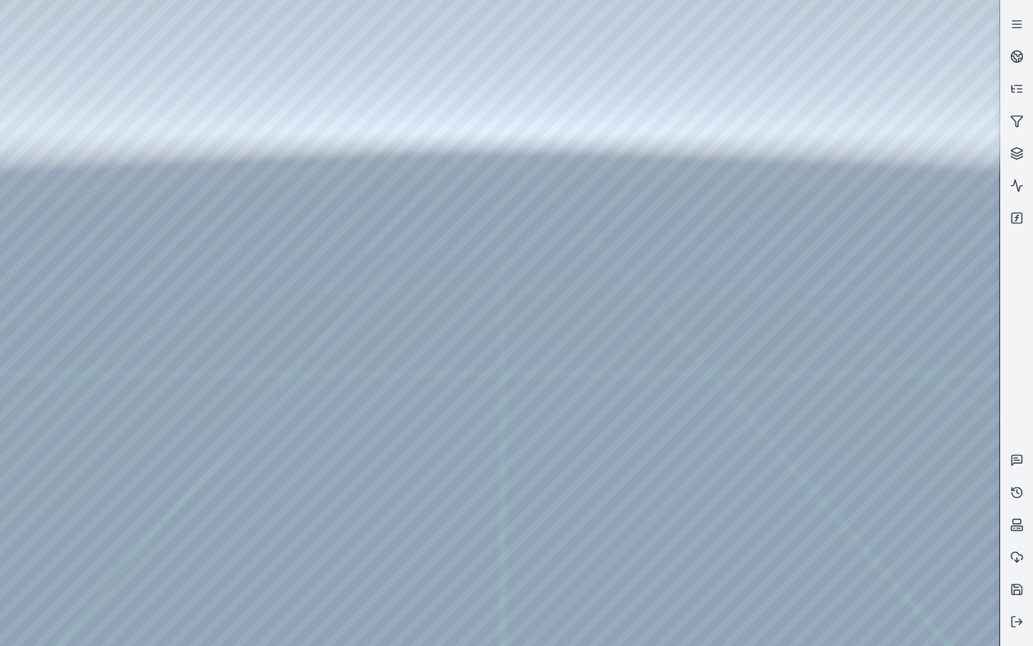
click at [456, 542] on div at bounding box center [499, 323] width 999 height 646
click at [609, 542] on div at bounding box center [499, 323] width 999 height 646
click at [163, 139] on div at bounding box center [499, 323] width 999 height 646
click at [66, 180] on div at bounding box center [499, 323] width 999 height 646
click at [712, 481] on div at bounding box center [499, 323] width 999 height 646
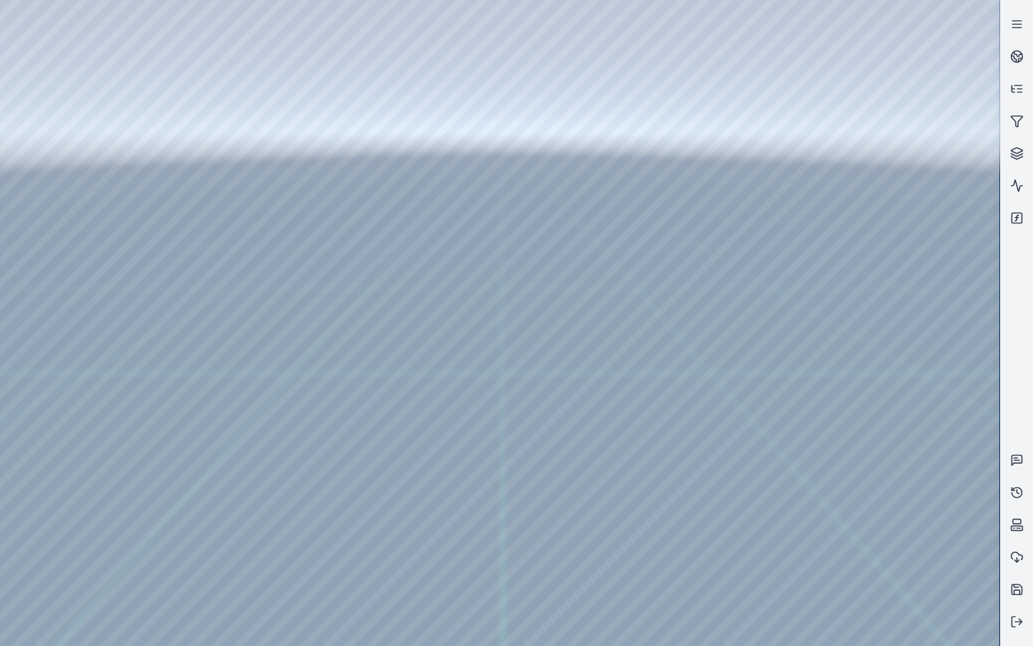
click at [263, 514] on div at bounding box center [499, 323] width 999 height 646
click at [248, 550] on div at bounding box center [499, 323] width 999 height 646
click at [572, 352] on div at bounding box center [499, 323] width 999 height 646
click at [283, 518] on div at bounding box center [499, 323] width 999 height 646
click at [265, 472] on div at bounding box center [499, 323] width 999 height 646
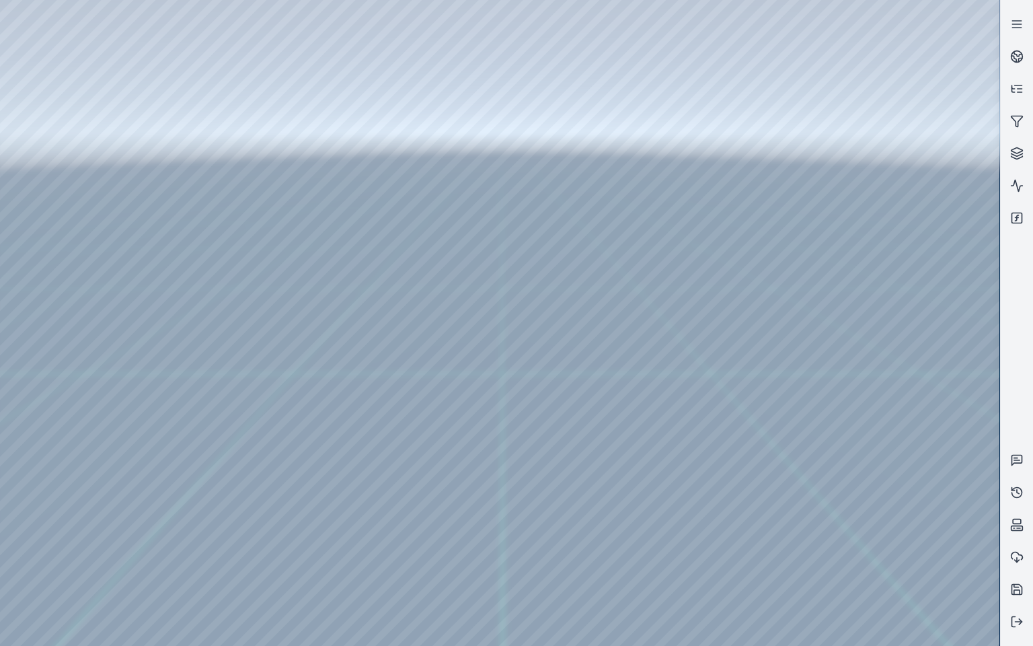
click at [254, 487] on div at bounding box center [499, 323] width 999 height 646
click at [438, 342] on div at bounding box center [499, 323] width 999 height 646
click at [493, 262] on div at bounding box center [499, 323] width 999 height 646
click at [494, 260] on div at bounding box center [499, 323] width 999 height 646
click at [286, 522] on div at bounding box center [499, 323] width 999 height 646
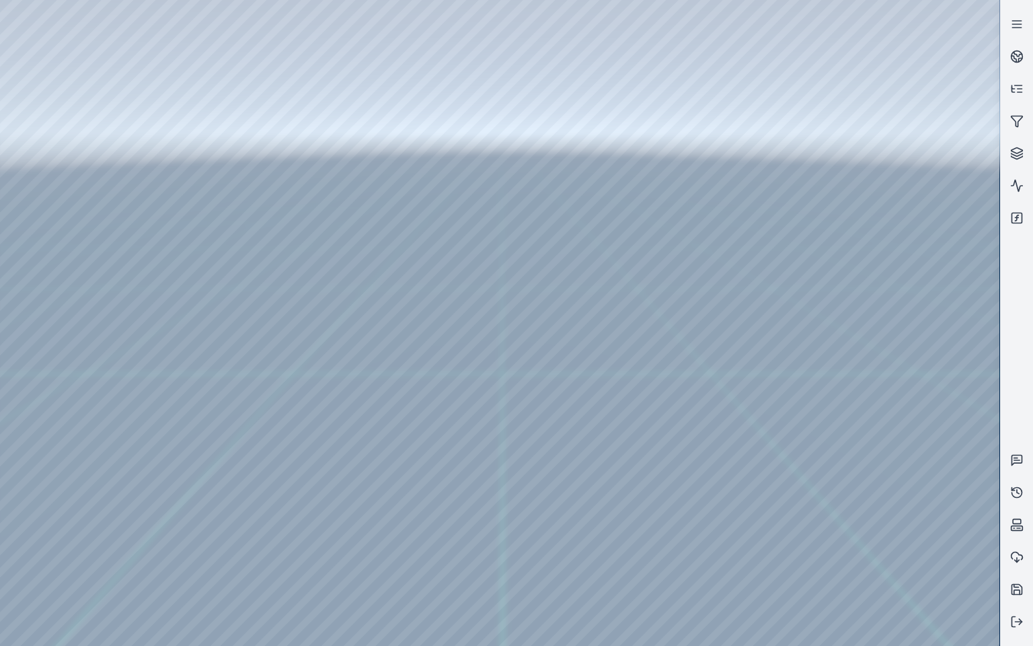
click at [521, 160] on div at bounding box center [499, 323] width 999 height 646
click at [50, 183] on div at bounding box center [499, 323] width 999 height 646
drag, startPoint x: 564, startPoint y: 445, endPoint x: 579, endPoint y: 444, distance: 15.5
click at [1019, 218] on icon at bounding box center [1016, 217] width 13 height 13
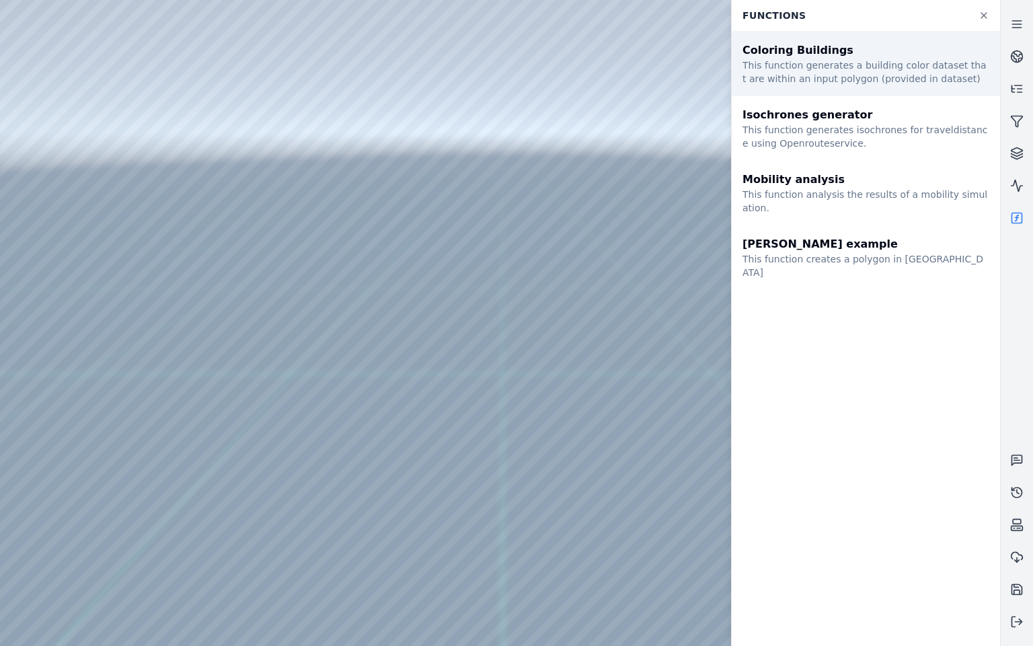
click at [869, 75] on div "This function generates a building color dataset that are within an input polyg…" at bounding box center [865, 72] width 247 height 27
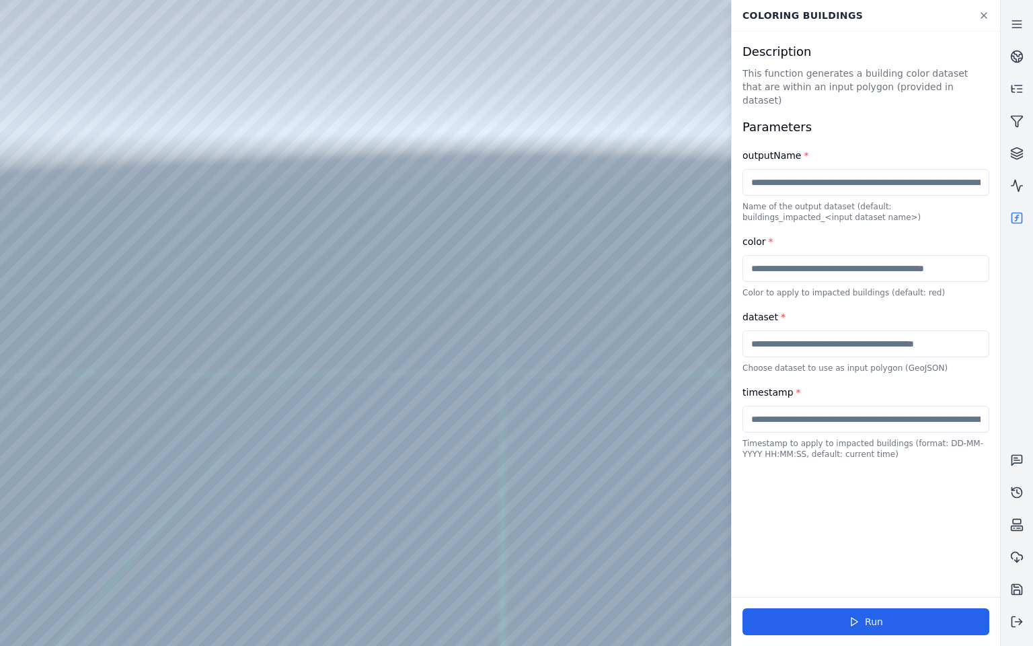
click at [1023, 219] on link at bounding box center [1017, 218] width 32 height 32
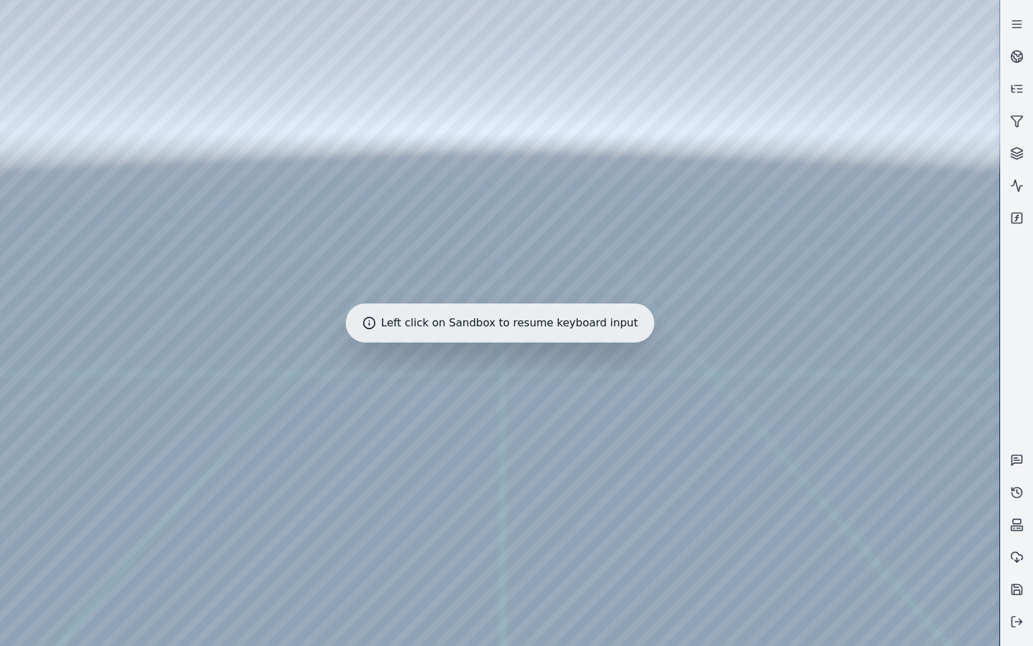
drag, startPoint x: 737, startPoint y: 424, endPoint x: 740, endPoint y: 416, distance: 8.1
click at [746, 418] on div at bounding box center [499, 323] width 999 height 646
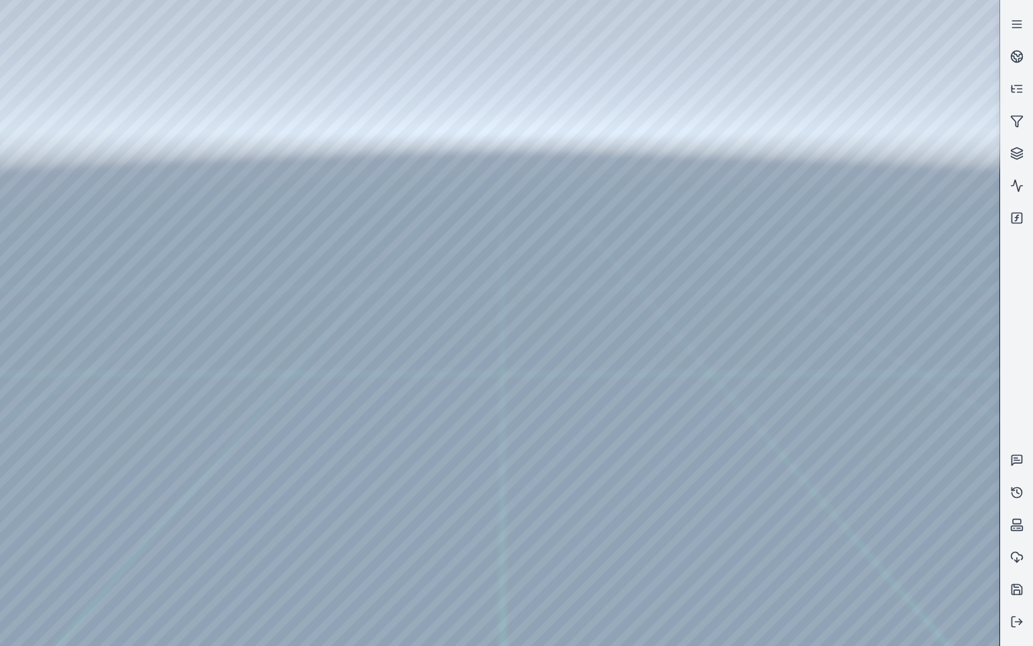
click at [814, 380] on div at bounding box center [499, 323] width 999 height 646
click at [66, 184] on div at bounding box center [499, 323] width 999 height 646
click at [295, 515] on div at bounding box center [499, 323] width 999 height 646
click at [63, 185] on div at bounding box center [499, 323] width 999 height 646
click at [52, 191] on div at bounding box center [499, 323] width 999 height 646
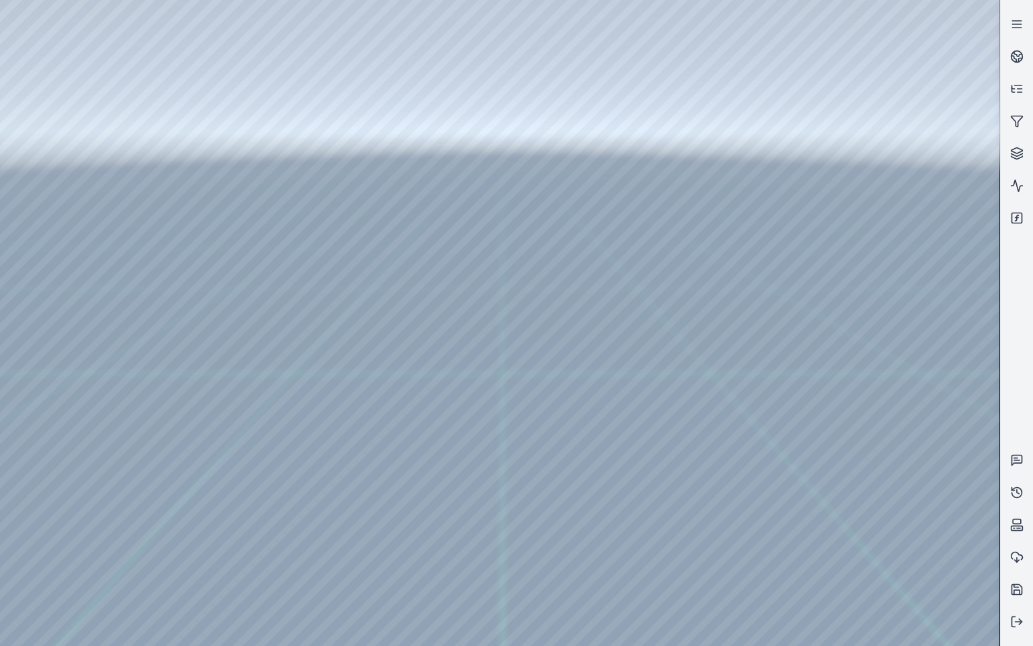
click at [293, 515] on div at bounding box center [499, 323] width 999 height 646
click at [236, 9] on div at bounding box center [499, 323] width 999 height 646
click at [128, 38] on div at bounding box center [499, 323] width 999 height 646
click at [63, 192] on div at bounding box center [499, 323] width 999 height 646
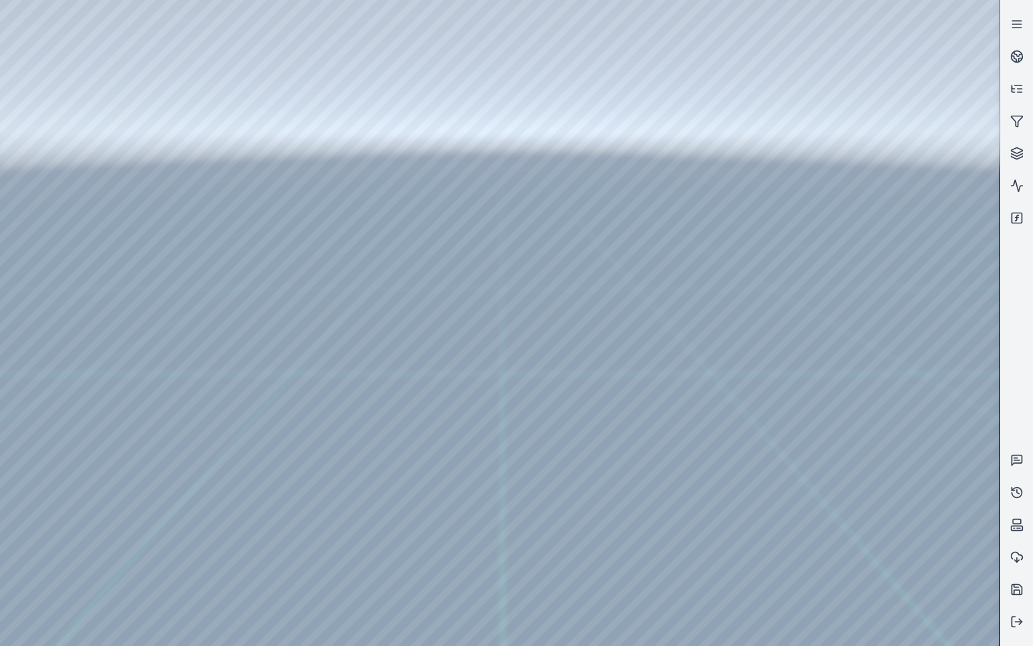
click at [290, 519] on div at bounding box center [499, 323] width 999 height 646
click at [55, 188] on div at bounding box center [499, 323] width 999 height 646
click at [835, 438] on div at bounding box center [499, 323] width 999 height 646
click at [61, 183] on div at bounding box center [499, 323] width 999 height 646
click at [289, 520] on div at bounding box center [499, 323] width 999 height 646
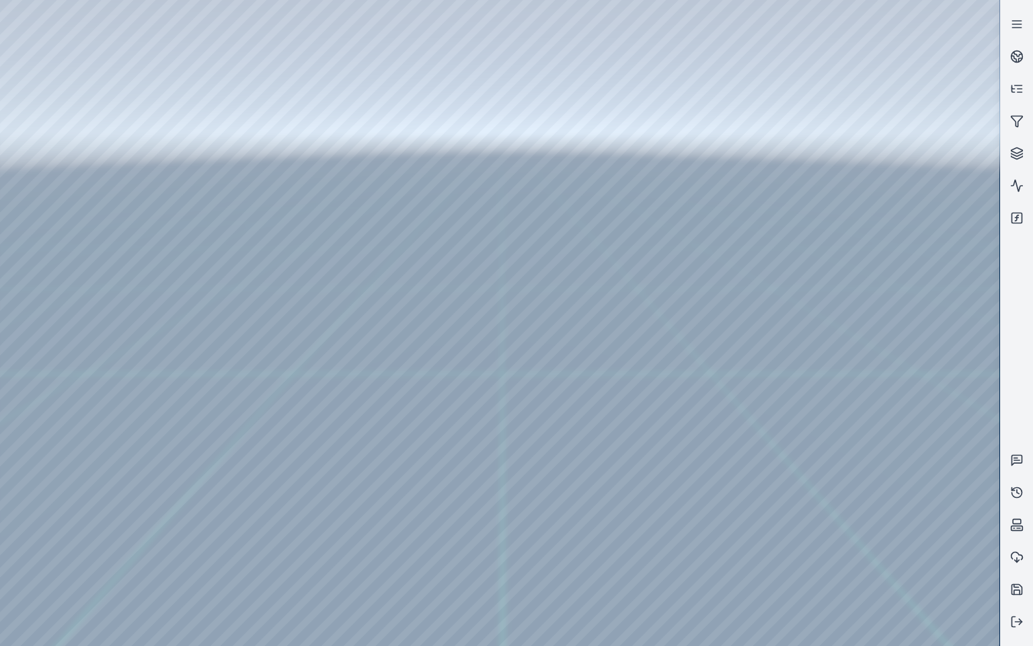
click at [64, 186] on div at bounding box center [499, 323] width 999 height 646
click at [625, 510] on div at bounding box center [499, 323] width 999 height 646
drag, startPoint x: 625, startPoint y: 510, endPoint x: 815, endPoint y: 510, distance: 189.6
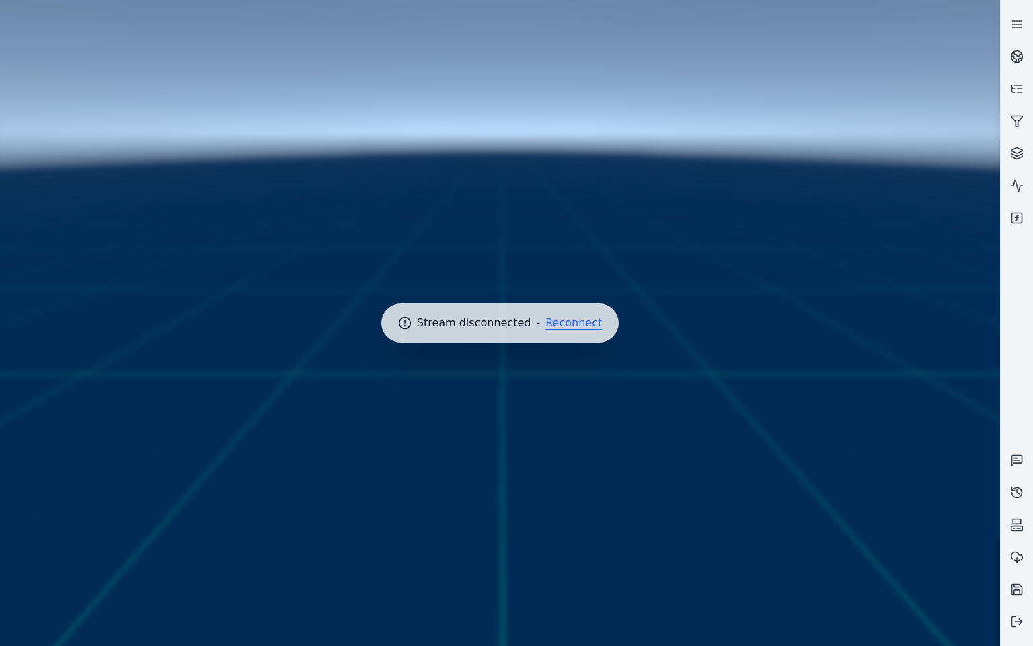
click at [566, 323] on button "Reconnect" at bounding box center [573, 322] width 56 height 11
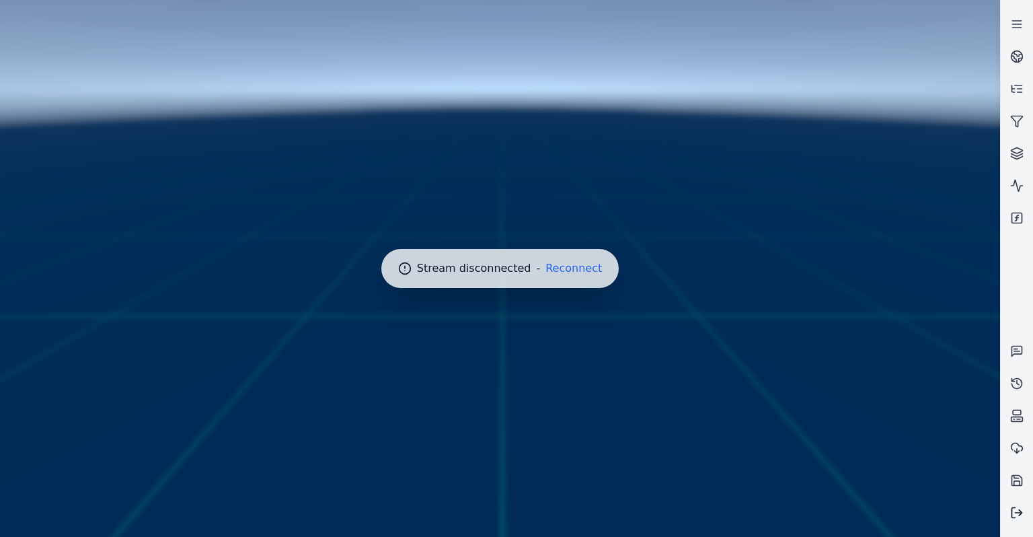
click at [1032, 512] on button at bounding box center [1017, 512] width 32 height 32
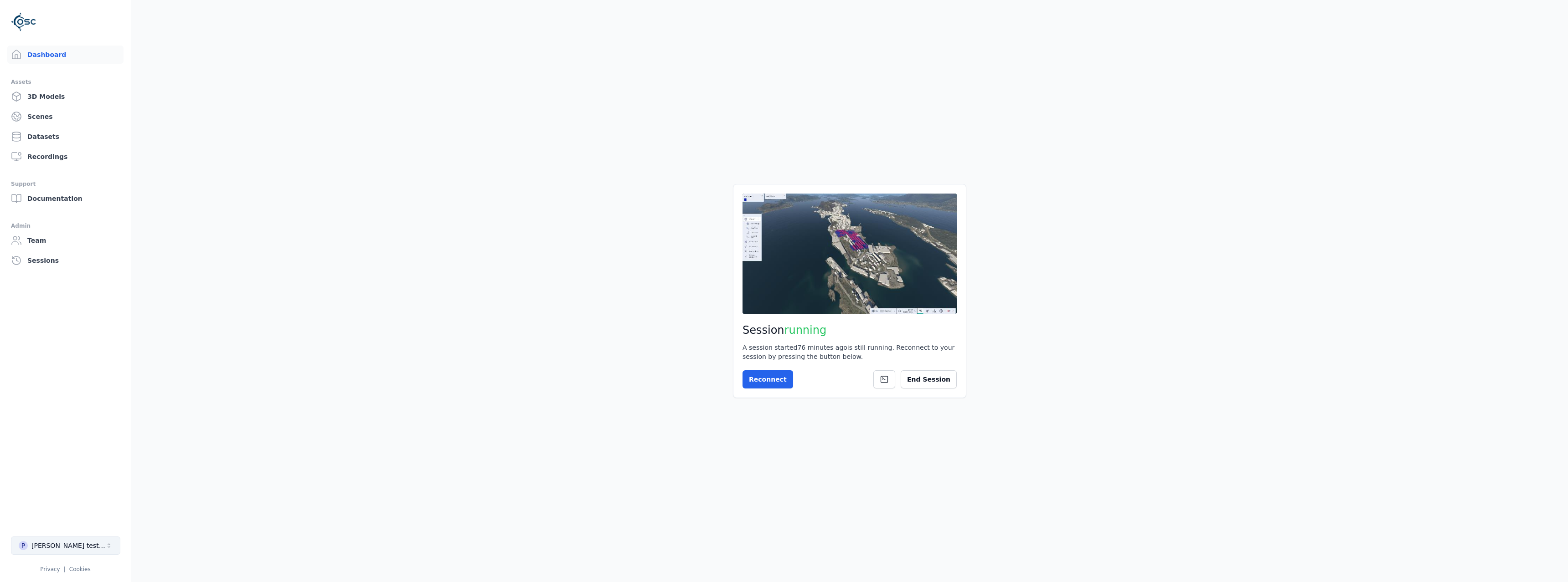
click at [106, 545] on icon "Select a workspace" at bounding box center [108, 545] width 7 height 7
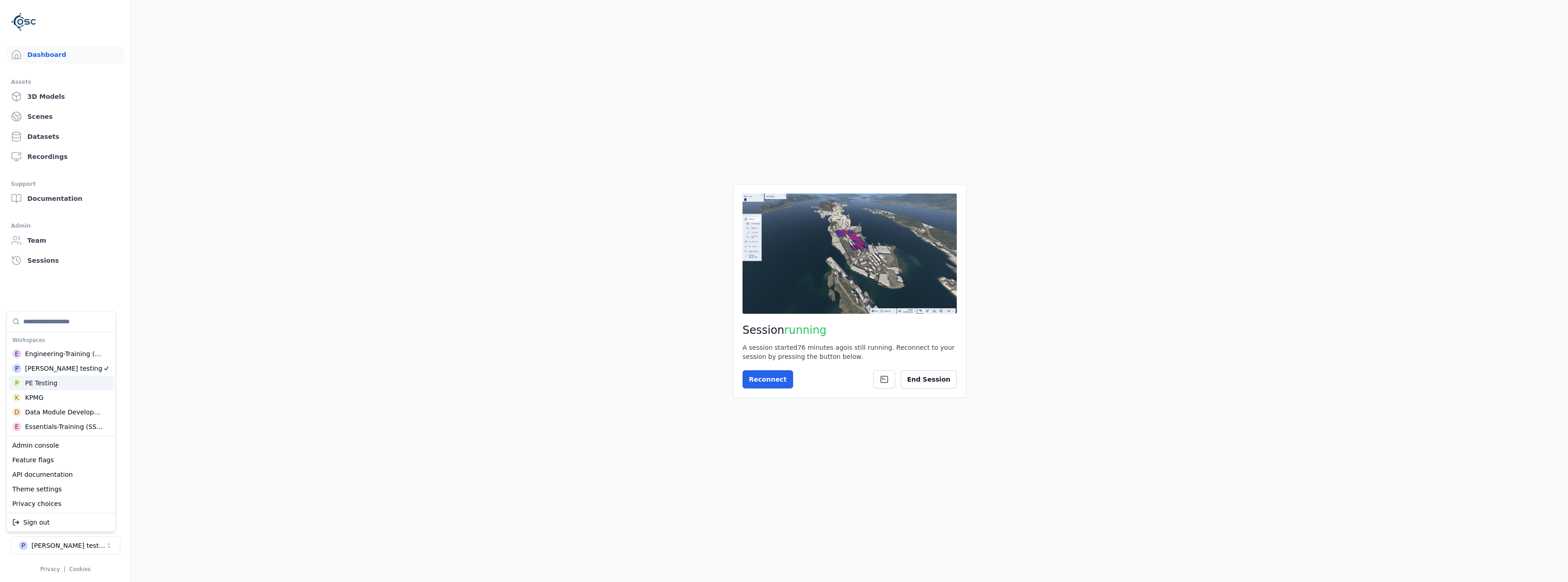
click at [62, 381] on div "P PE Testing" at bounding box center [61, 383] width 105 height 15
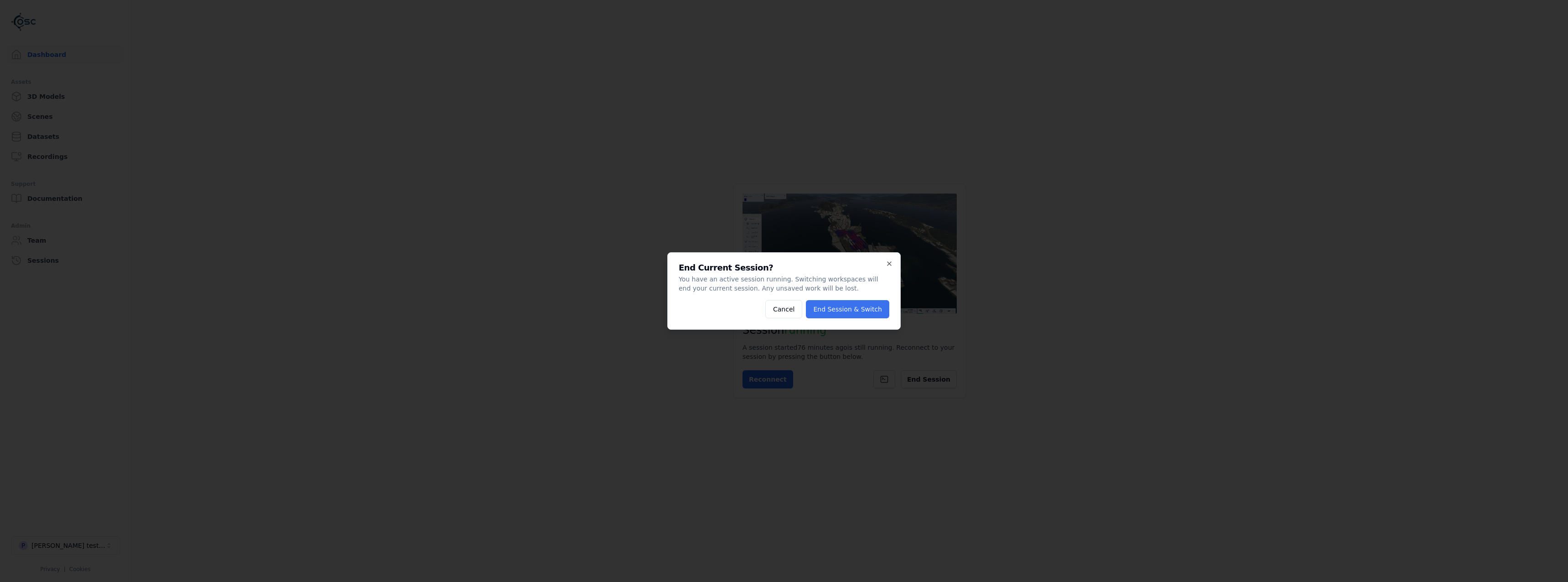
click at [864, 309] on button "End Session & Switch" at bounding box center [847, 309] width 83 height 18
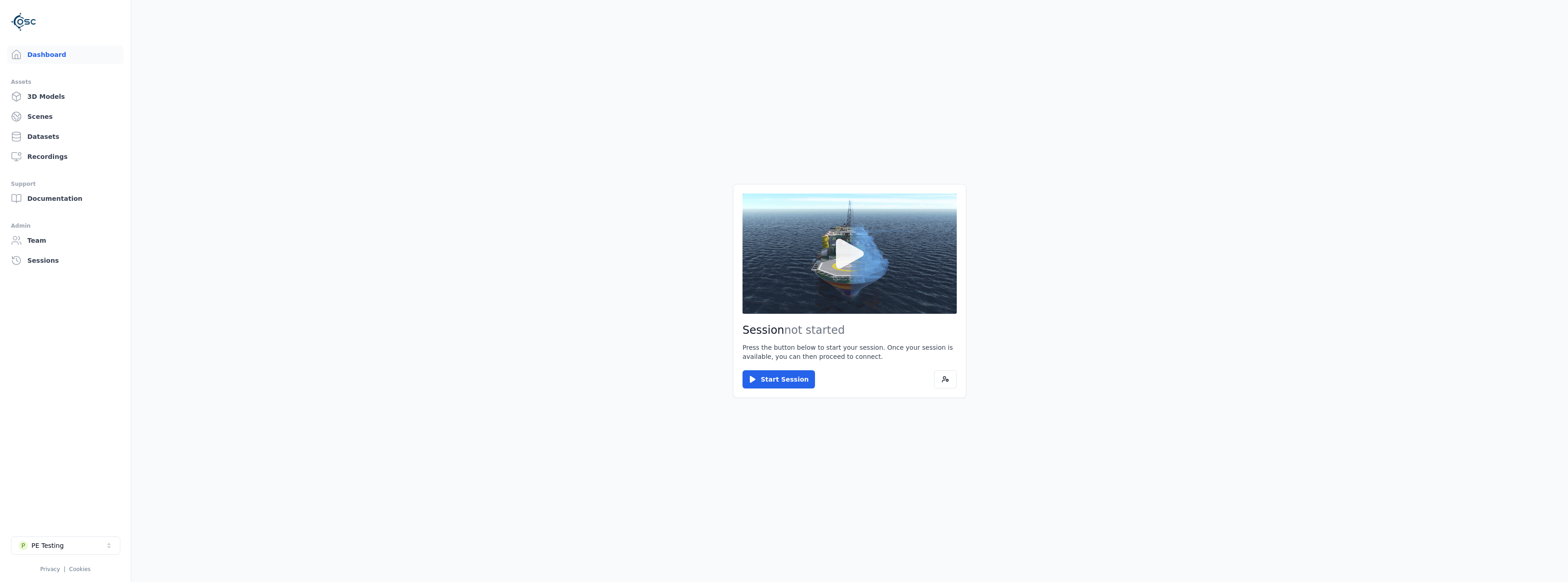
click at [861, 294] on button at bounding box center [849, 254] width 214 height 121
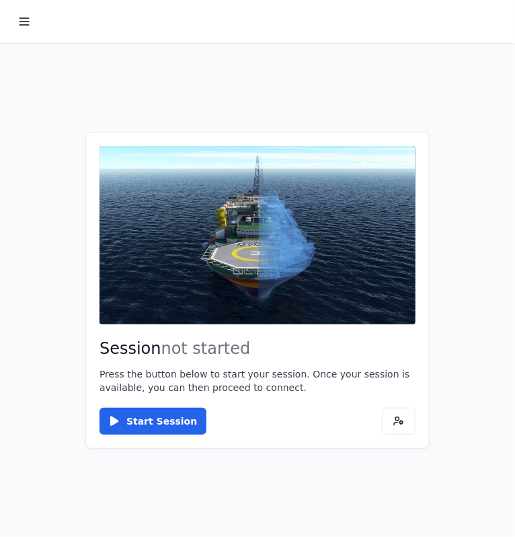
click at [157, 464] on main "Session not started Press the button below to start your session. Once your ses…" at bounding box center [257, 290] width 515 height 493
click at [15, 17] on button at bounding box center [24, 21] width 27 height 27
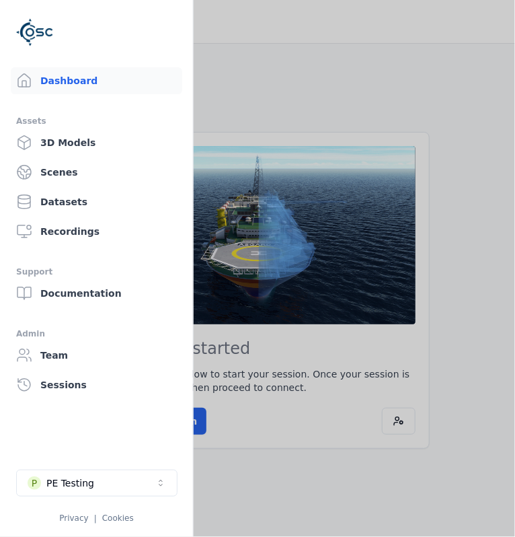
click at [338, 436] on div at bounding box center [257, 268] width 515 height 537
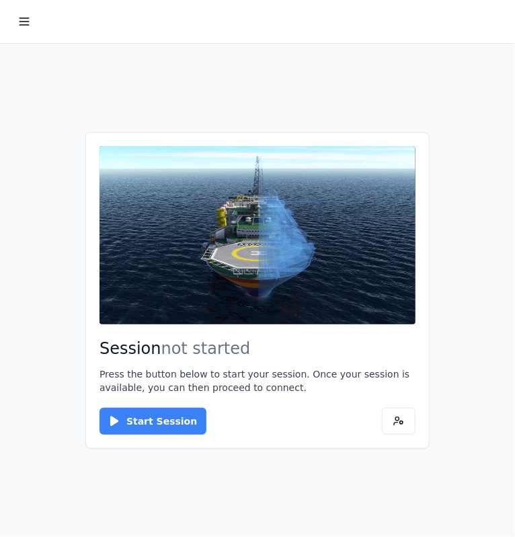
click at [161, 416] on button "Start Session" at bounding box center [153, 421] width 107 height 27
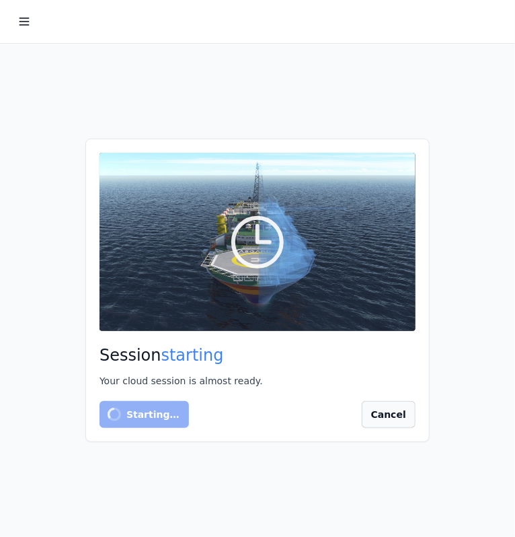
click at [388, 418] on button "Cancel" at bounding box center [389, 414] width 54 height 27
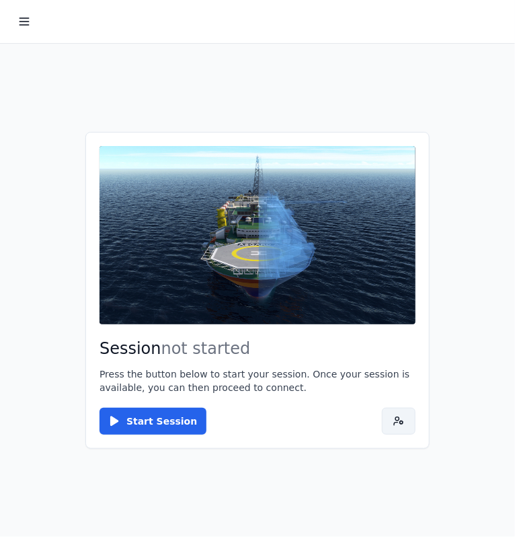
click at [398, 425] on icon at bounding box center [398, 421] width 11 height 11
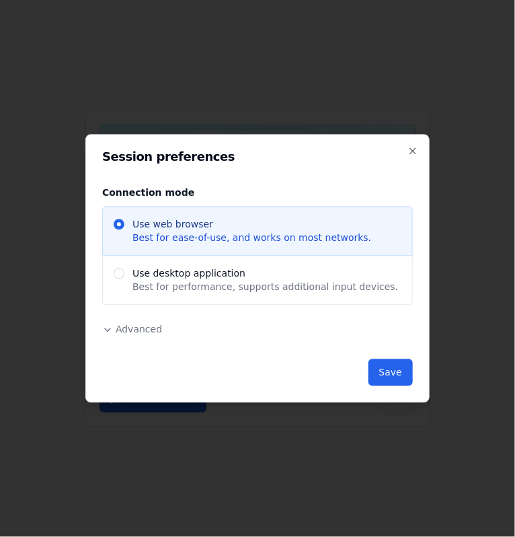
click at [138, 330] on span "Advanced" at bounding box center [139, 329] width 46 height 11
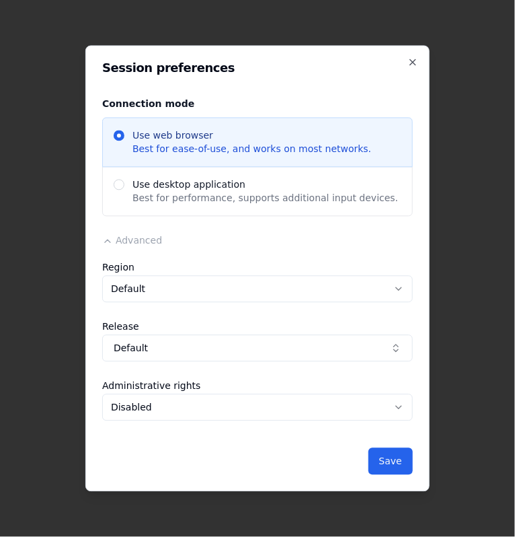
click at [407, 58] on div "Session preferences Connection mode Use web browser Best for ease-of-use, and w…" at bounding box center [257, 269] width 344 height 446
click at [412, 60] on icon "button" at bounding box center [413, 62] width 11 height 11
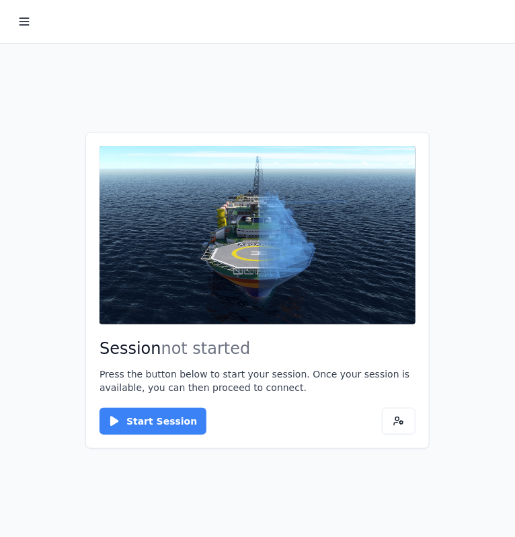
click at [161, 424] on button "Start Session" at bounding box center [153, 421] width 107 height 27
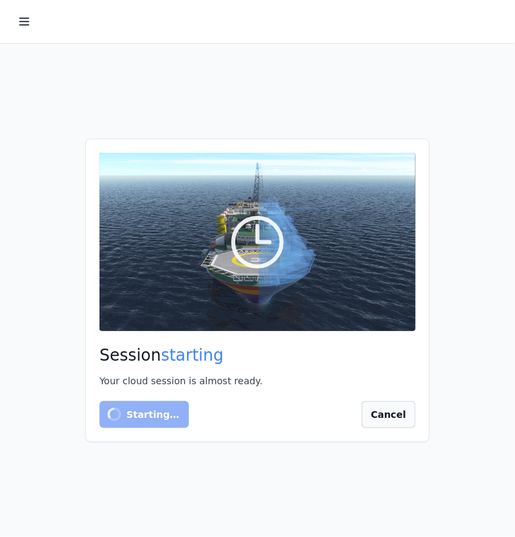
click at [405, 420] on button "Cancel" at bounding box center [389, 414] width 54 height 27
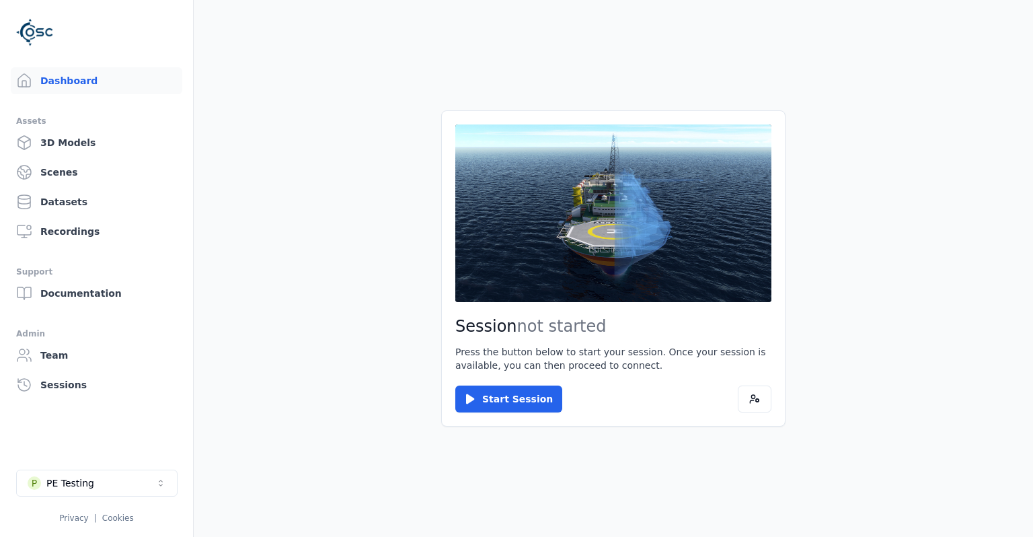
click at [123, 496] on button "P PE Testing" at bounding box center [96, 482] width 161 height 27
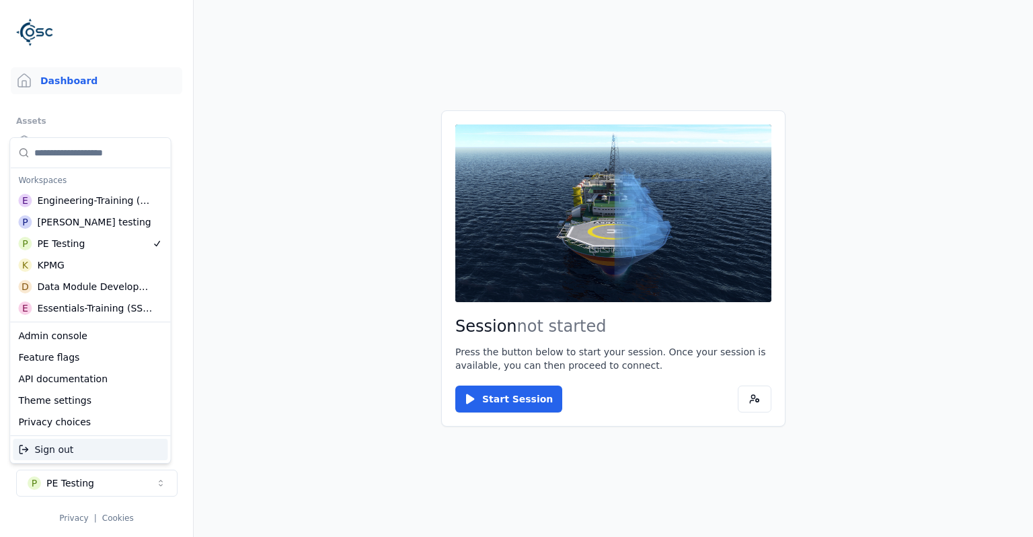
click at [121, 458] on div "Sign out" at bounding box center [90, 449] width 155 height 22
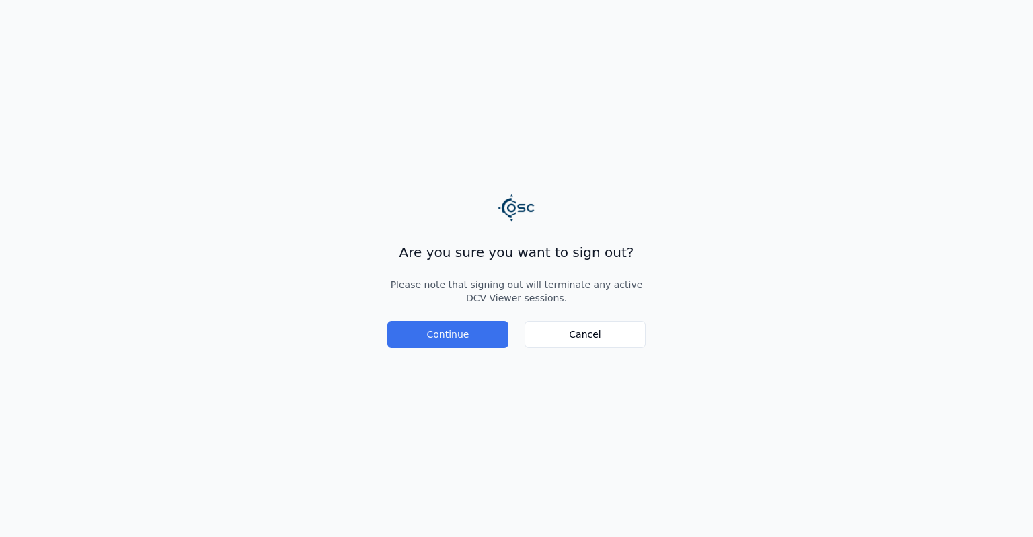
click at [420, 328] on button "Continue" at bounding box center [447, 334] width 121 height 27
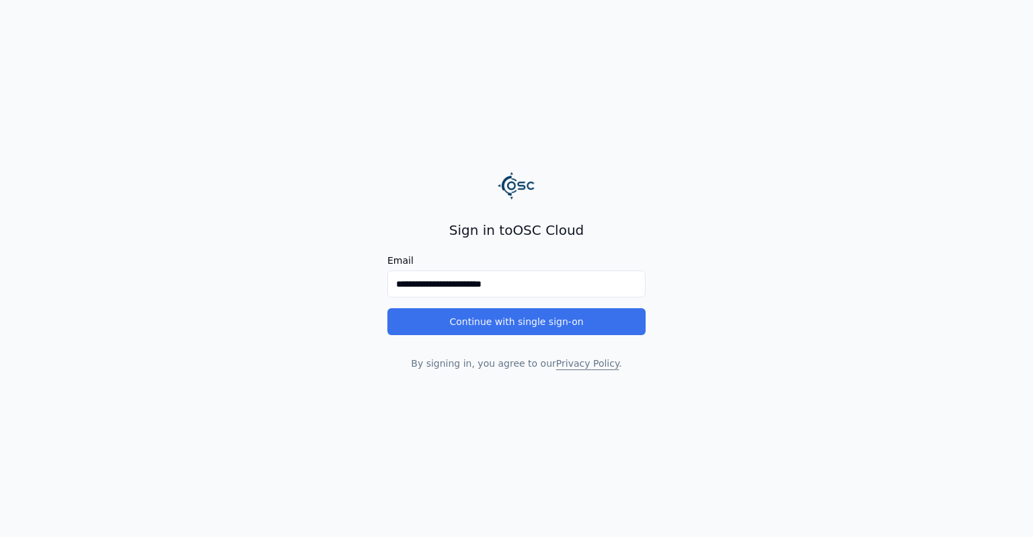
type input "**********"
click at [514, 324] on button "Continue with single sign-on" at bounding box center [516, 321] width 258 height 27
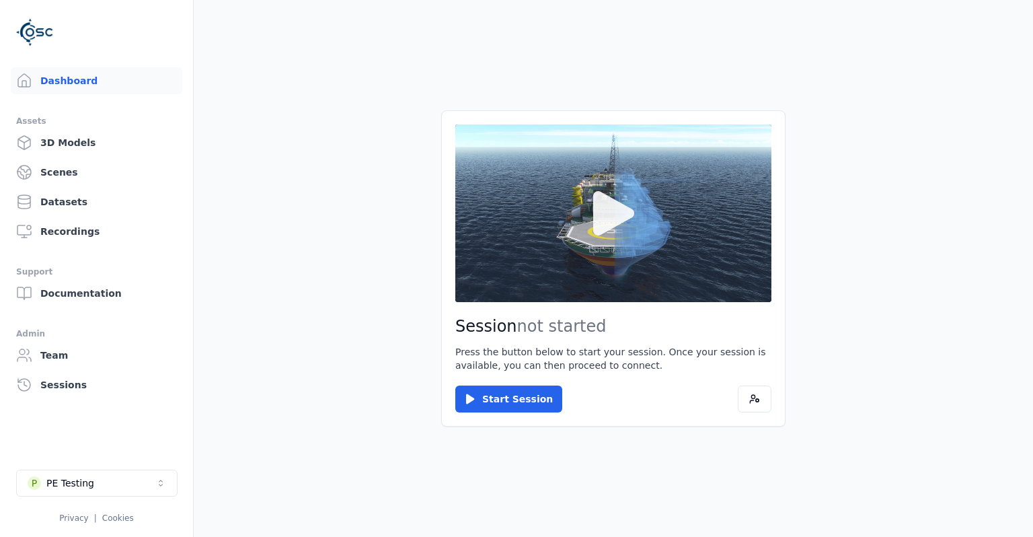
click at [565, 261] on button at bounding box center [613, 213] width 316 height 178
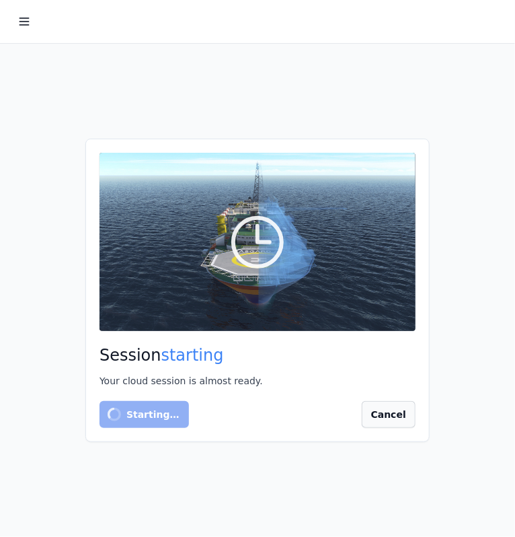
click at [389, 416] on button "Cancel" at bounding box center [389, 414] width 54 height 27
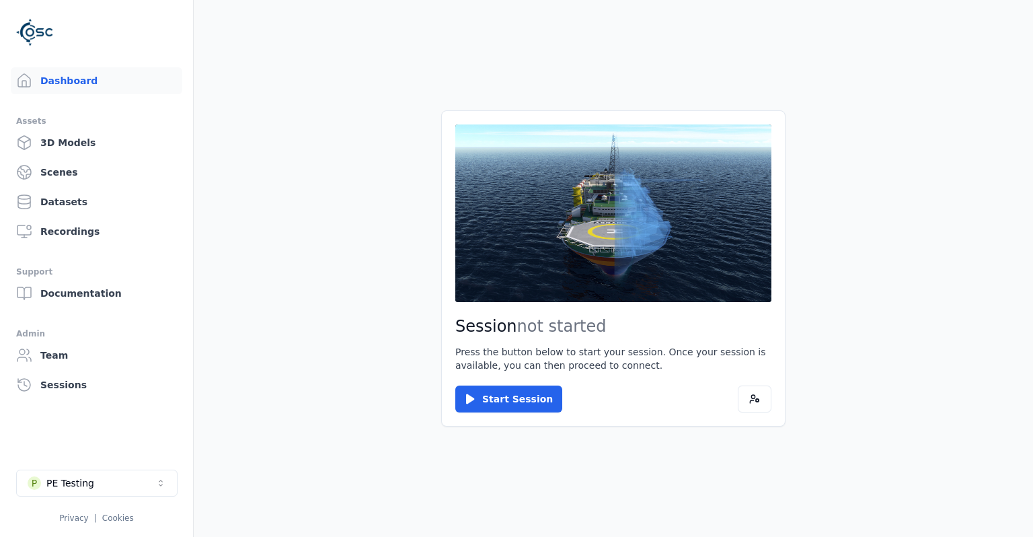
click at [95, 511] on div "P PE Testing Privacy | Cookies" at bounding box center [96, 496] width 161 height 54
click at [104, 491] on button "P PE Testing" at bounding box center [96, 482] width 161 height 27
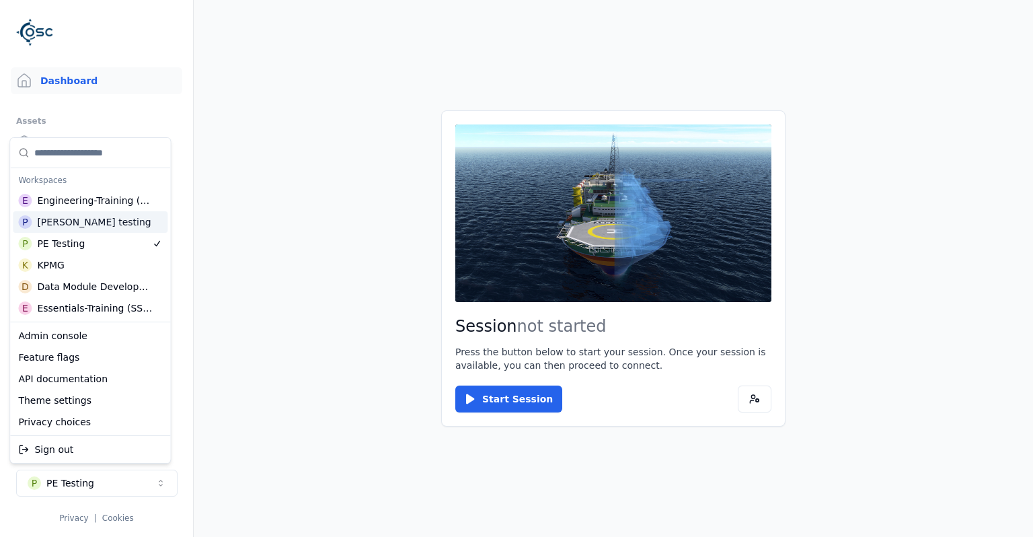
click at [98, 226] on div "P [PERSON_NAME] testing" at bounding box center [90, 222] width 155 height 22
click at [204, 272] on html "Support Dashboard Assets 3D Models Scenes Datasets Recordings Support Documenta…" at bounding box center [516, 268] width 1033 height 537
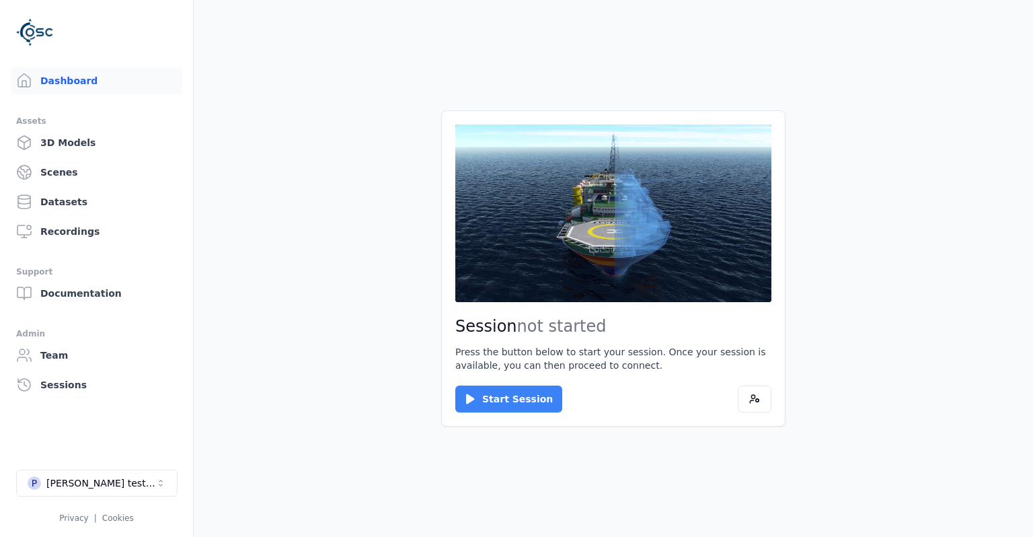
click at [502, 397] on button "Start Session" at bounding box center [508, 398] width 107 height 27
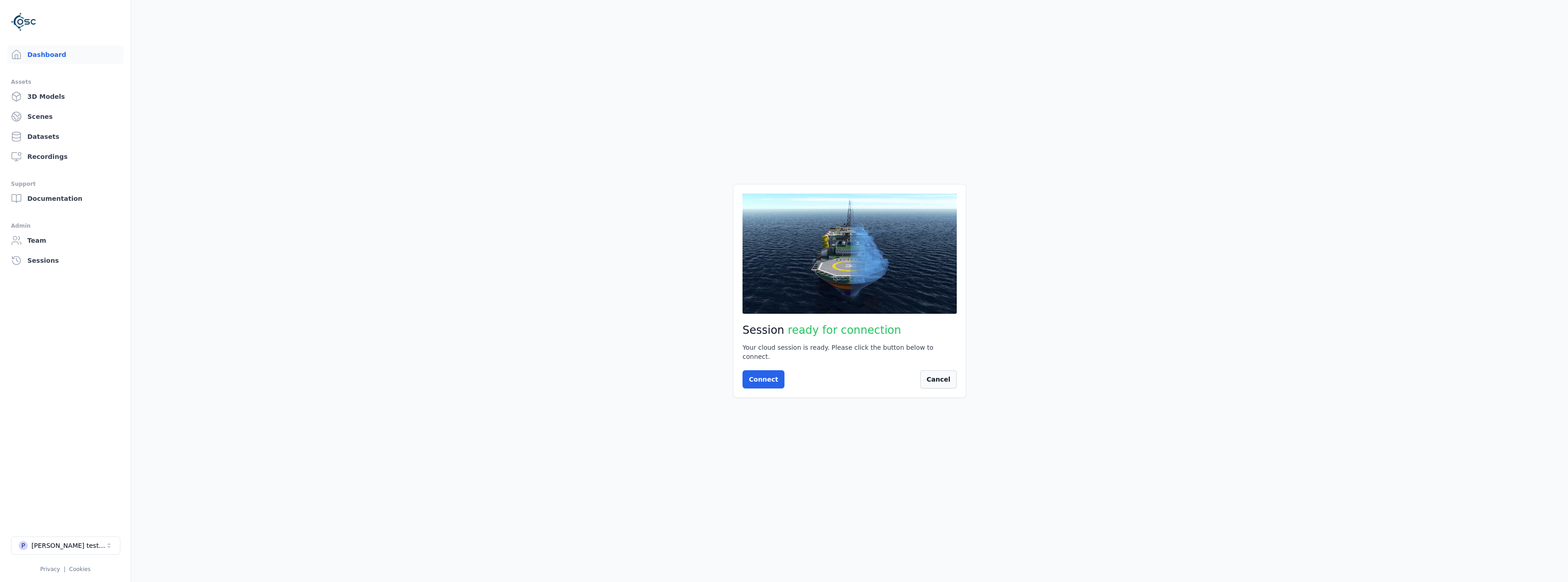
click at [700, 363] on button "Cancel" at bounding box center [939, 379] width 37 height 18
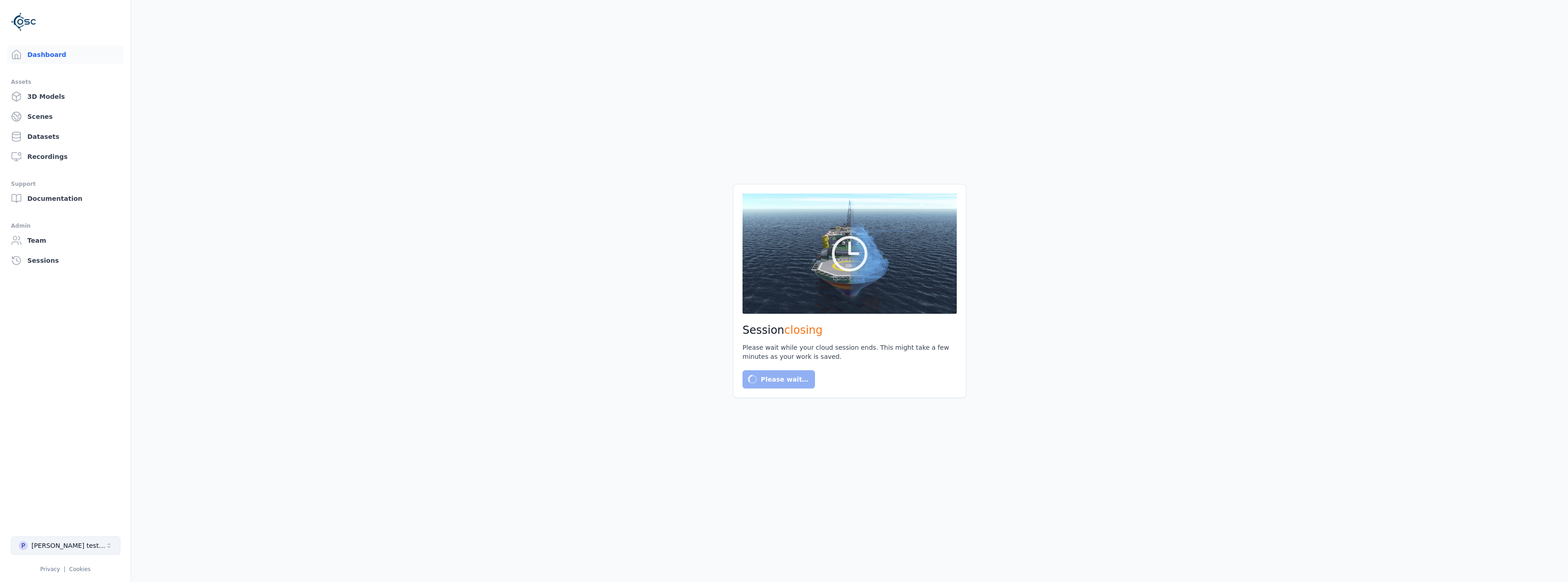
click at [81, 363] on button "P [PERSON_NAME] testing" at bounding box center [65, 545] width 109 height 18
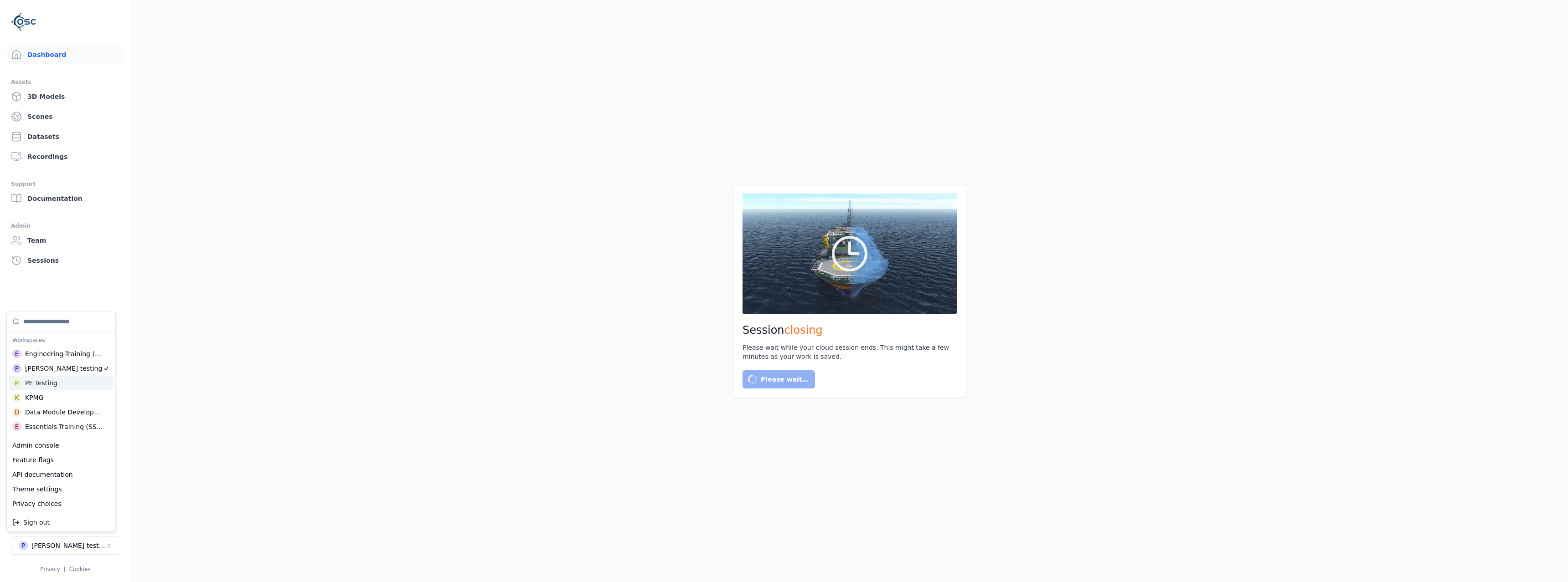
click at [77, 363] on div "P PE Testing" at bounding box center [61, 383] width 105 height 15
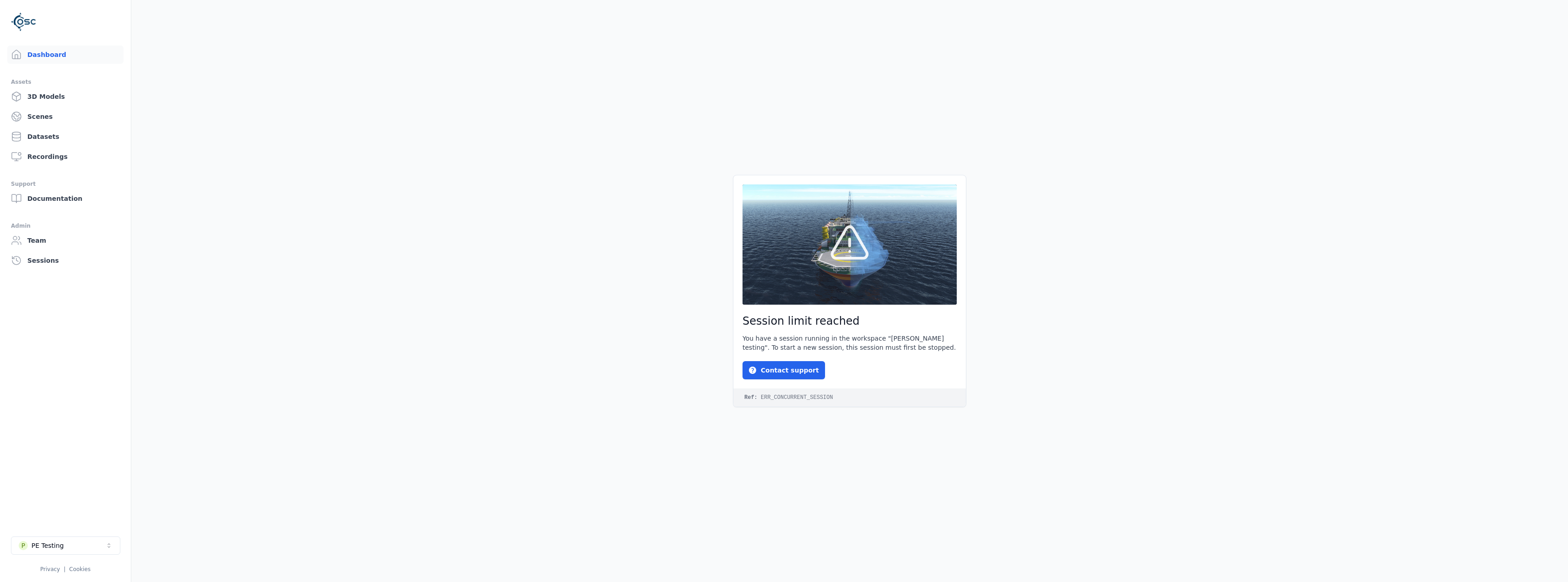
click at [353, 363] on main "Session limit reached You have a session running in the workspace "[PERSON_NAME…" at bounding box center [850, 291] width 1437 height 582
click at [87, 363] on button "P PE Testing" at bounding box center [65, 545] width 109 height 18
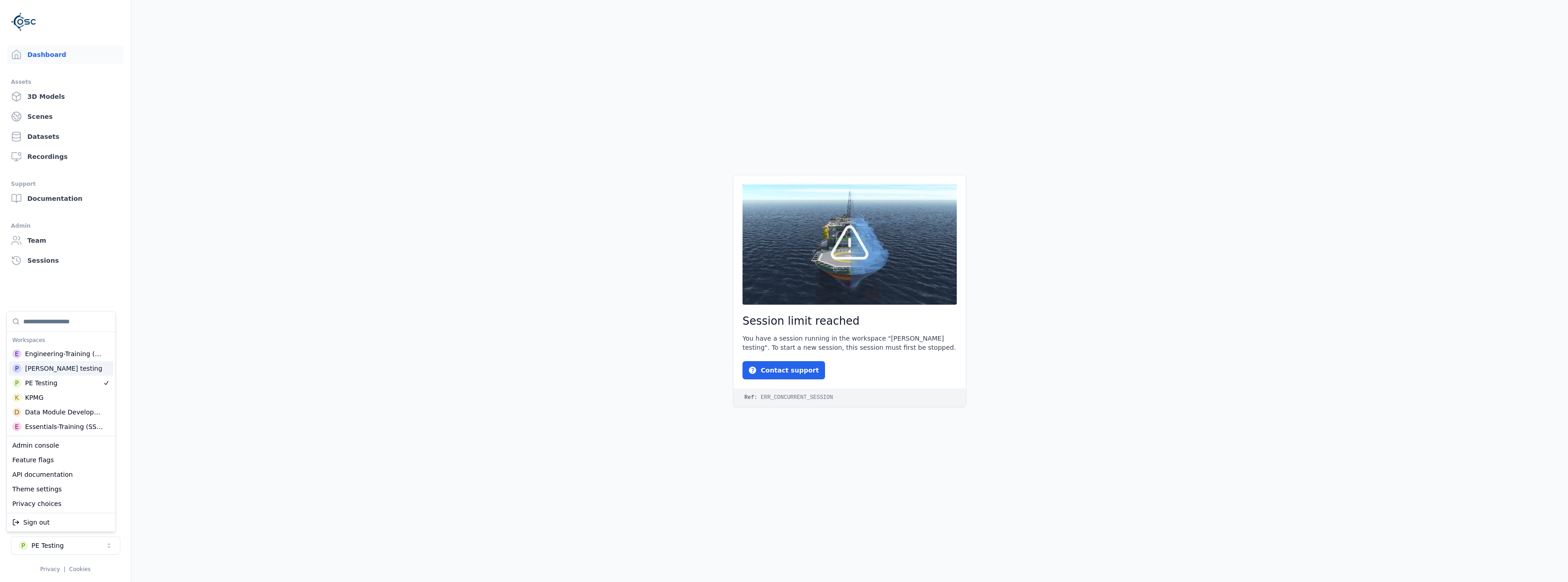
click at [58, 363] on div "P [PERSON_NAME] testing" at bounding box center [61, 369] width 105 height 15
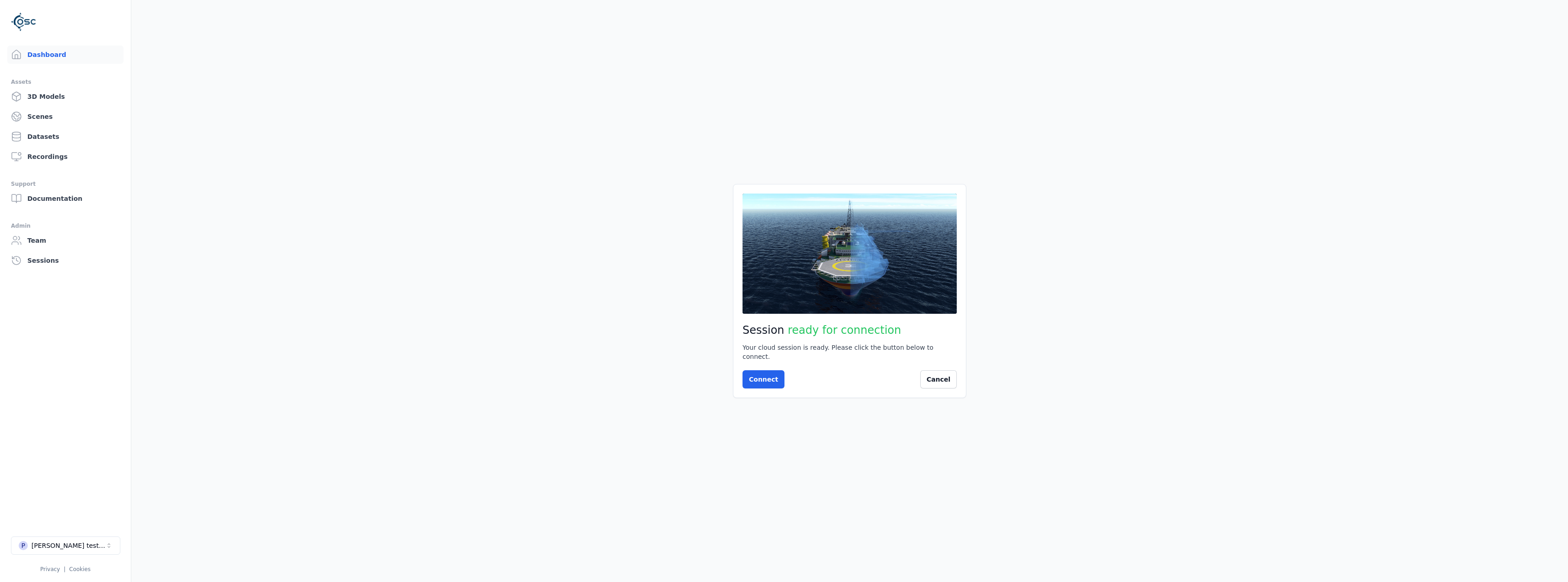
click at [281, 363] on main "Session ready for connection Your cloud session is ready. Please click the butt…" at bounding box center [850, 291] width 1437 height 582
click at [700, 363] on button "Cancel" at bounding box center [939, 379] width 37 height 18
click at [88, 363] on button "P [PERSON_NAME] testing" at bounding box center [65, 545] width 109 height 18
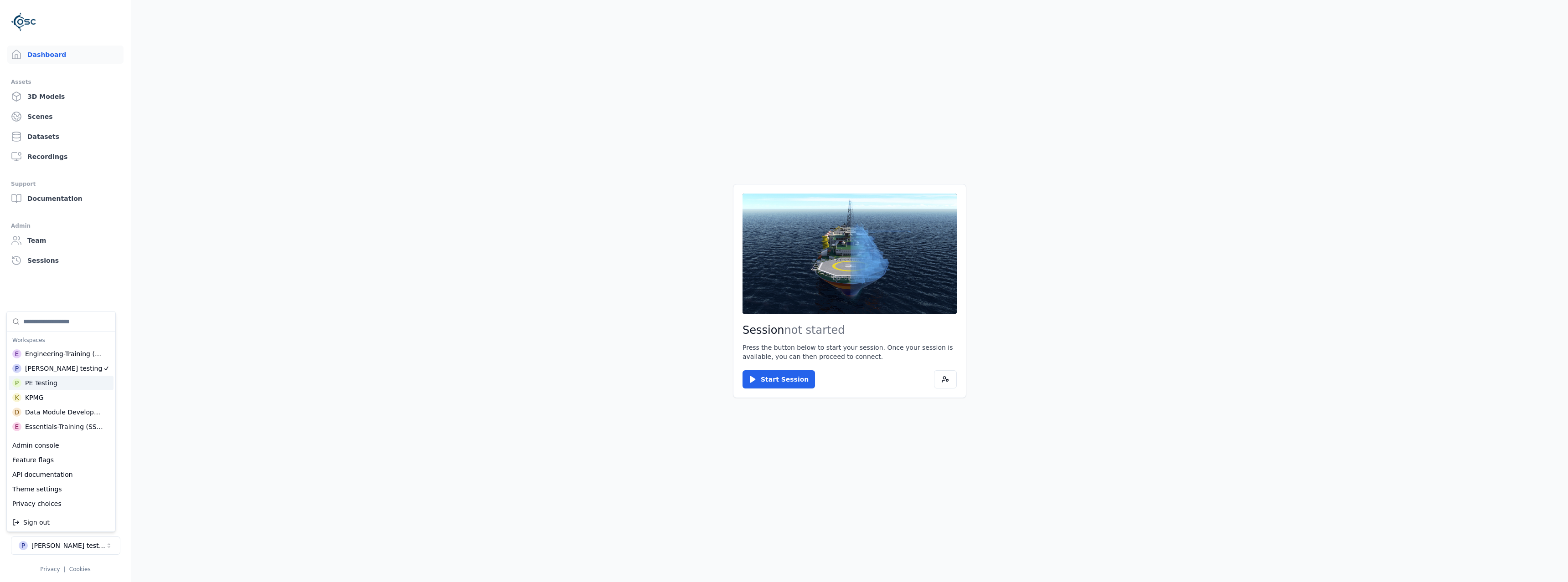
click at [80, 363] on div "P PE Testing" at bounding box center [61, 383] width 105 height 15
click at [272, 363] on html "Support Dashboard Assets 3D Models Scenes Datasets Recordings Support Documenta…" at bounding box center [784, 291] width 1568 height 582
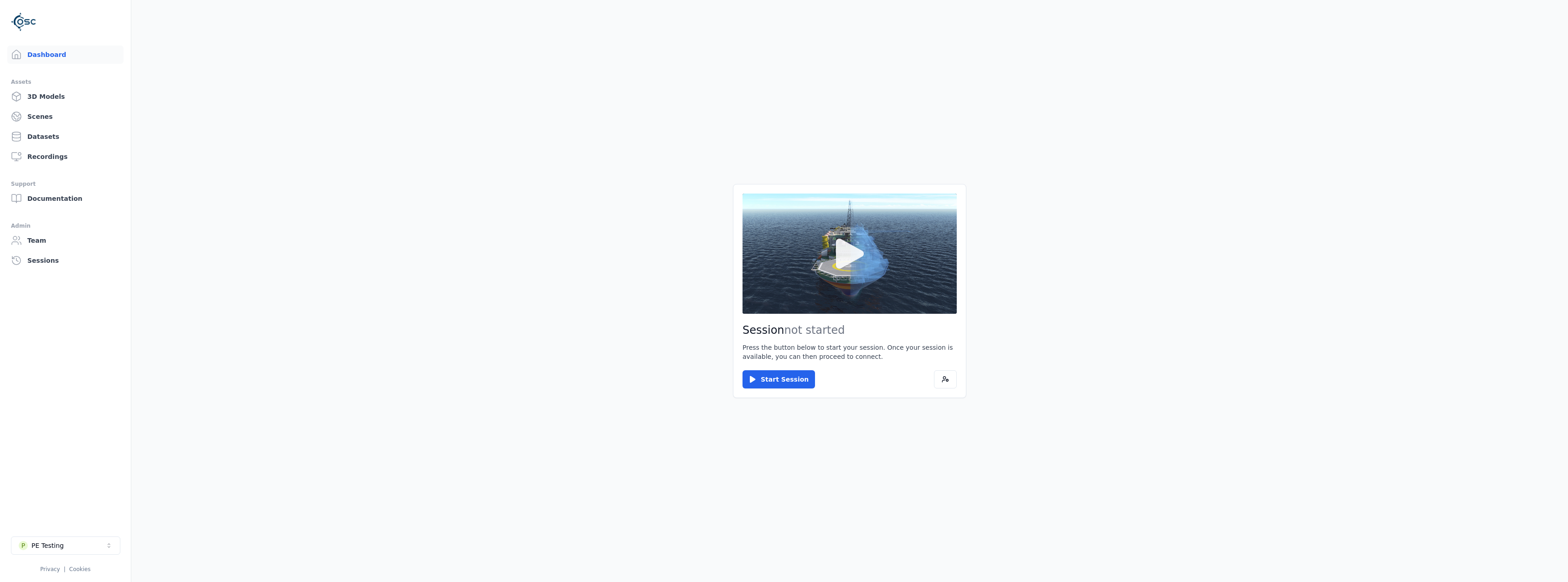
click at [700, 297] on button at bounding box center [849, 254] width 214 height 121
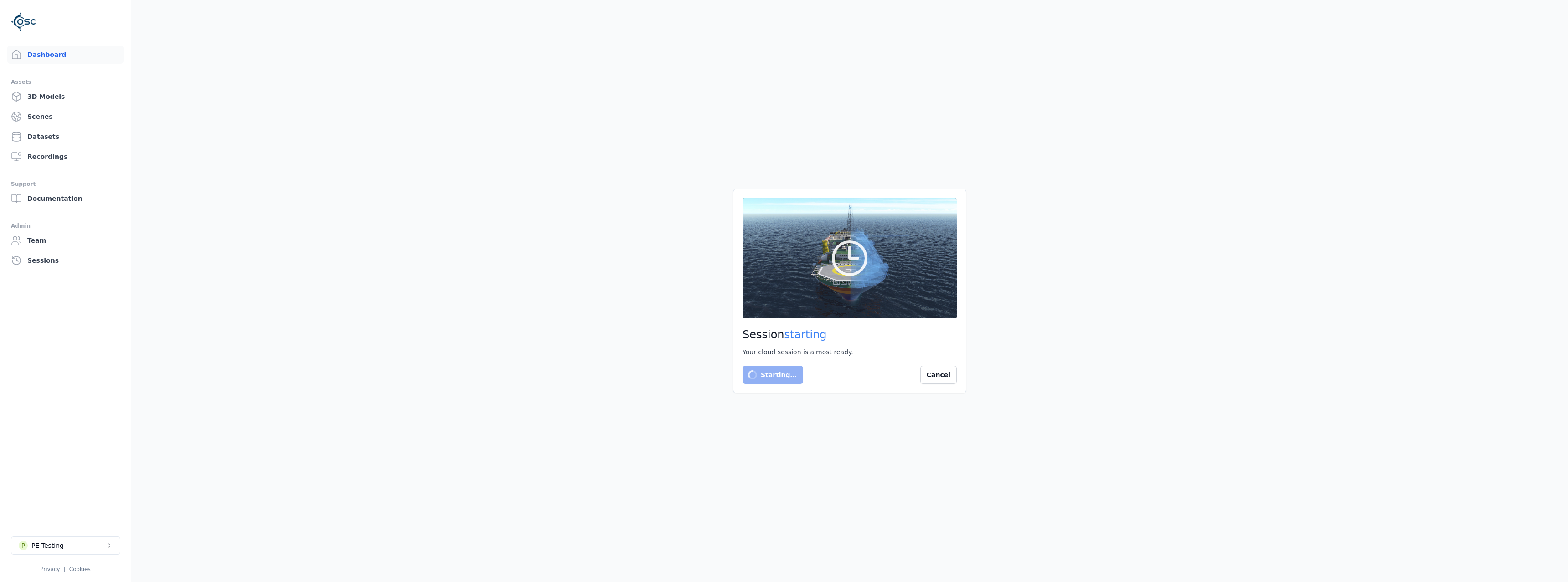
click at [700, 325] on main "Session starting Your cloud session is almost ready. Starting… Cancel" at bounding box center [850, 291] width 1437 height 582
click at [700, 363] on button "Cancel" at bounding box center [939, 375] width 37 height 18
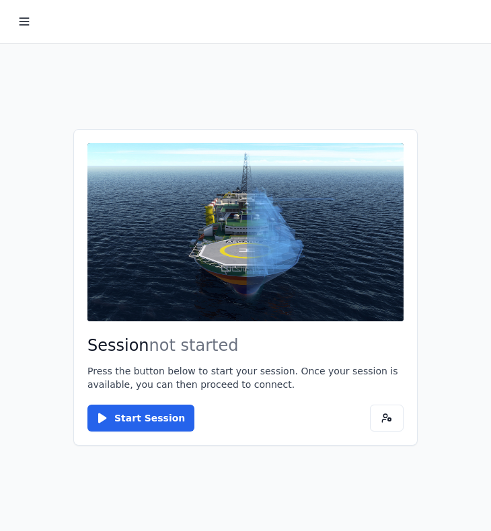
click at [340, 99] on main "Session not started Press the button below to start your session. Once your ses…" at bounding box center [245, 288] width 491 height 488
